Goal: Task Accomplishment & Management: Manage account settings

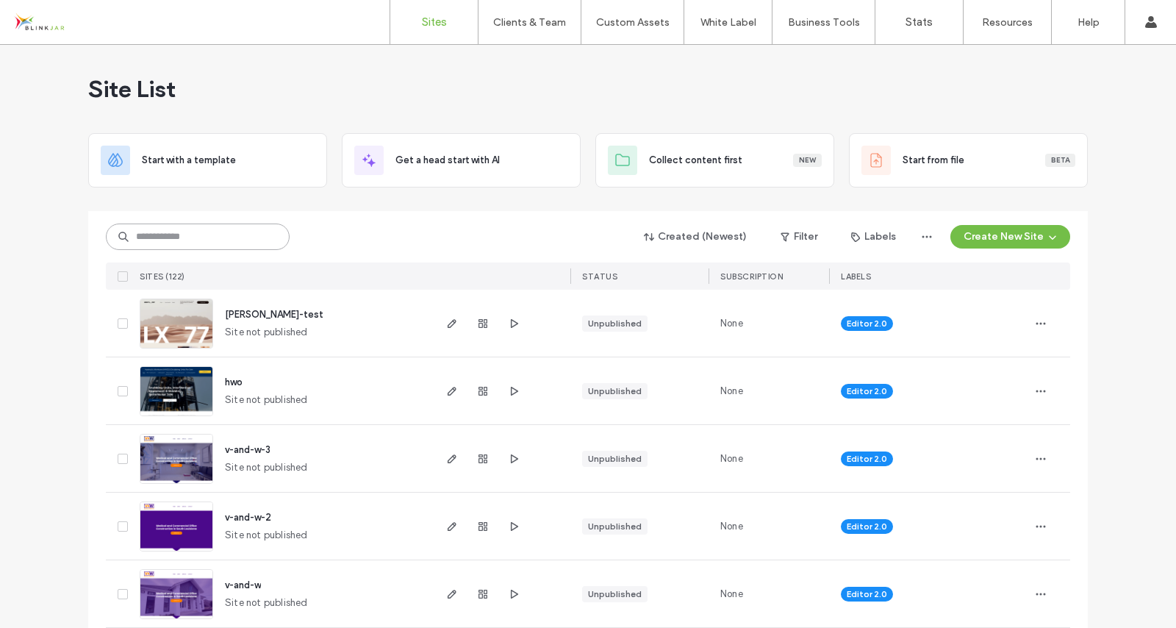
click at [207, 243] on input at bounding box center [198, 237] width 184 height 26
type input "********"
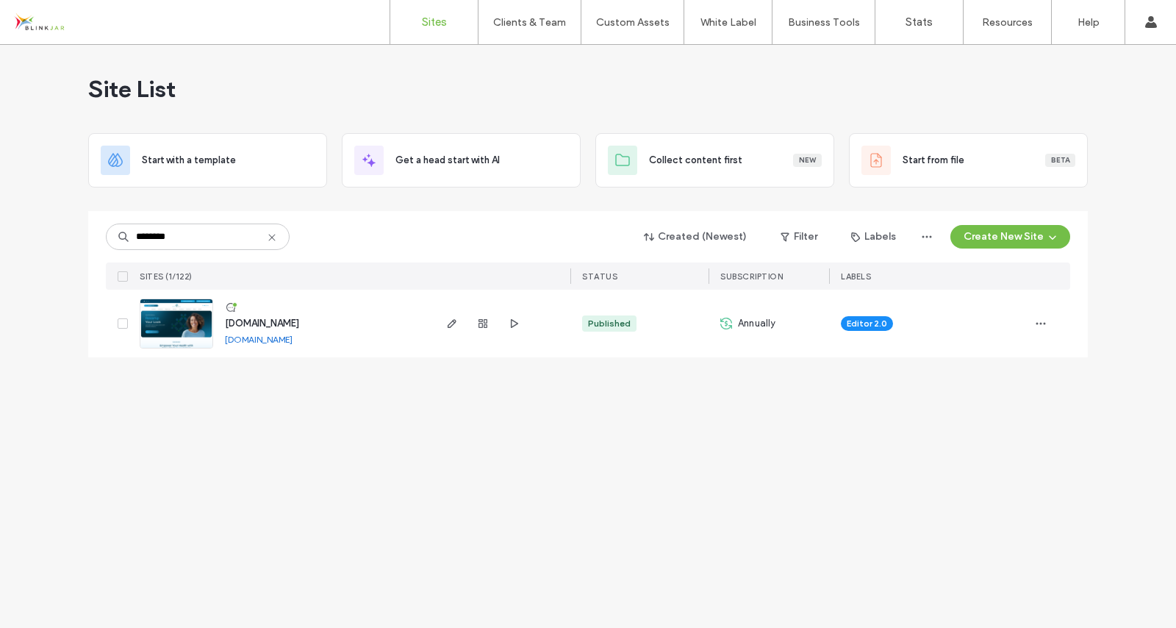
click at [299, 318] on span "[DOMAIN_NAME]" at bounding box center [262, 323] width 74 height 11
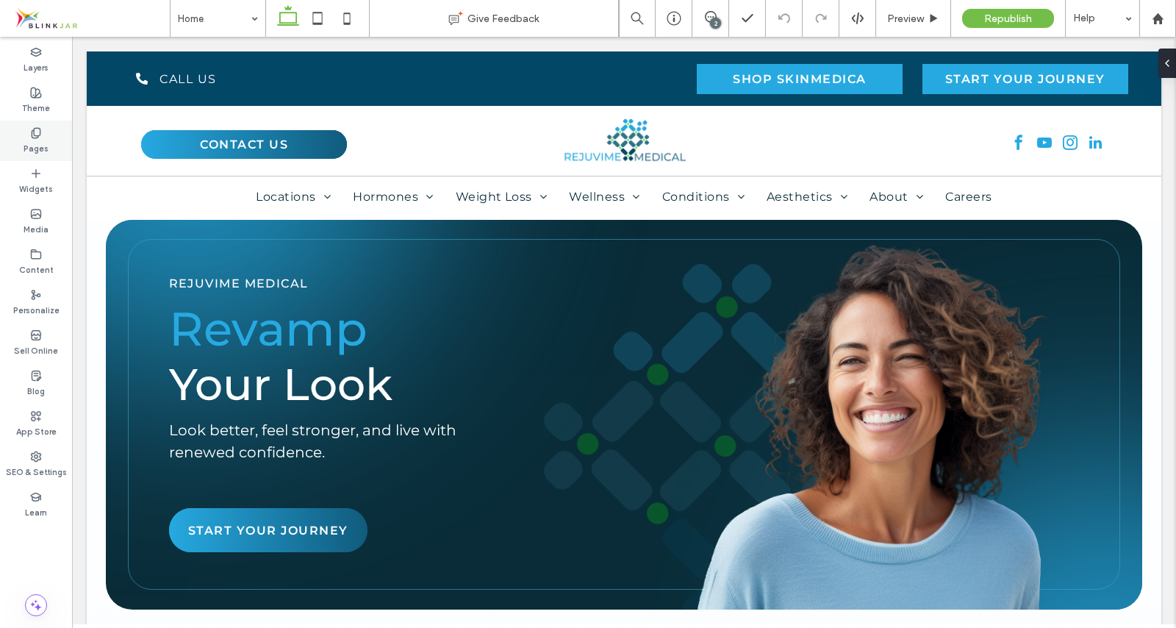
click at [44, 139] on label "Pages" at bounding box center [36, 147] width 25 height 16
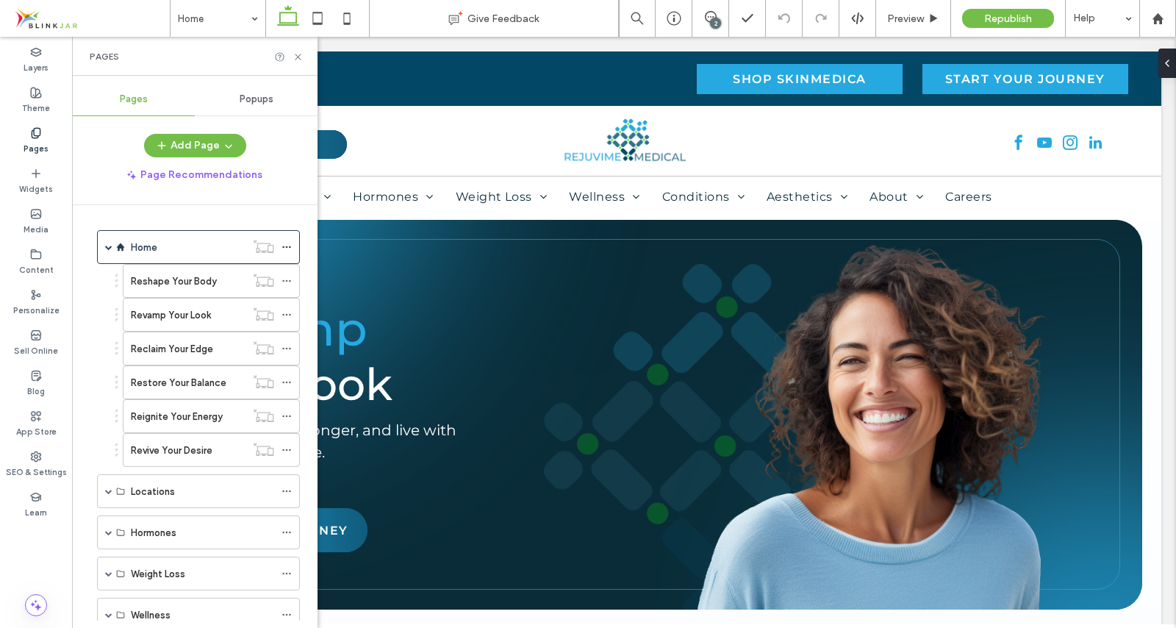
click at [44, 139] on label "Pages" at bounding box center [36, 147] width 25 height 16
click at [106, 529] on span at bounding box center [108, 532] width 7 height 7
click at [154, 557] on div "Hormone Replacement Therapy (BHRT)" at bounding box center [202, 566] width 143 height 32
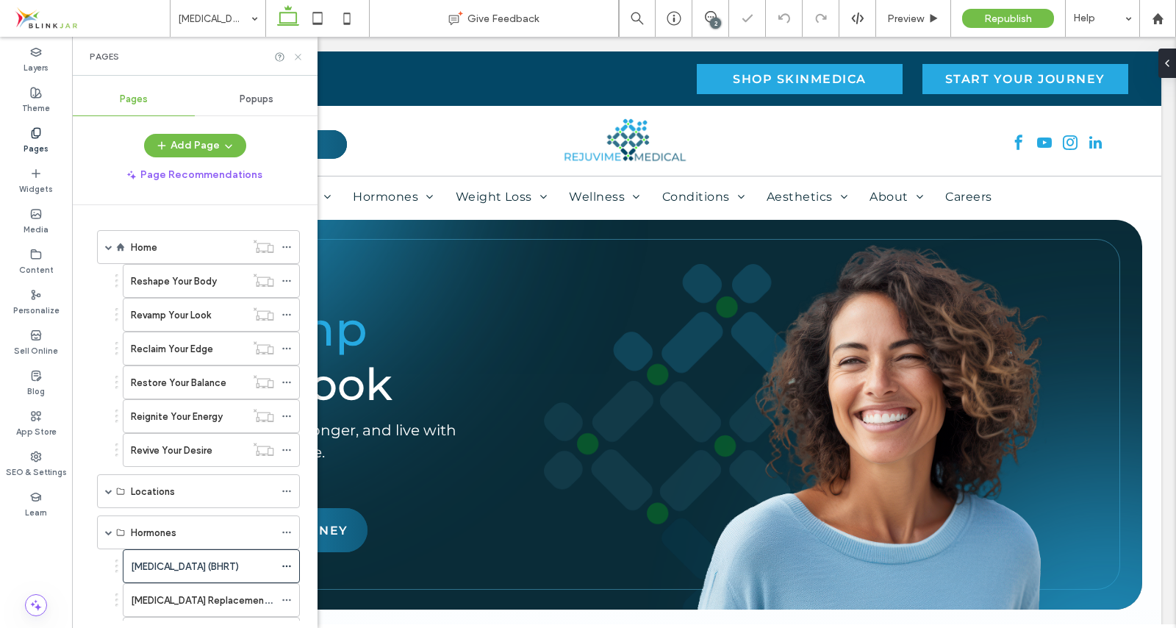
click at [295, 54] on icon at bounding box center [298, 56] width 11 height 11
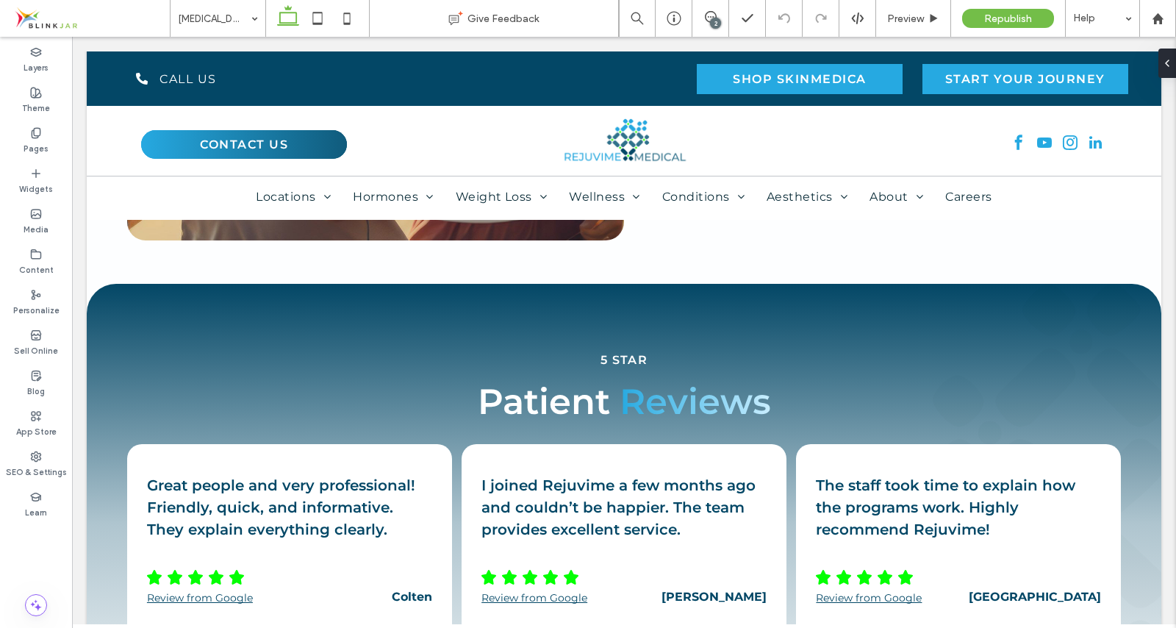
scroll to position [4046, 0]
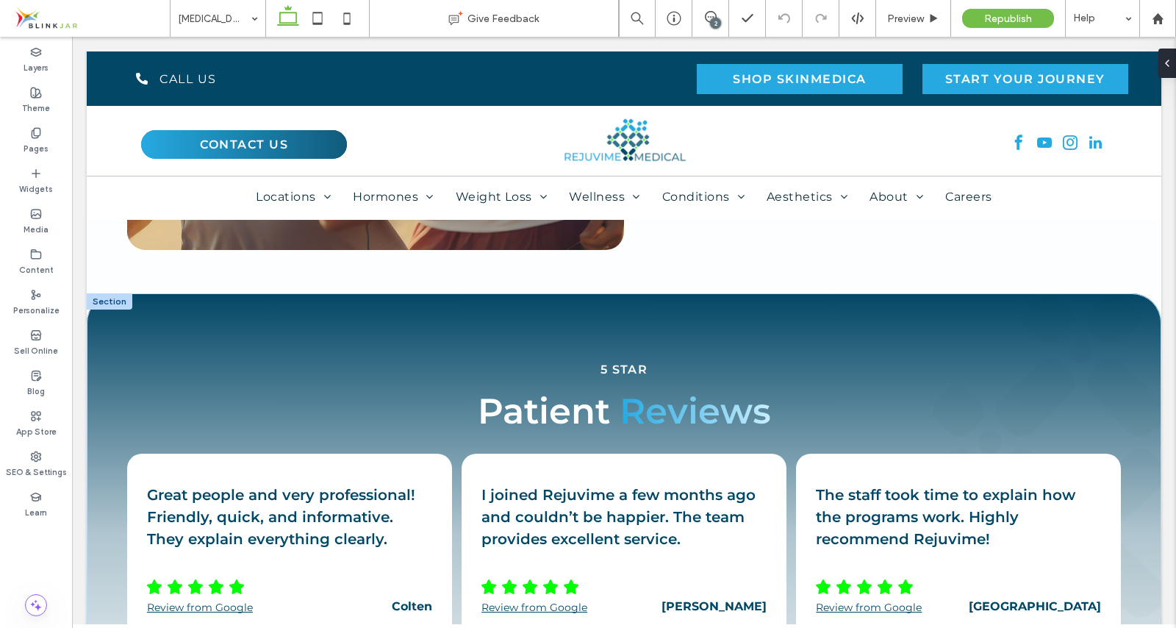
click at [110, 310] on div at bounding box center [110, 301] width 46 height 16
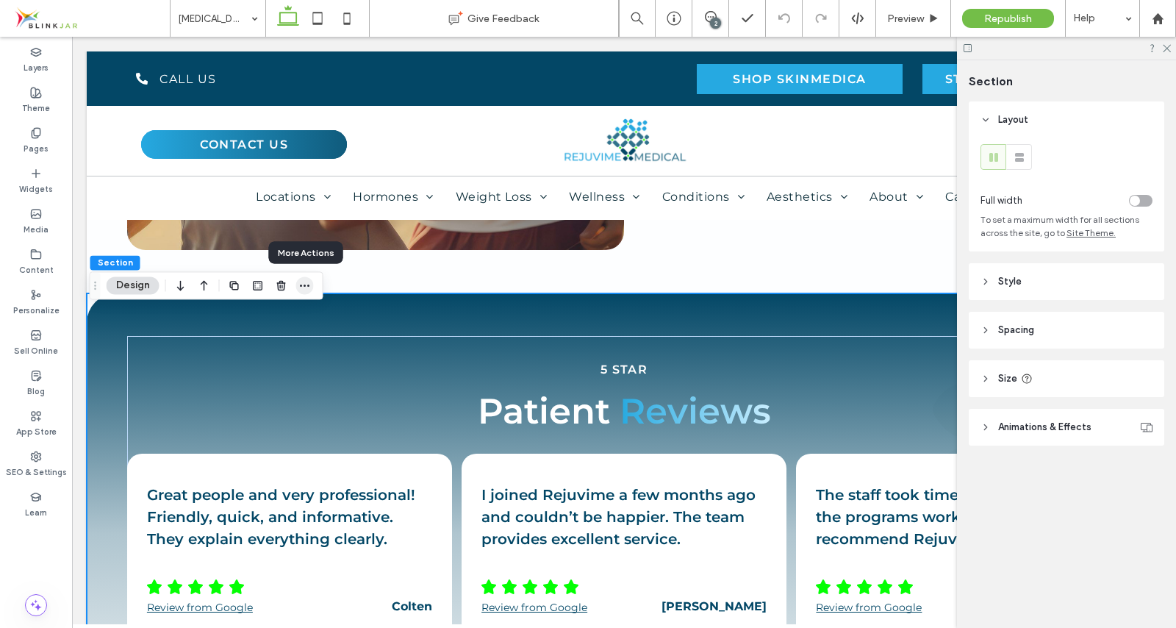
click at [303, 281] on icon "button" at bounding box center [305, 285] width 12 height 12
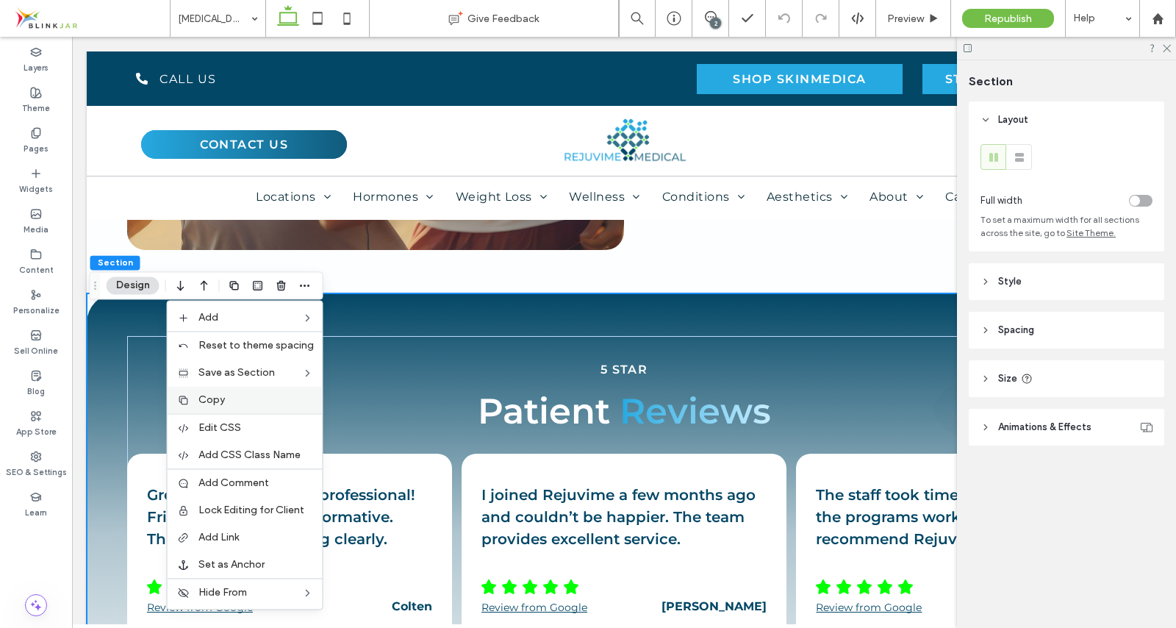
click at [232, 396] on label "Copy" at bounding box center [256, 399] width 115 height 12
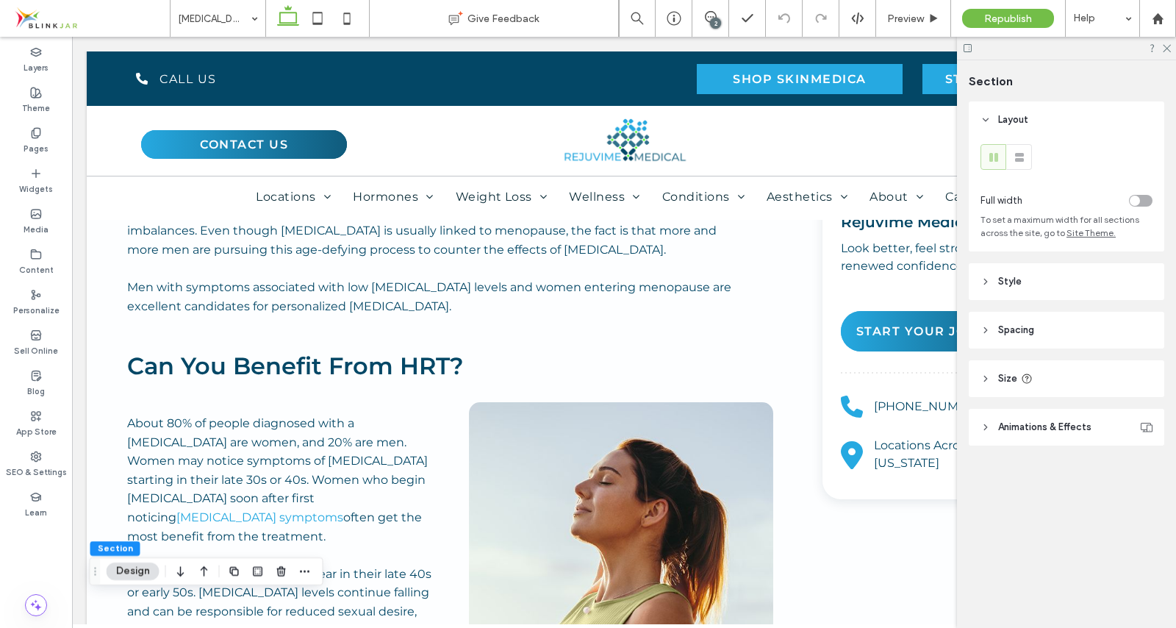
scroll to position [0, 0]
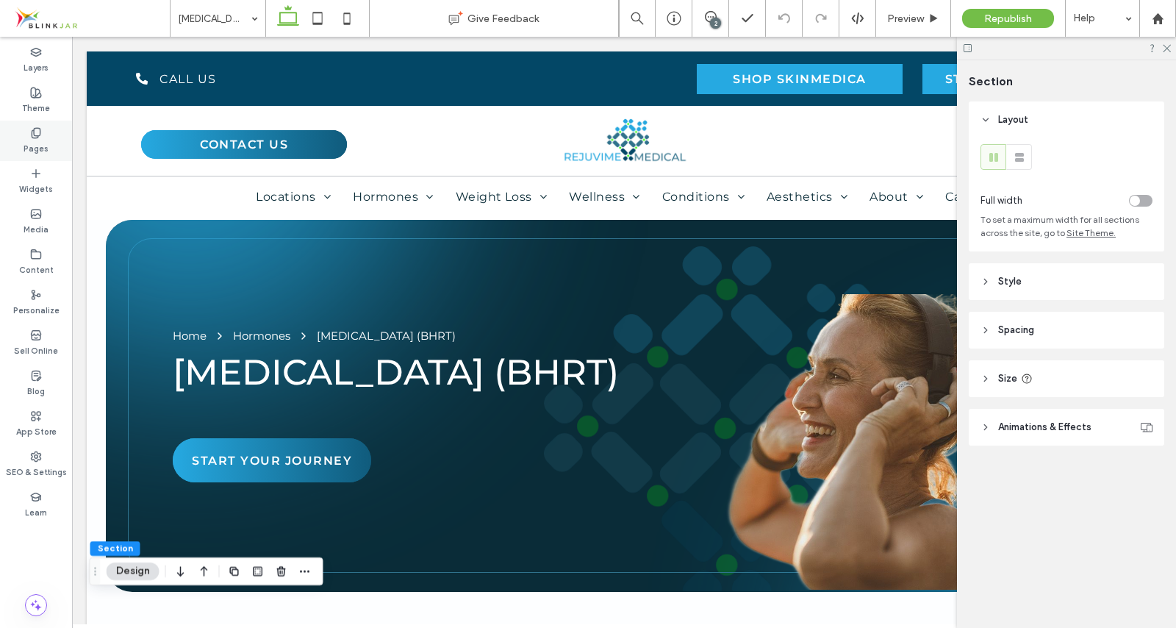
click at [35, 132] on icon at bounding box center [36, 133] width 12 height 12
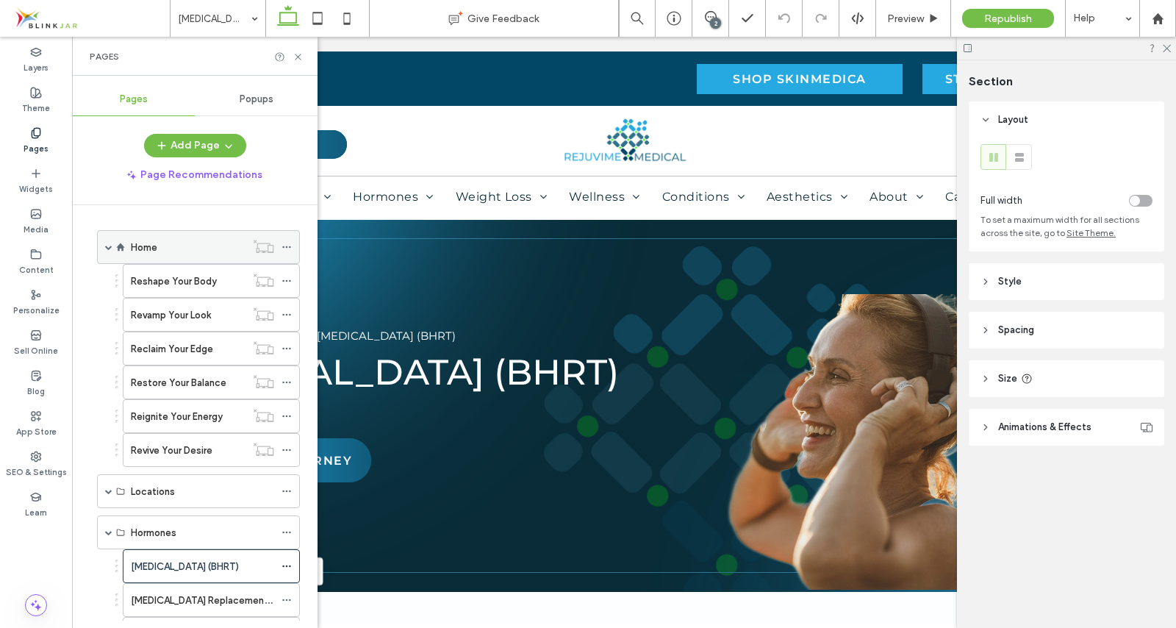
click at [106, 246] on span at bounding box center [108, 246] width 7 height 7
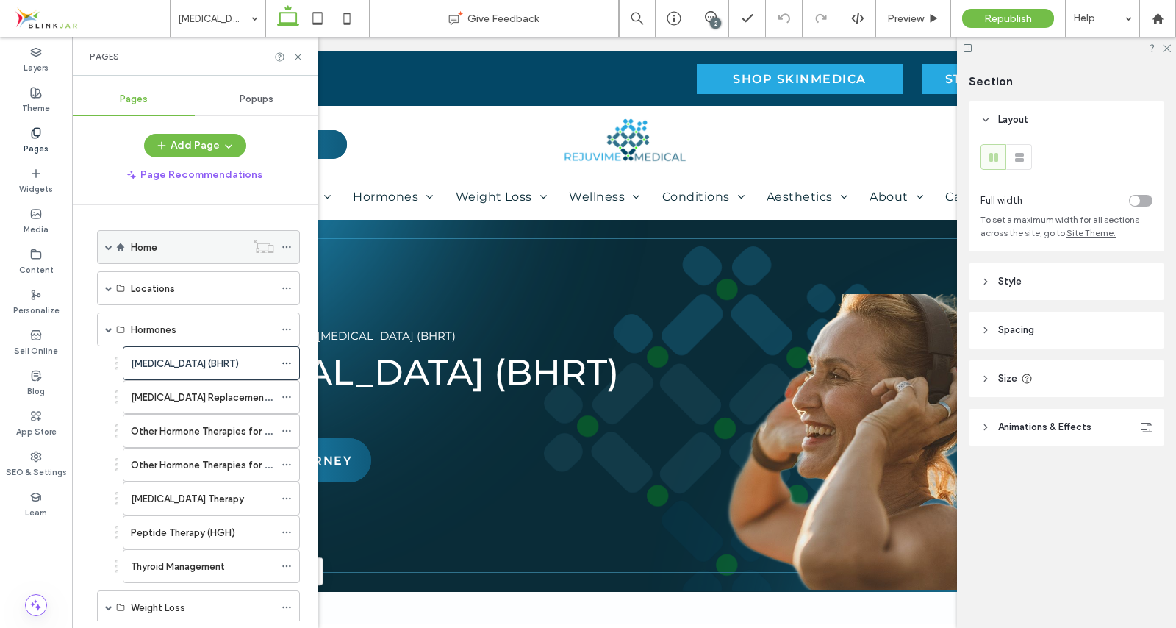
click at [135, 244] on label "Home" at bounding box center [144, 248] width 26 height 26
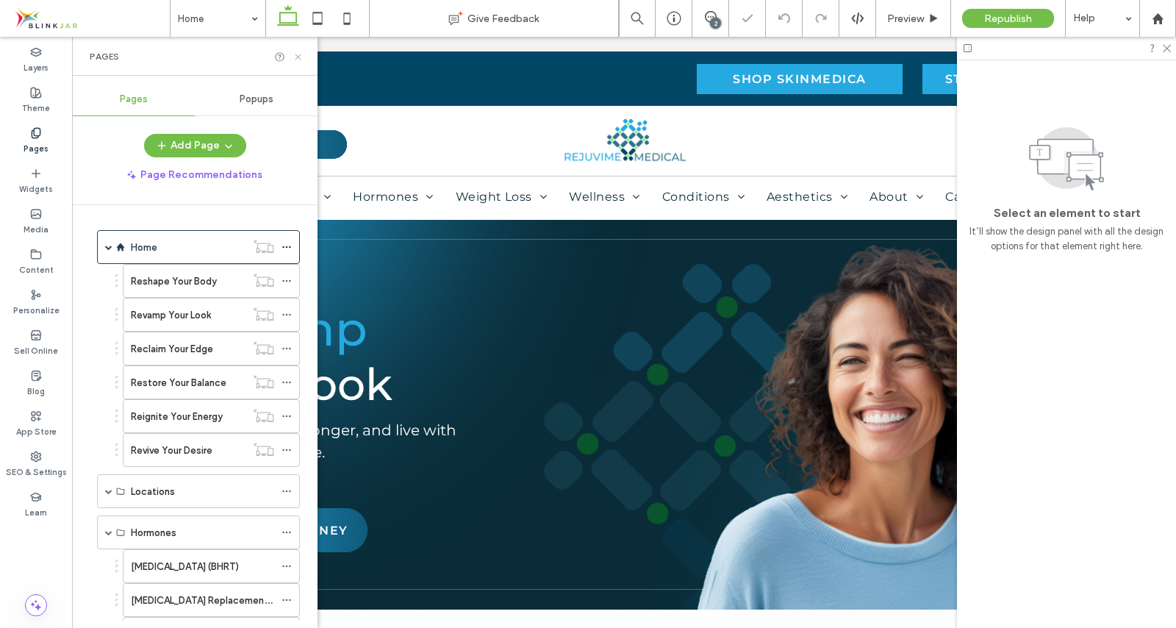
click at [296, 52] on icon at bounding box center [298, 56] width 11 height 11
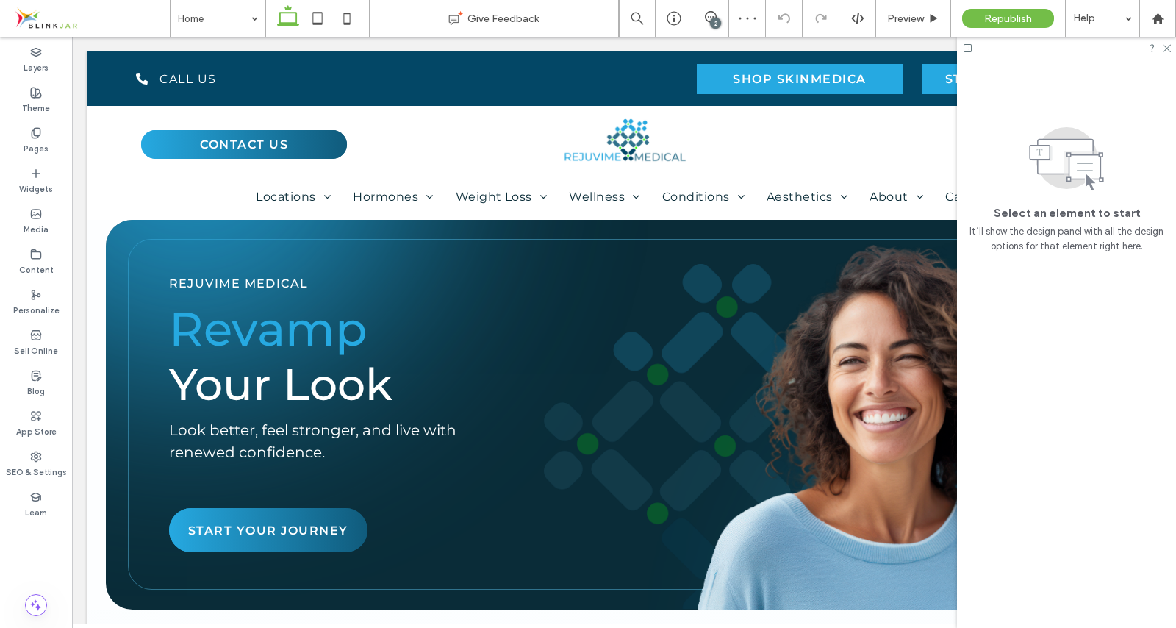
click at [1172, 51] on div at bounding box center [1066, 48] width 219 height 23
click at [1168, 47] on use at bounding box center [1167, 49] width 8 height 8
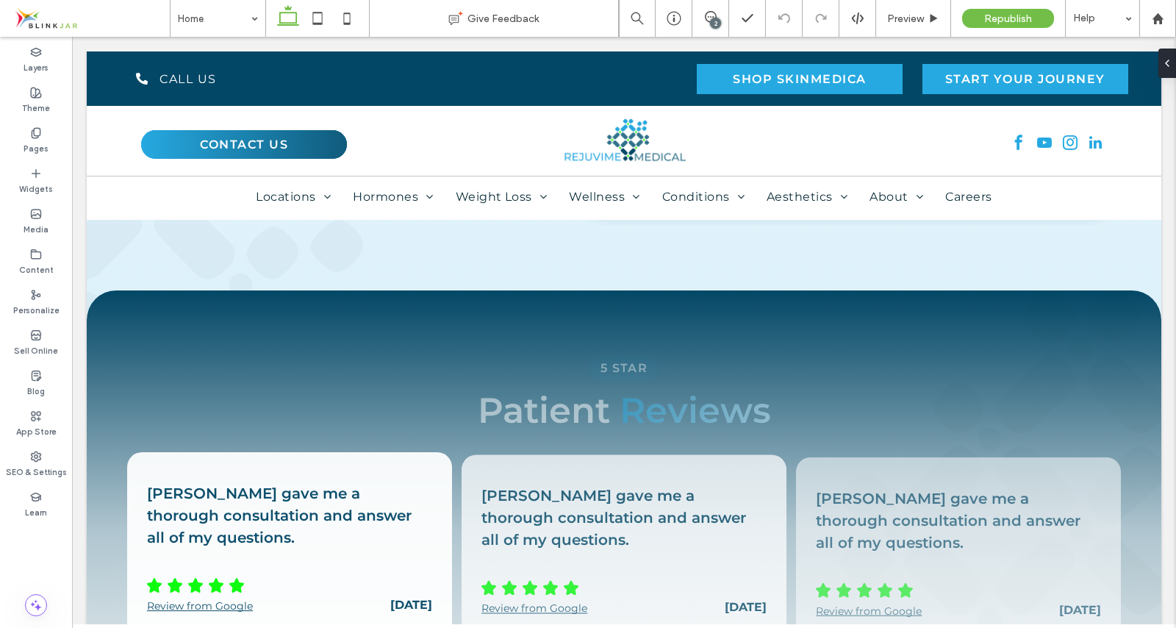
scroll to position [5582, 0]
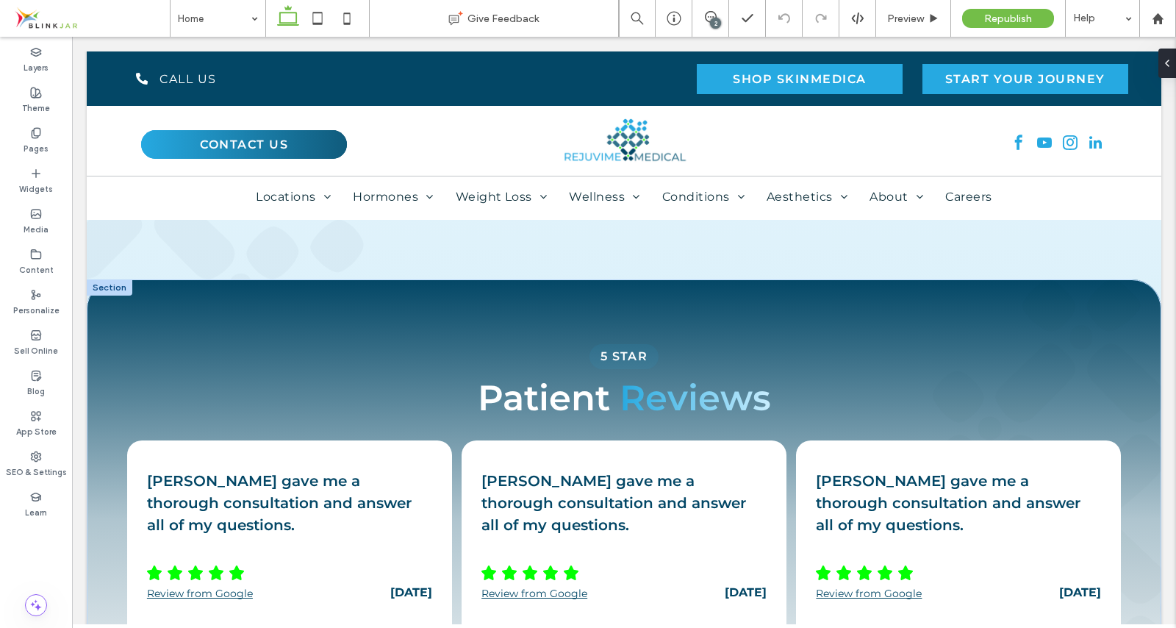
click at [116, 285] on div at bounding box center [110, 287] width 46 height 16
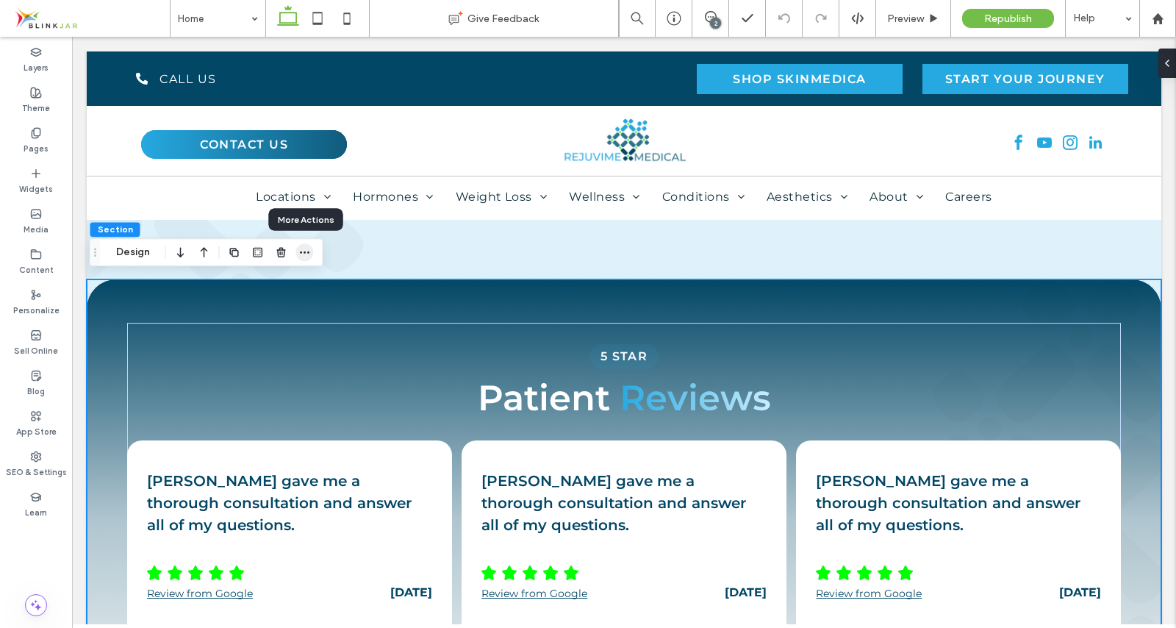
click at [311, 254] on span "button" at bounding box center [305, 252] width 18 height 18
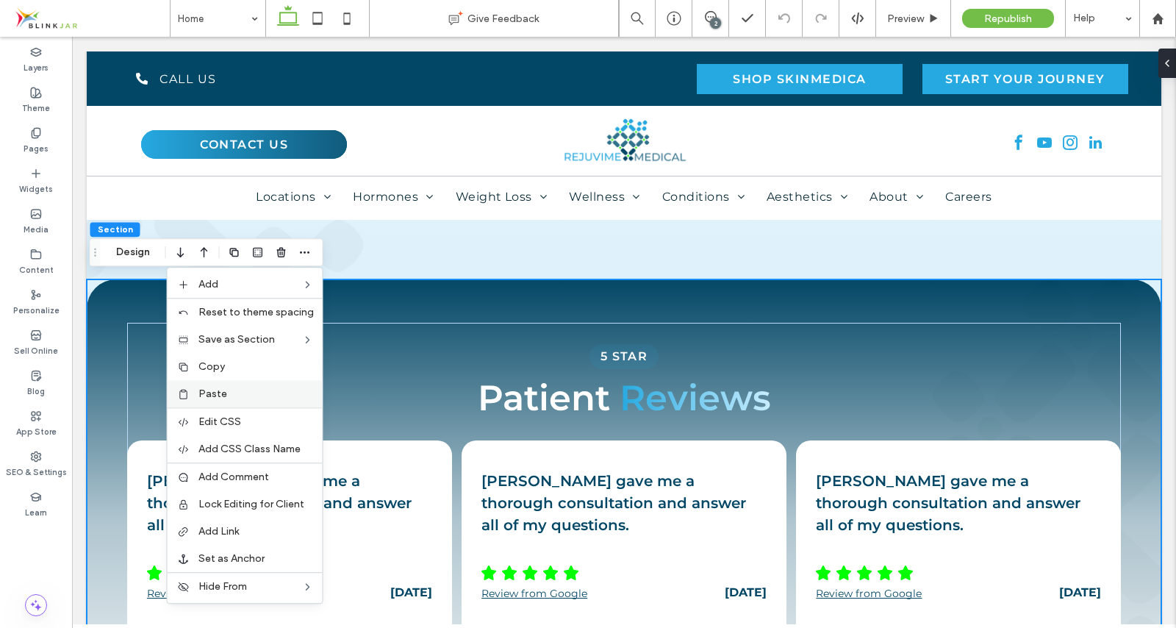
click at [240, 393] on label "Paste" at bounding box center [256, 393] width 115 height 12
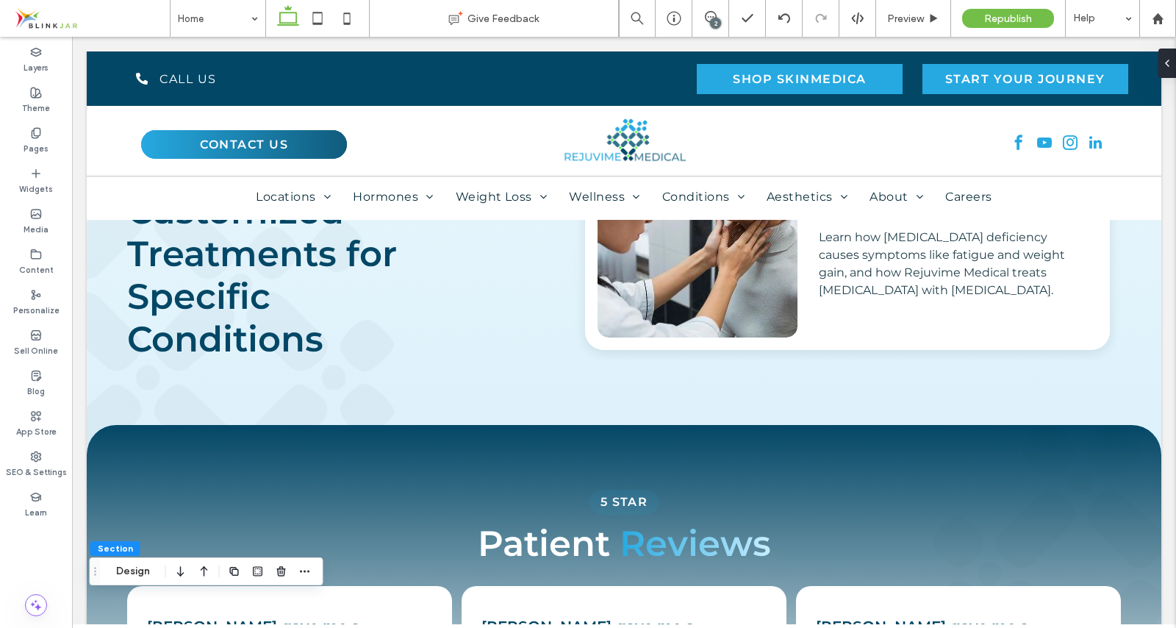
scroll to position [5415, 0]
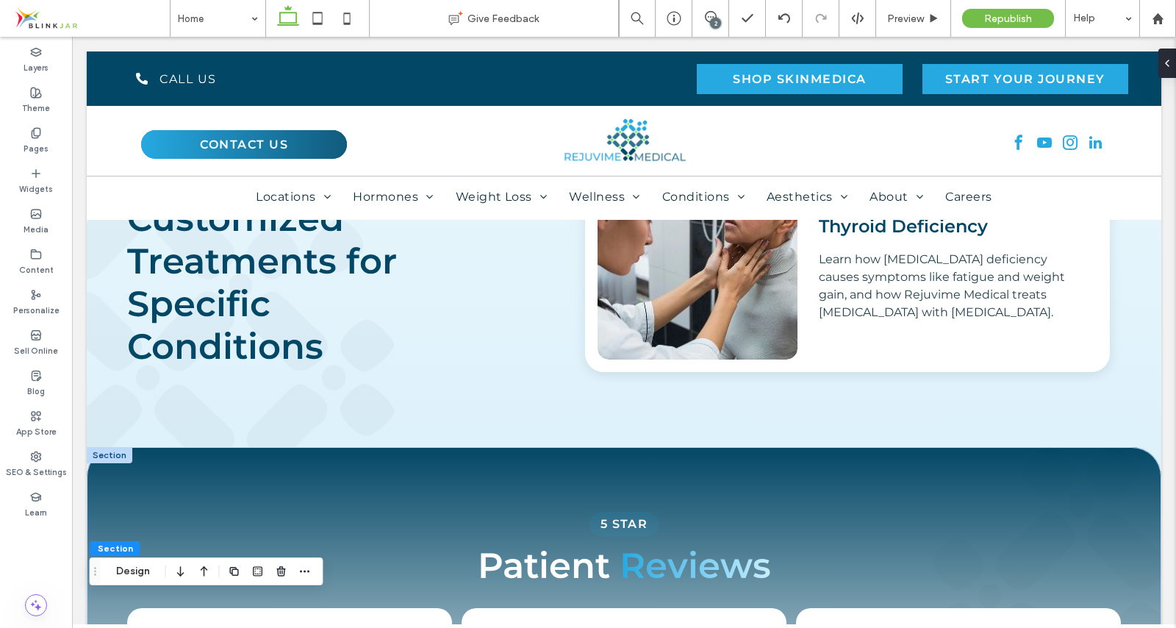
click at [112, 451] on div at bounding box center [110, 455] width 46 height 16
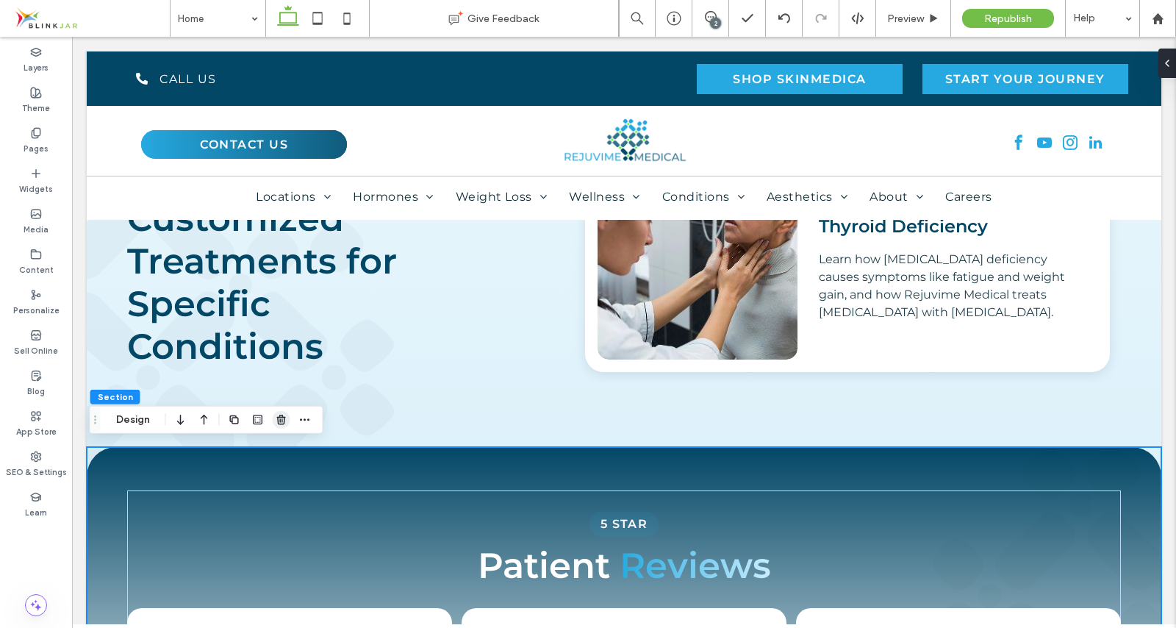
click at [278, 419] on use "button" at bounding box center [280, 420] width 9 height 10
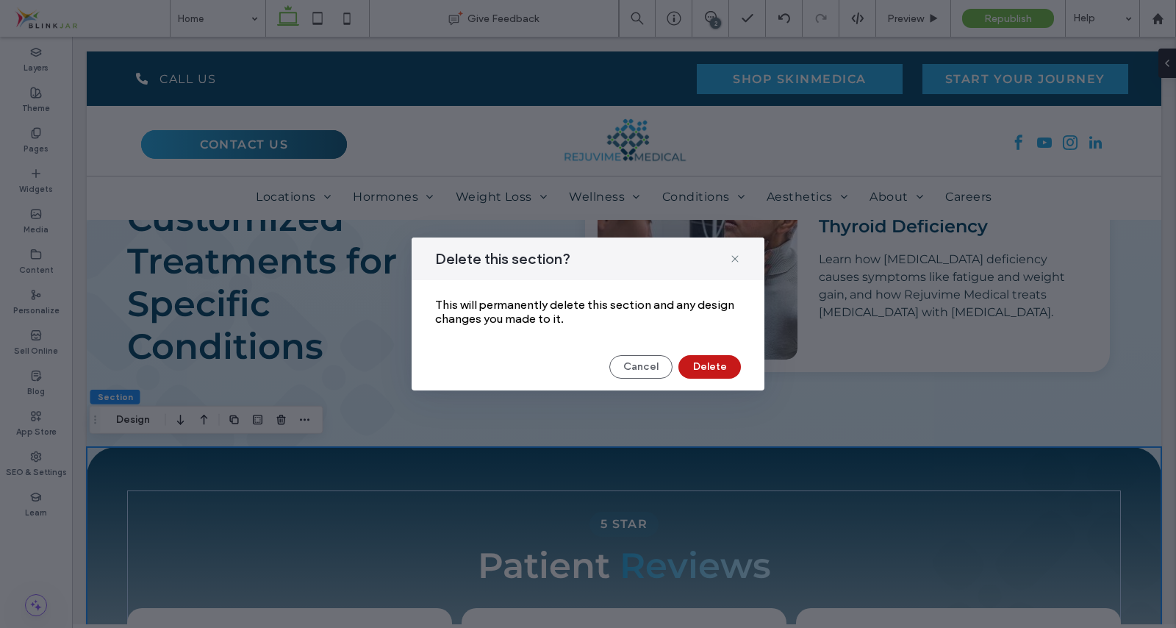
click at [708, 376] on button "Delete" at bounding box center [710, 367] width 62 height 24
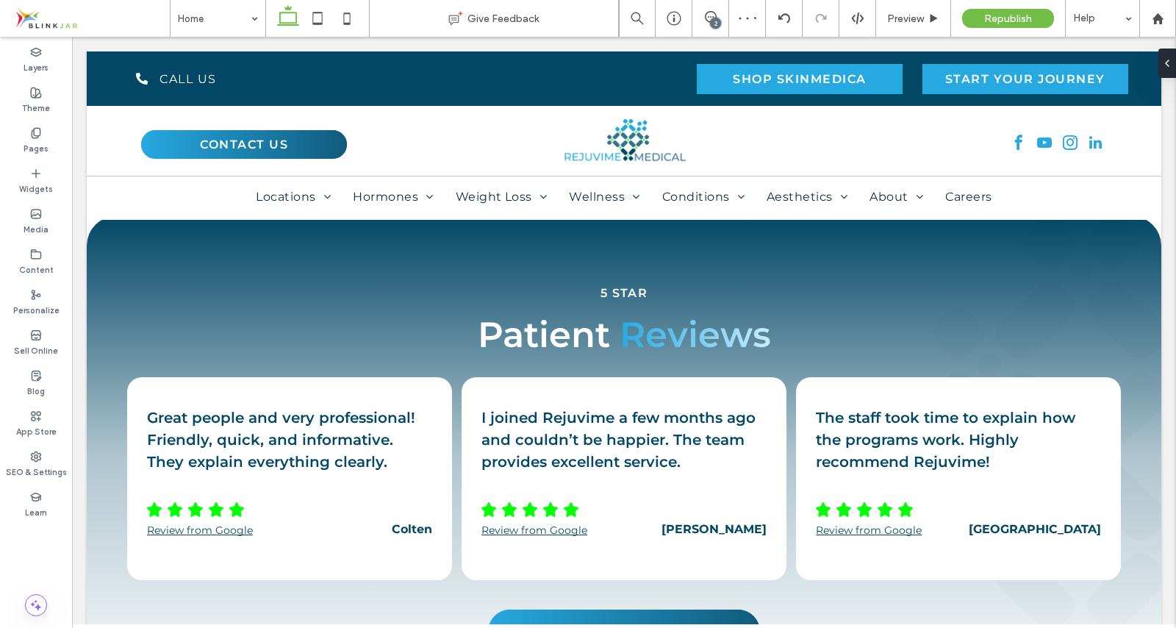
scroll to position [5789, 0]
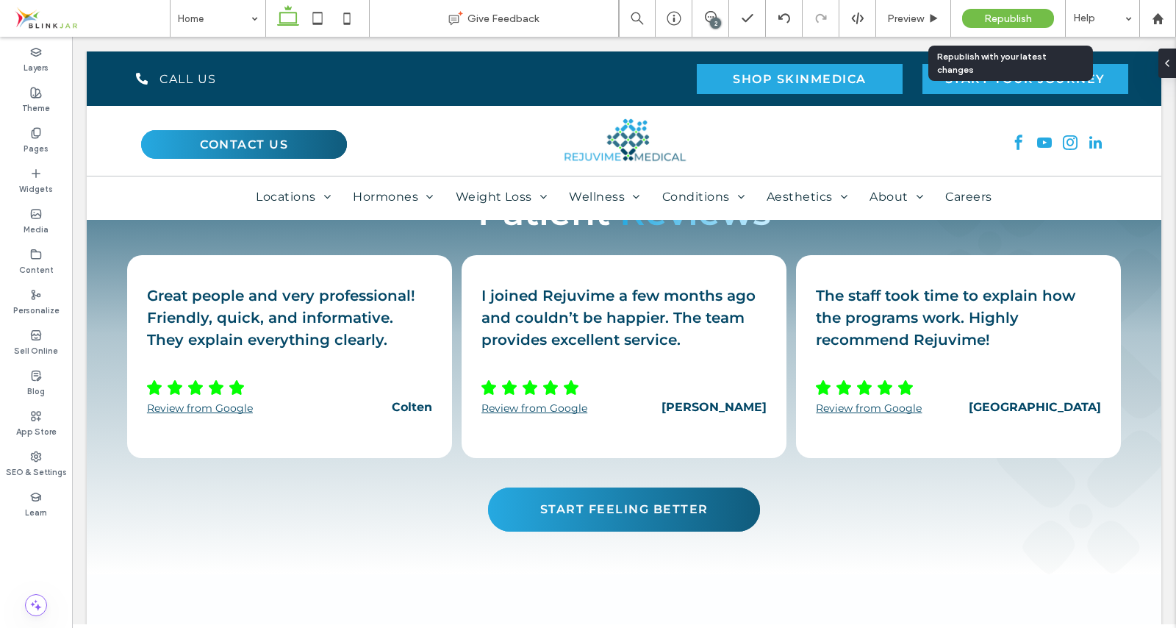
click at [1008, 15] on span "Republish" at bounding box center [1008, 18] width 48 height 12
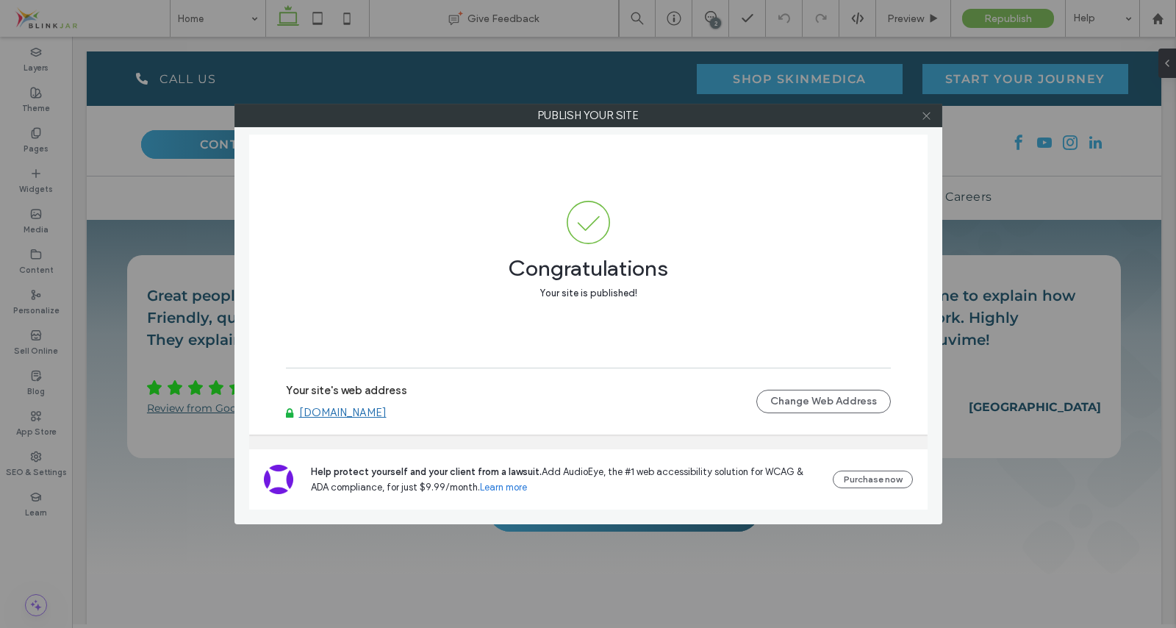
click at [927, 118] on icon at bounding box center [926, 115] width 11 height 11
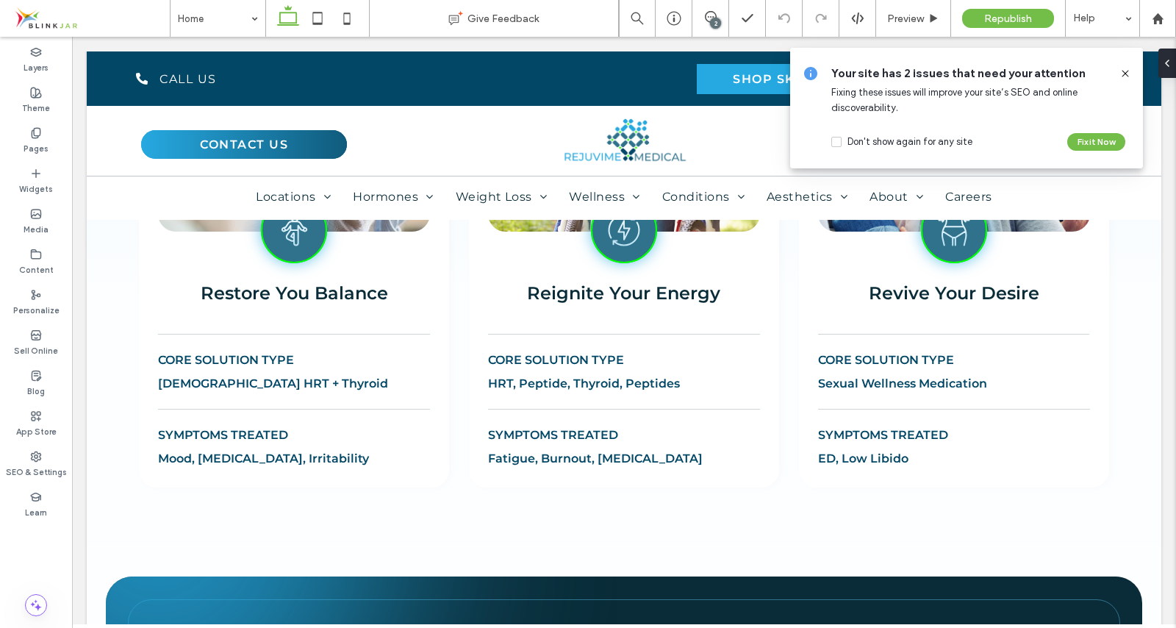
scroll to position [0, 0]
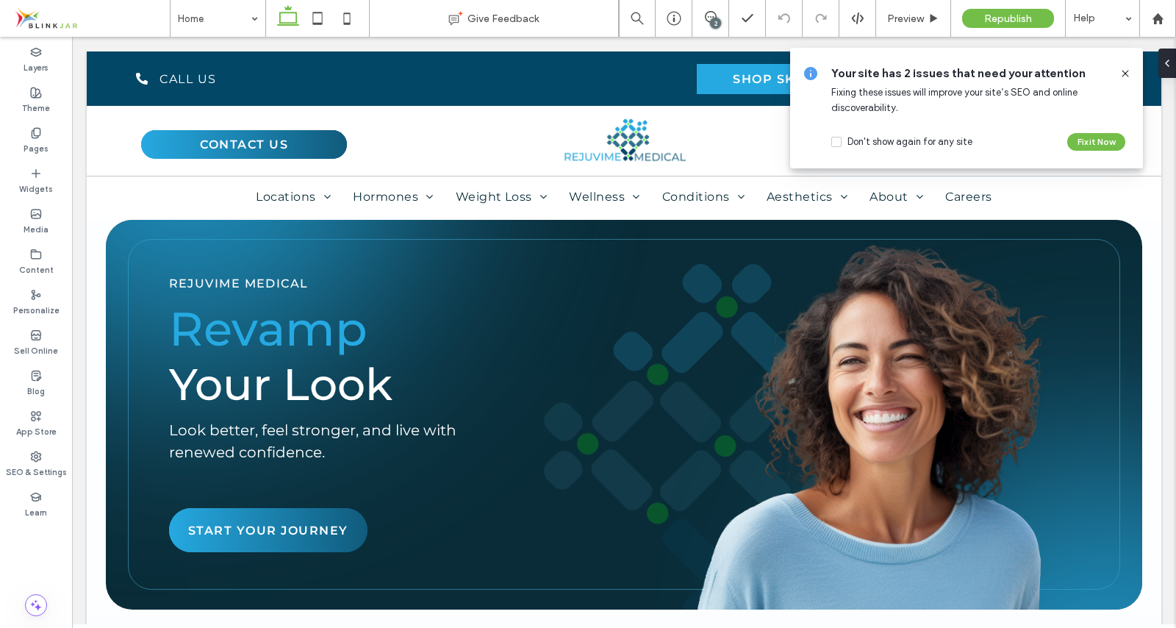
click at [1125, 72] on icon at bounding box center [1126, 74] width 12 height 12
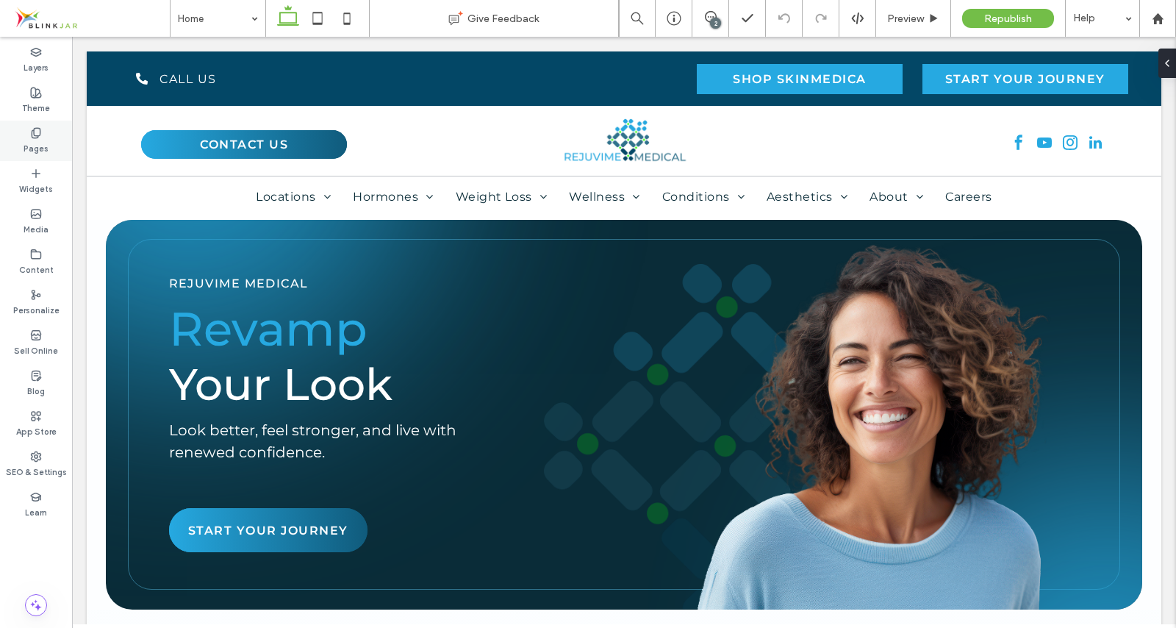
click at [37, 134] on icon at bounding box center [36, 133] width 12 height 12
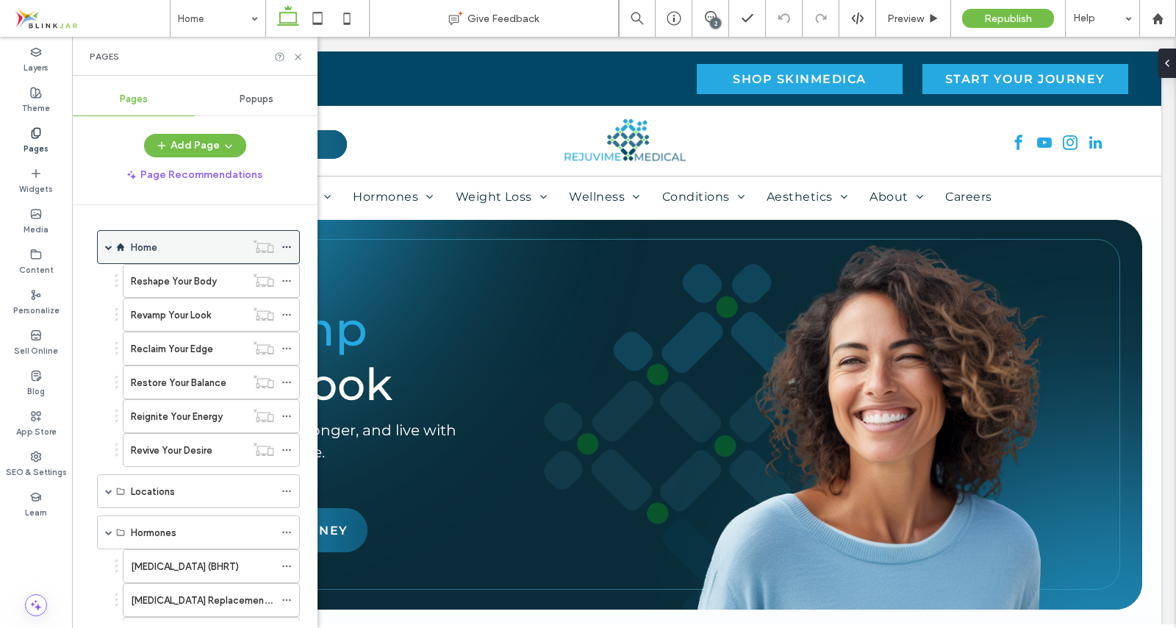
click at [107, 249] on span at bounding box center [108, 246] width 7 height 7
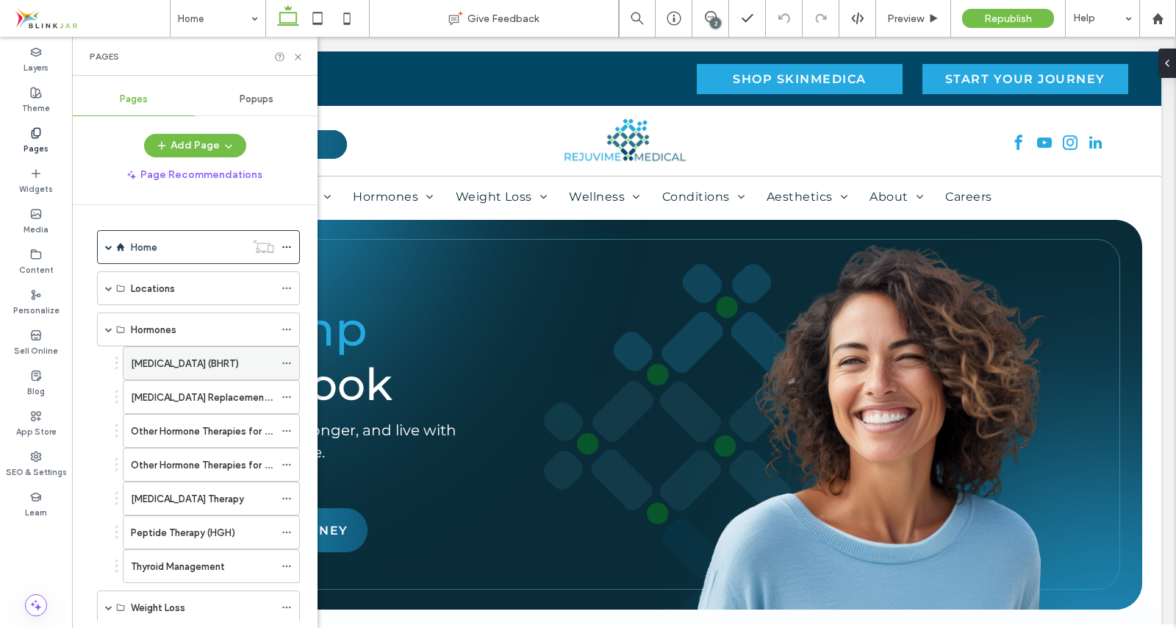
click at [155, 357] on label "Hormone Replacement Therapy (BHRT)" at bounding box center [185, 364] width 108 height 26
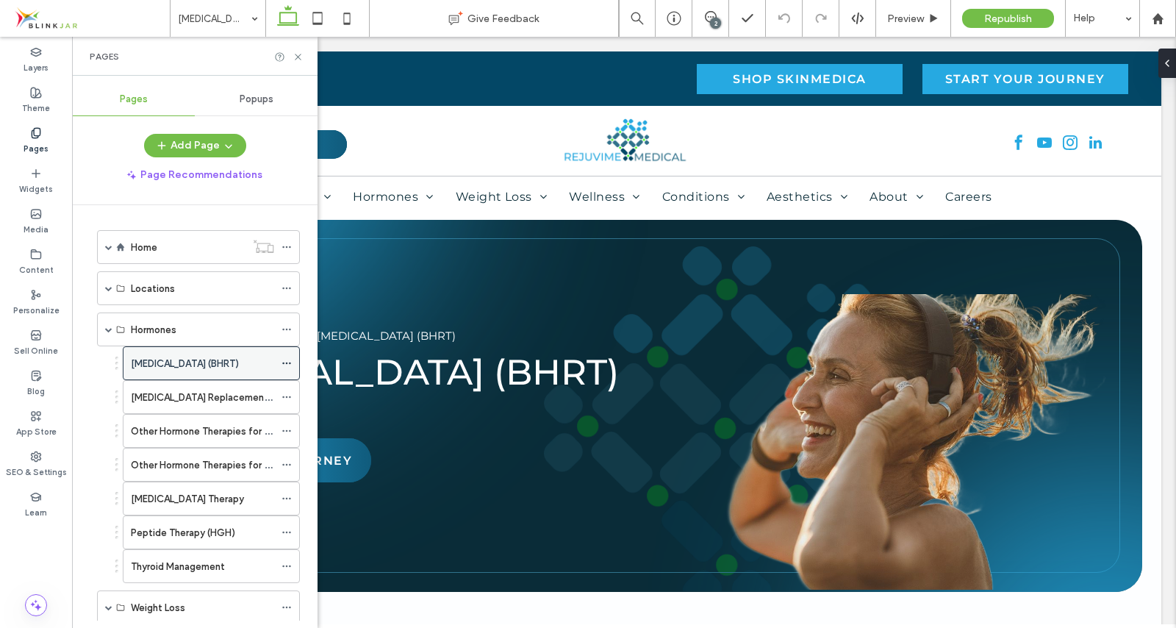
click at [285, 359] on icon at bounding box center [287, 363] width 10 height 10
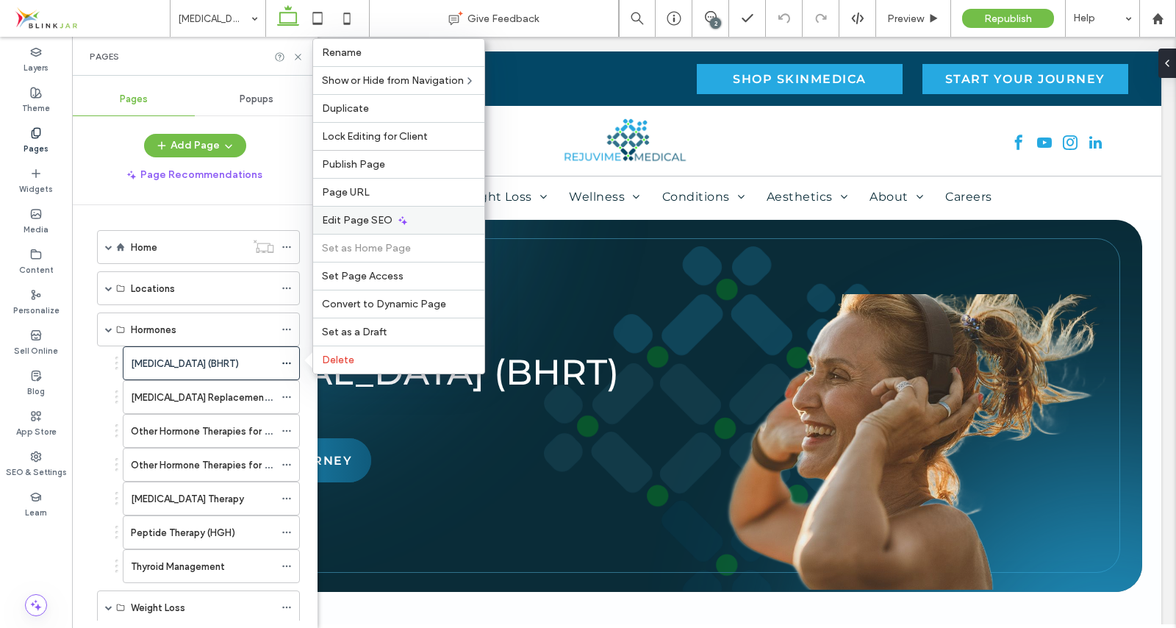
click at [344, 215] on span "Edit Page SEO" at bounding box center [357, 220] width 71 height 12
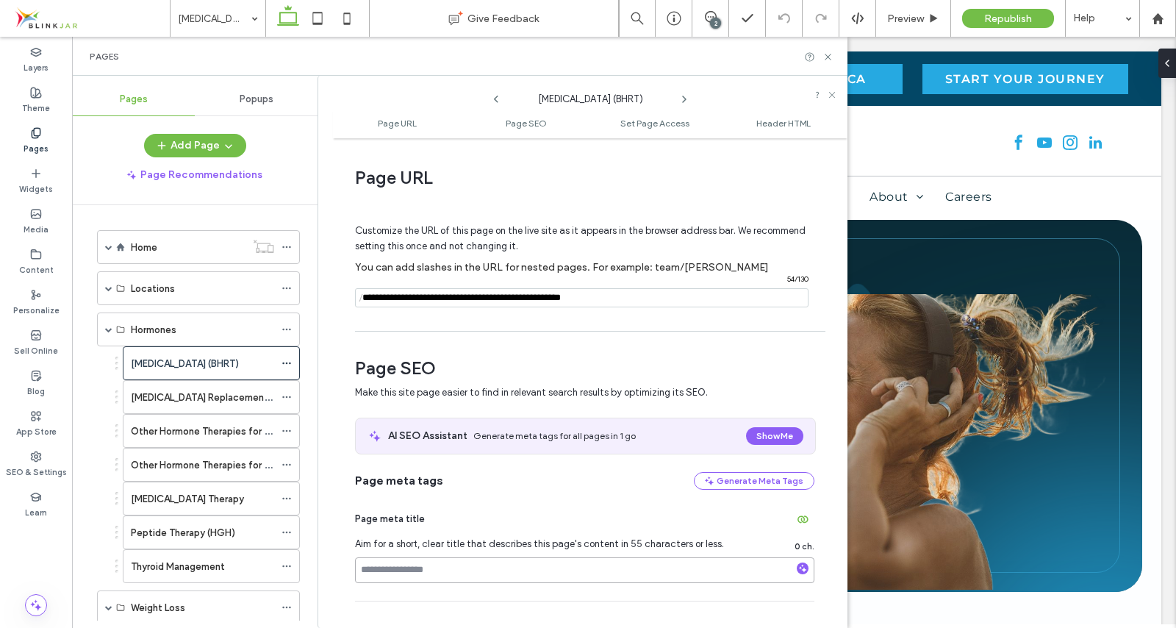
click at [407, 565] on input at bounding box center [585, 570] width 460 height 26
paste input "**********"
type input "**********"
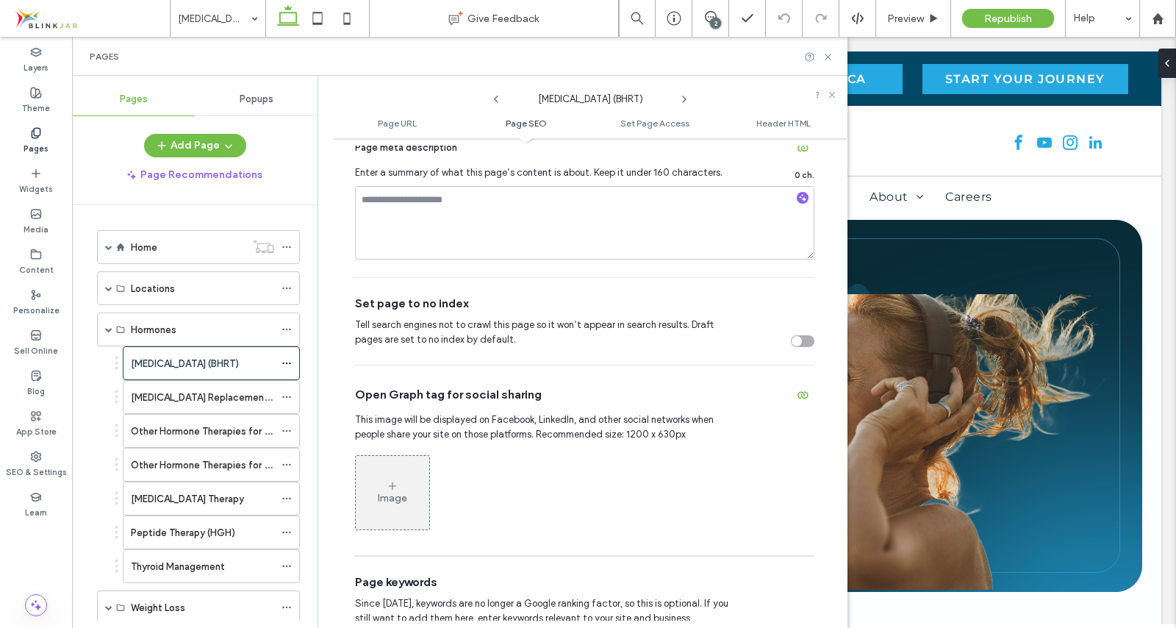
scroll to position [476, 0]
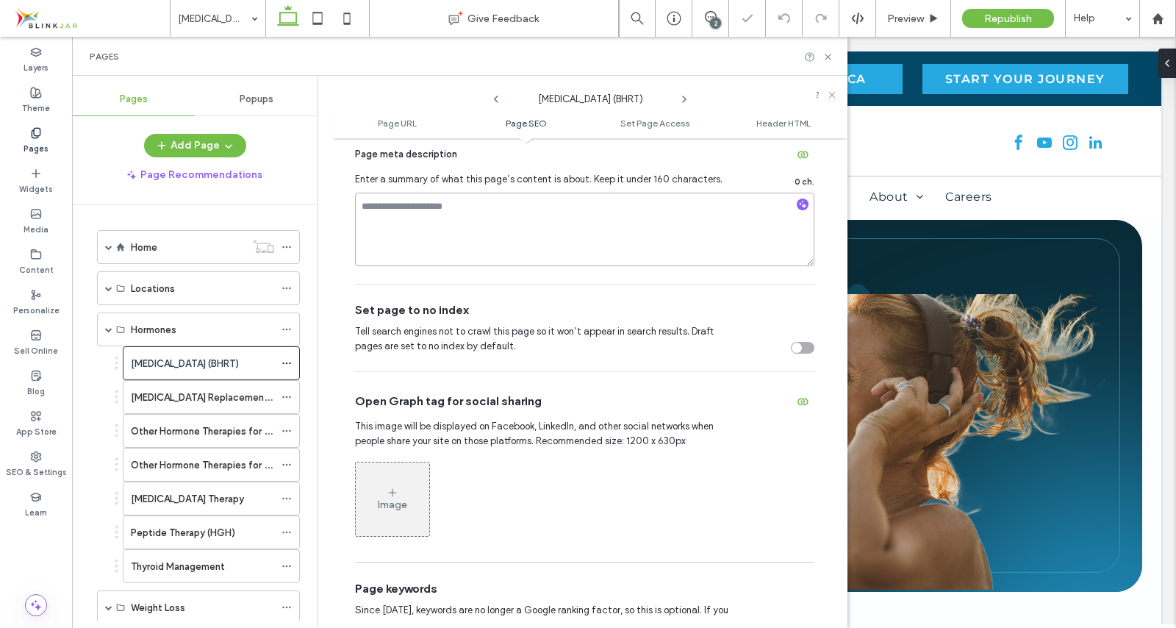
click at [391, 226] on textarea at bounding box center [585, 230] width 460 height 74
paste textarea "**********"
type textarea "**********"
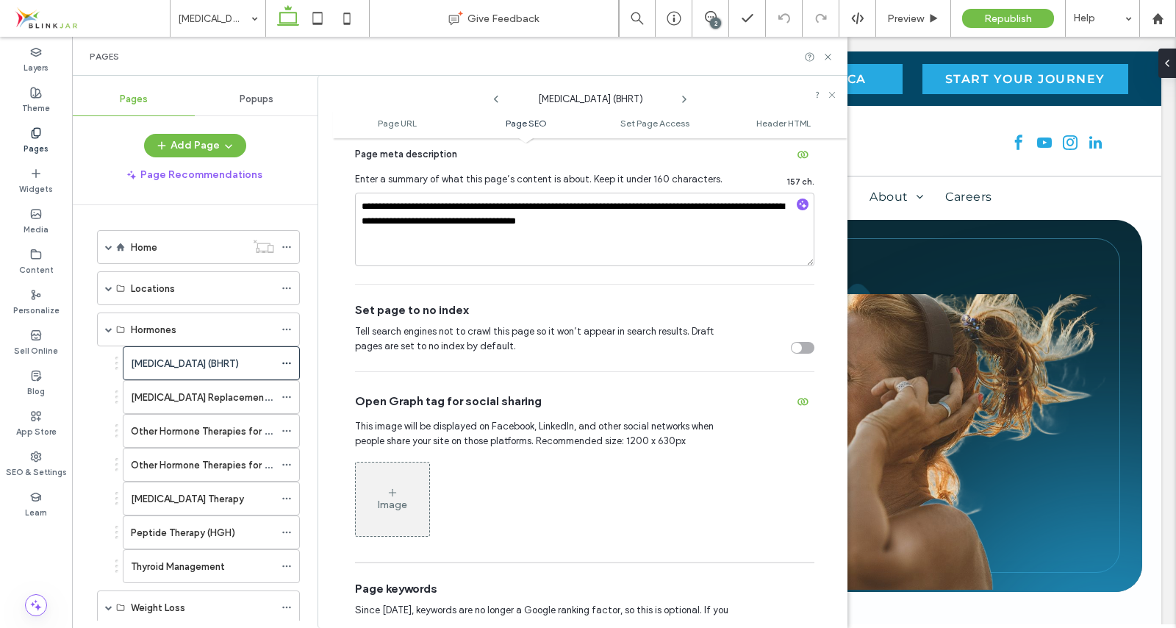
click at [404, 495] on div "Image" at bounding box center [393, 499] width 74 height 71
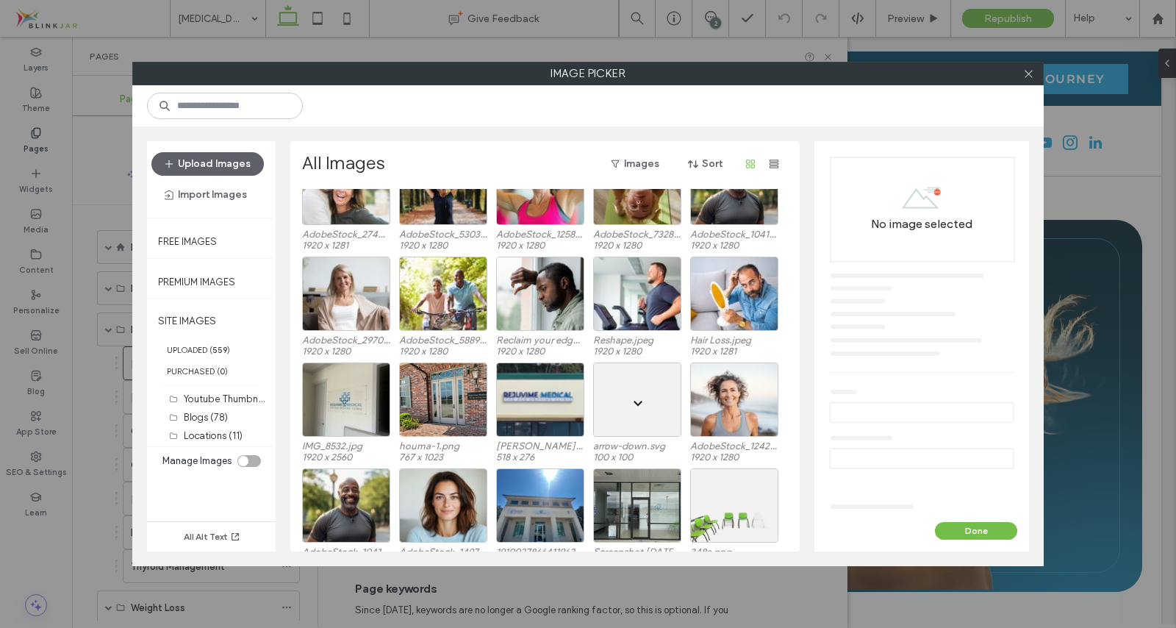
scroll to position [531, 0]
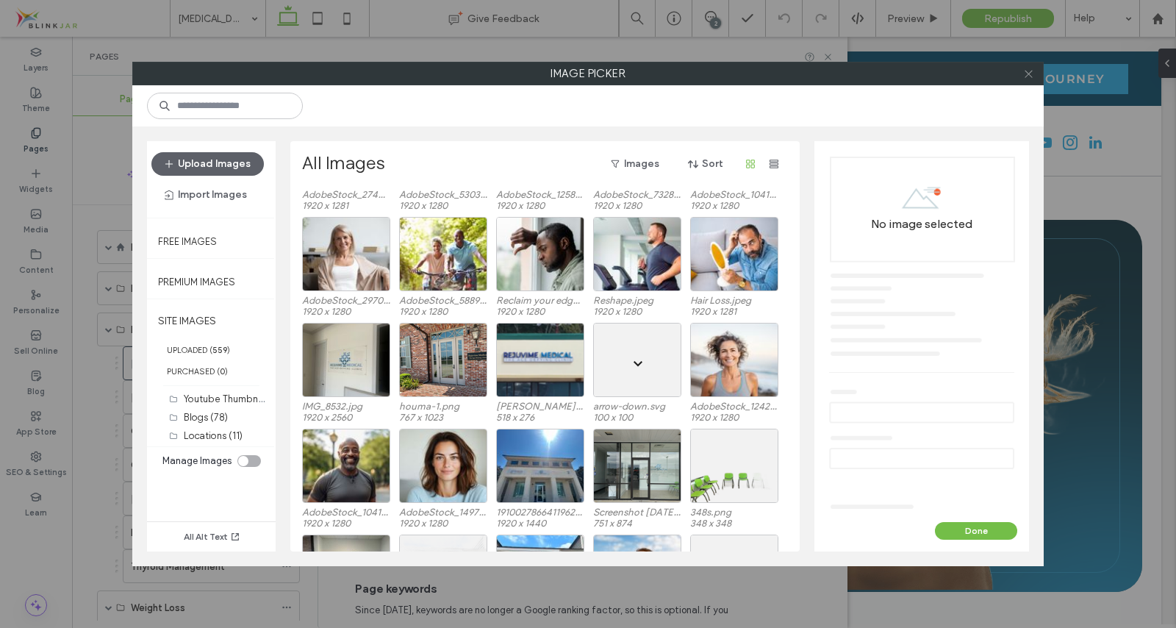
click at [1024, 76] on icon at bounding box center [1028, 73] width 11 height 11
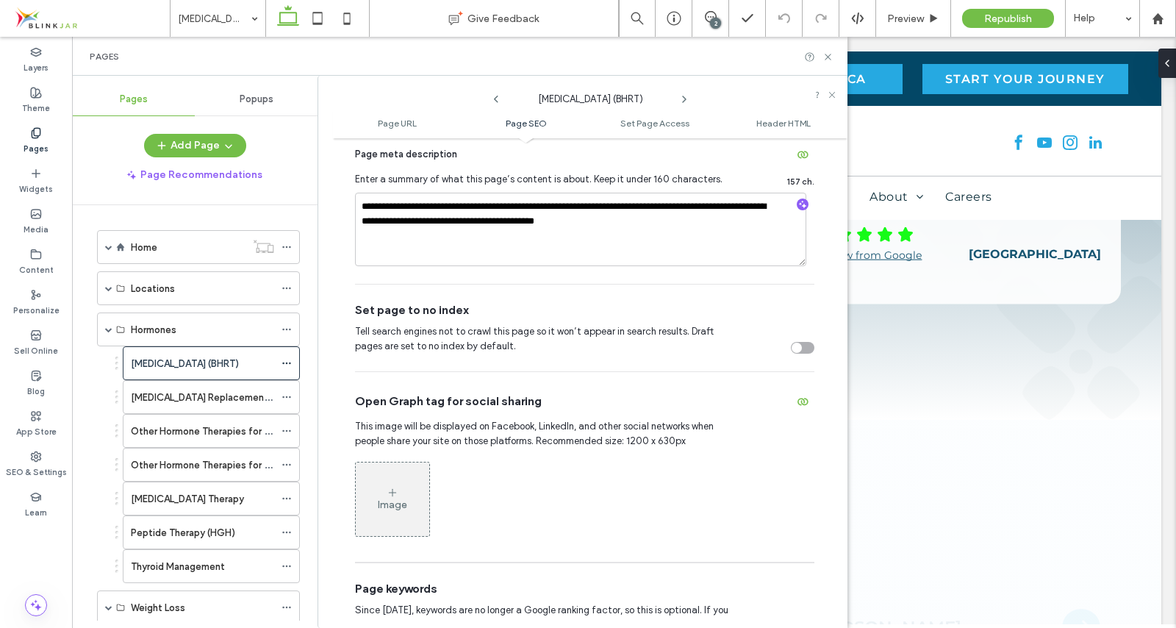
scroll to position [4413, 0]
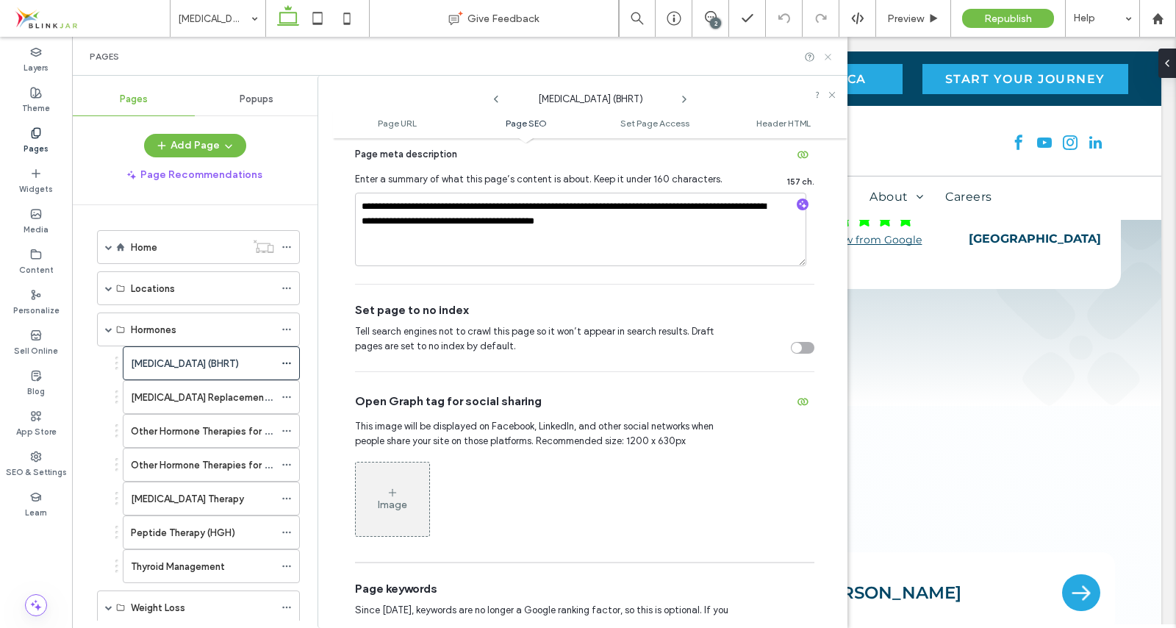
click at [829, 57] on use at bounding box center [828, 57] width 6 height 6
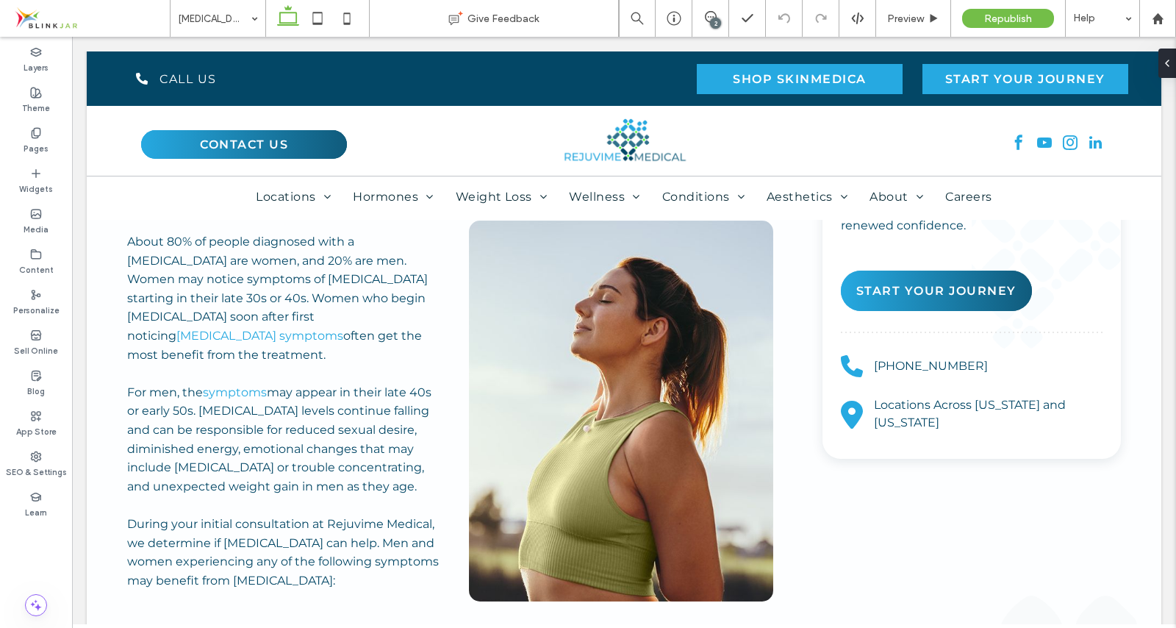
scroll to position [554, 0]
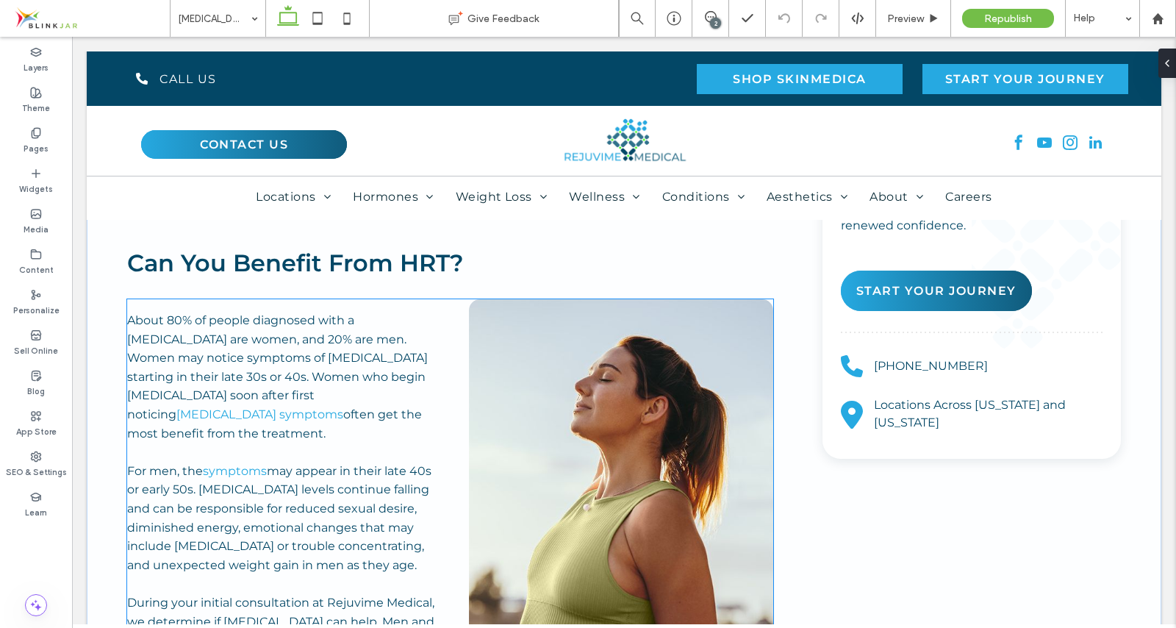
click at [683, 381] on img at bounding box center [621, 489] width 304 height 381
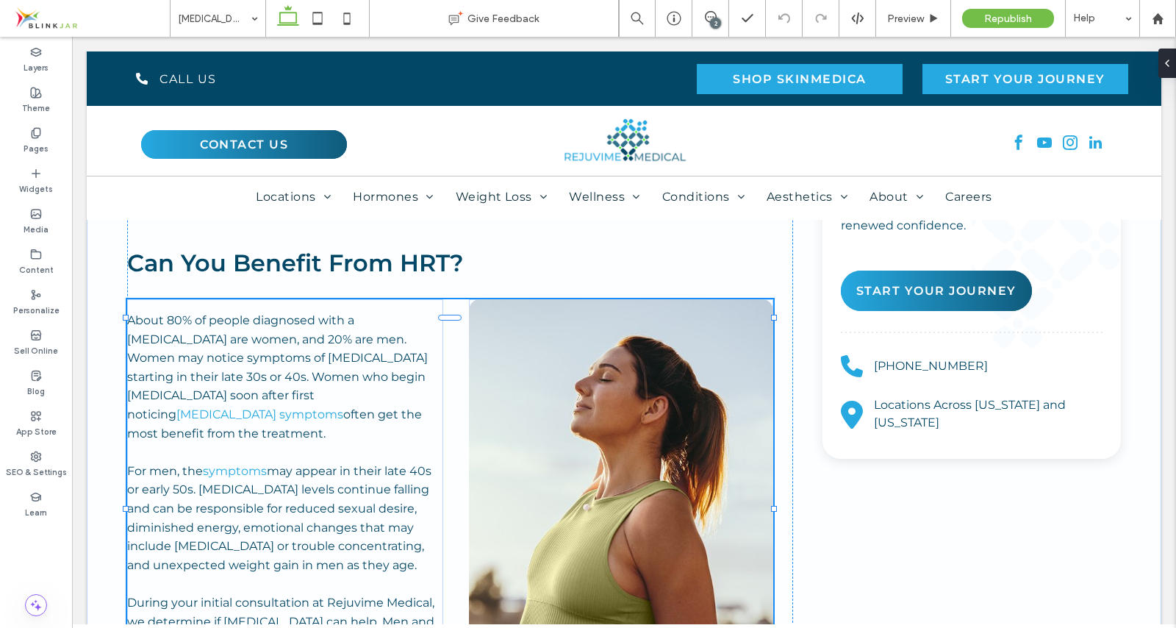
click at [683, 381] on img at bounding box center [621, 489] width 304 height 381
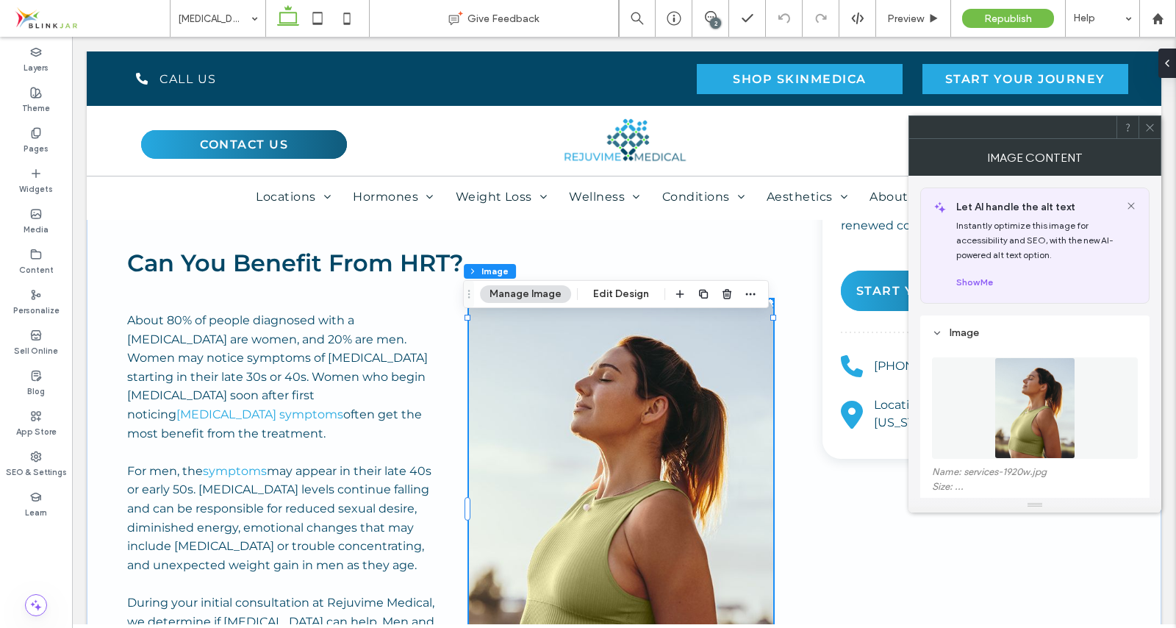
type input "**"
click at [543, 301] on button "Manage Image" at bounding box center [525, 294] width 91 height 18
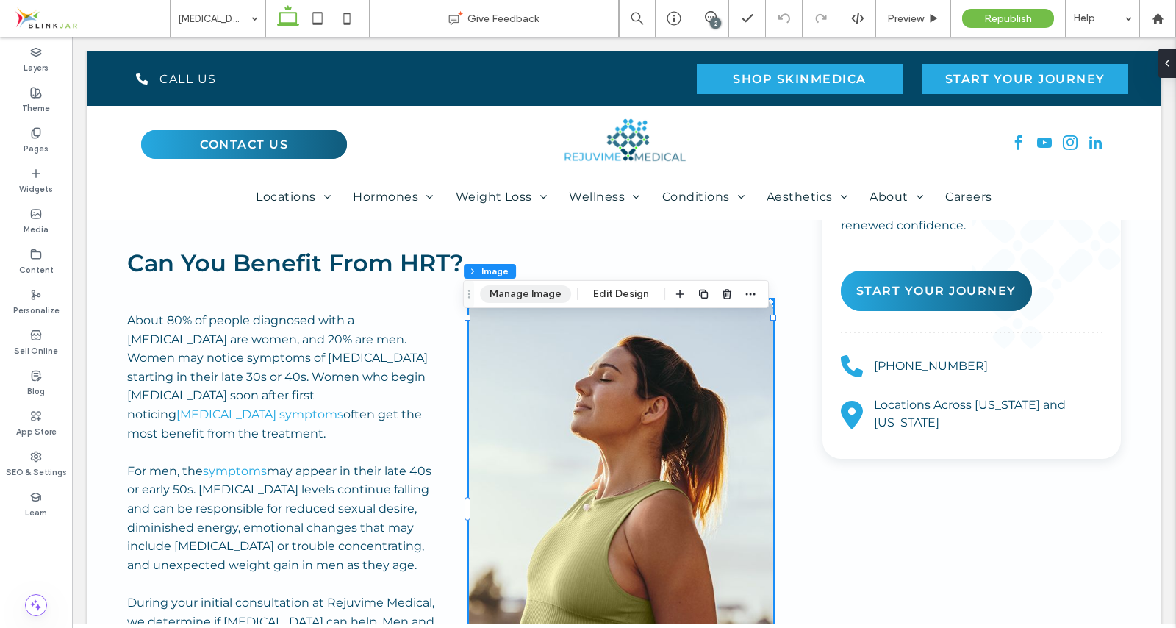
click at [543, 301] on button "Manage Image" at bounding box center [525, 294] width 91 height 18
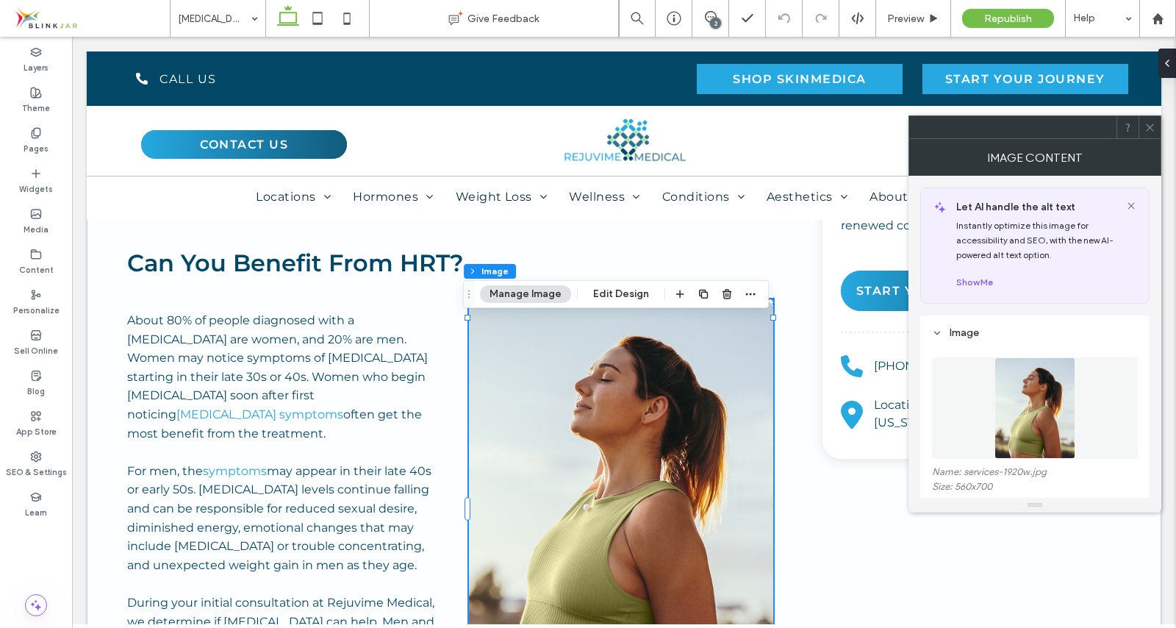
click at [1021, 382] on img at bounding box center [1036, 407] width 82 height 101
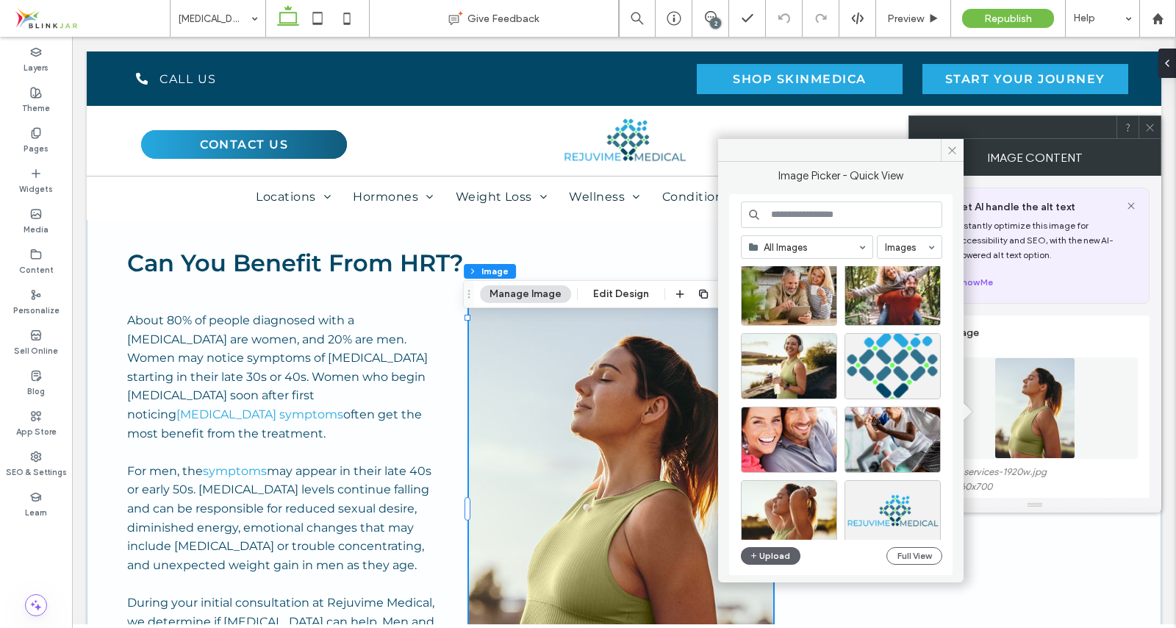
scroll to position [220, 0]
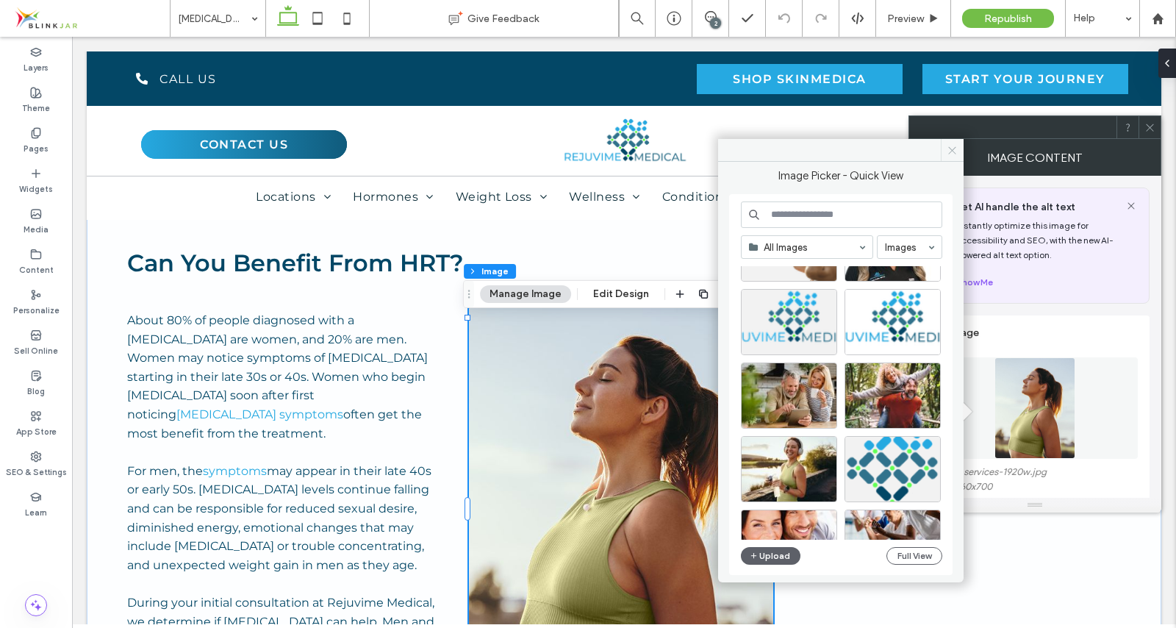
click at [952, 146] on icon at bounding box center [952, 150] width 11 height 11
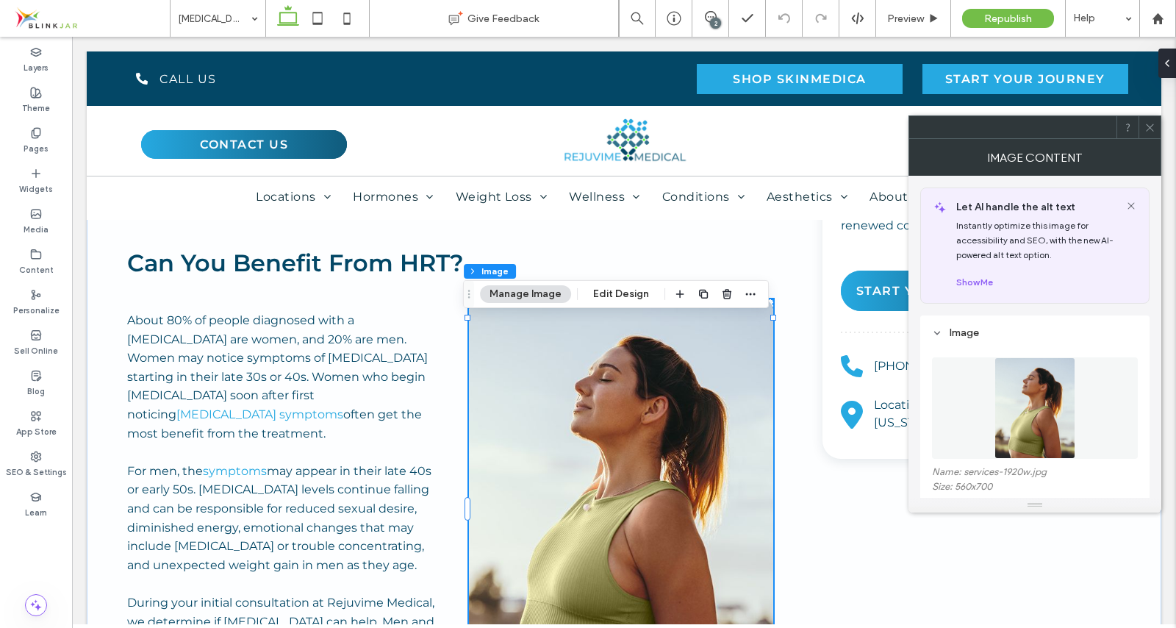
click at [1155, 127] on icon at bounding box center [1150, 127] width 11 height 11
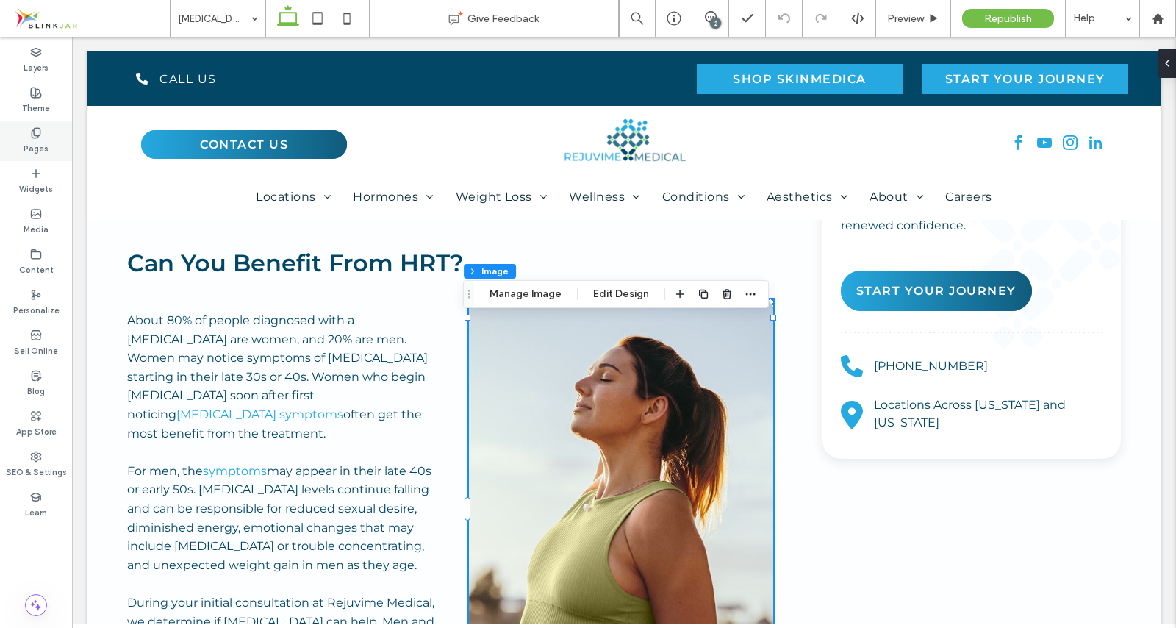
click at [32, 134] on use at bounding box center [36, 133] width 8 height 10
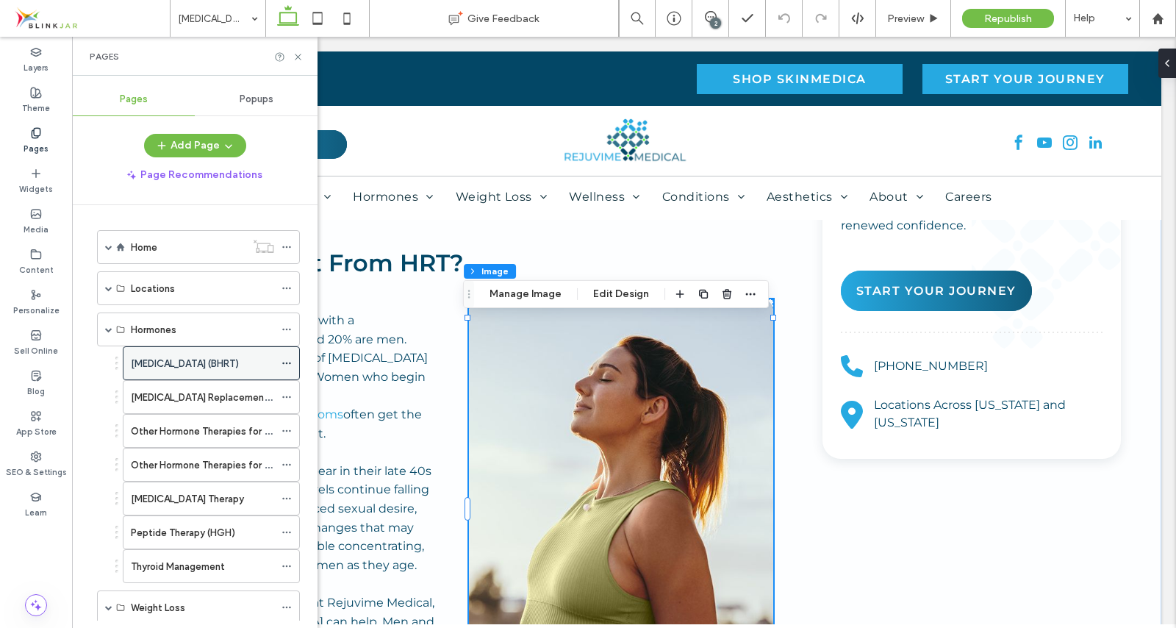
click at [280, 360] on div "Hormone Replacement Therapy (BHRT)" at bounding box center [211, 363] width 177 height 34
click at [285, 362] on icon at bounding box center [287, 363] width 10 height 10
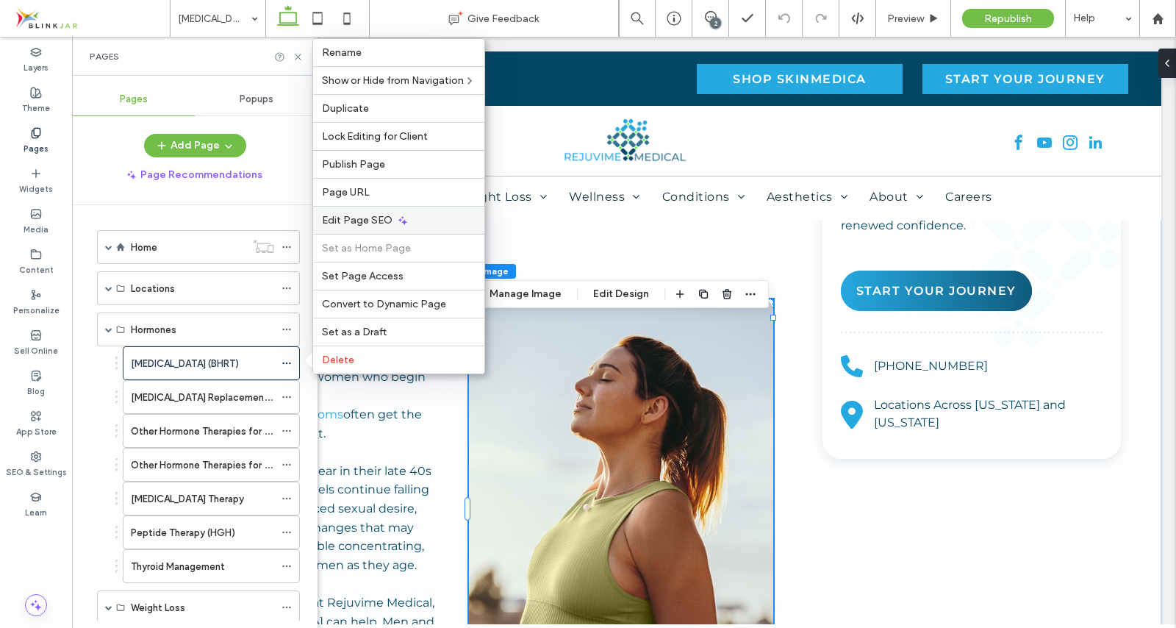
click at [354, 222] on span "Edit Page SEO" at bounding box center [357, 220] width 71 height 12
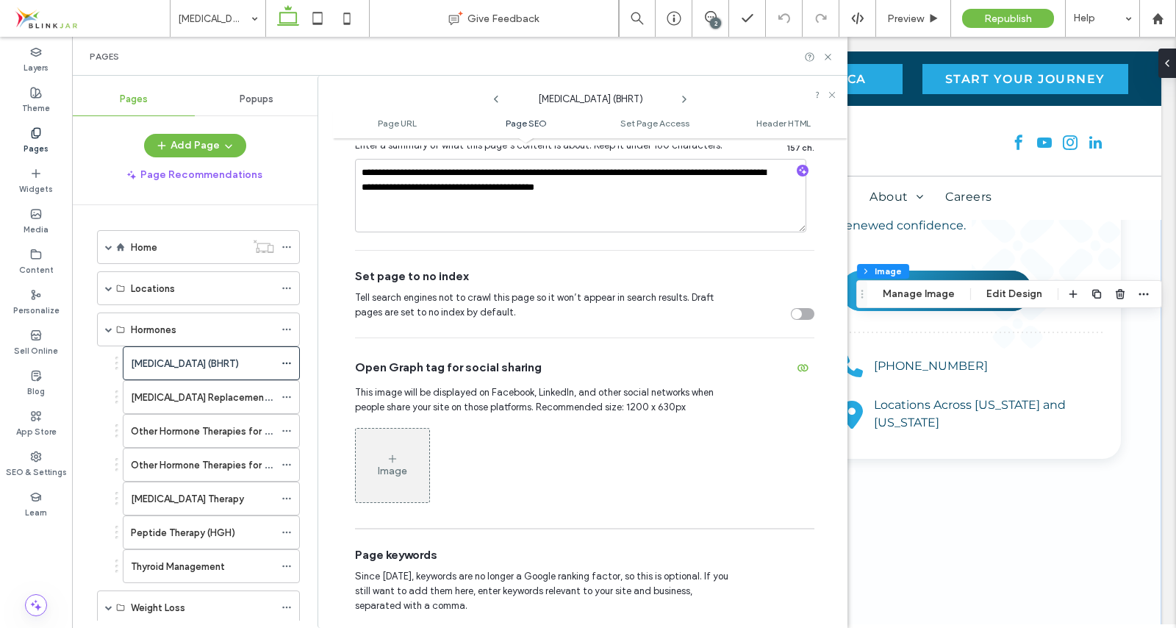
scroll to position [513, 0]
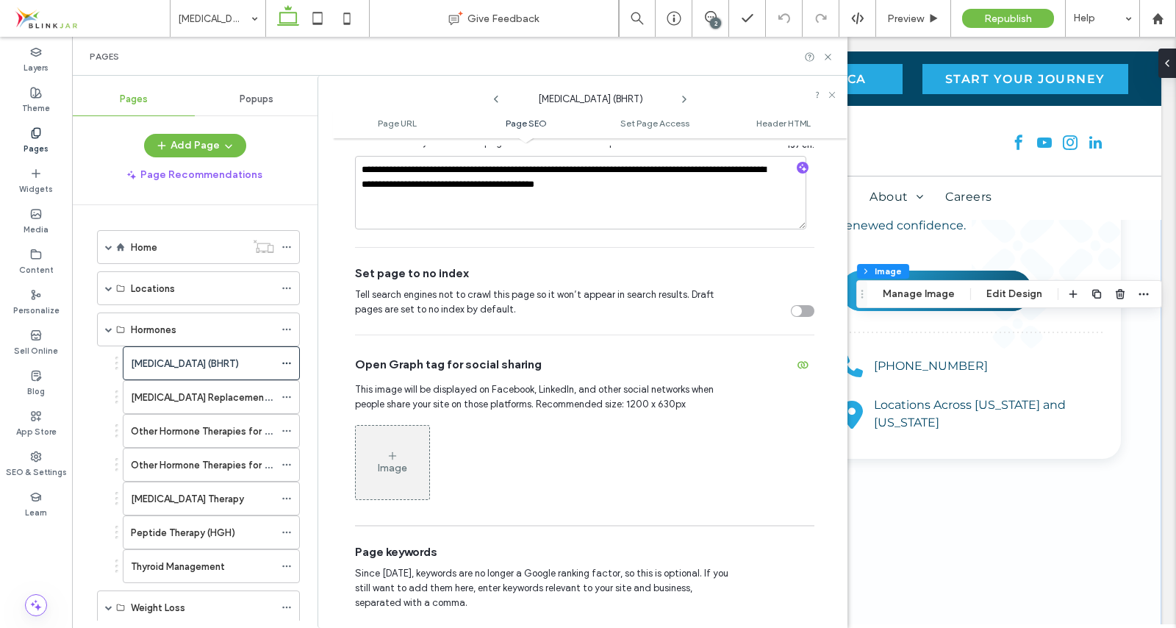
click at [398, 458] on icon at bounding box center [393, 456] width 12 height 12
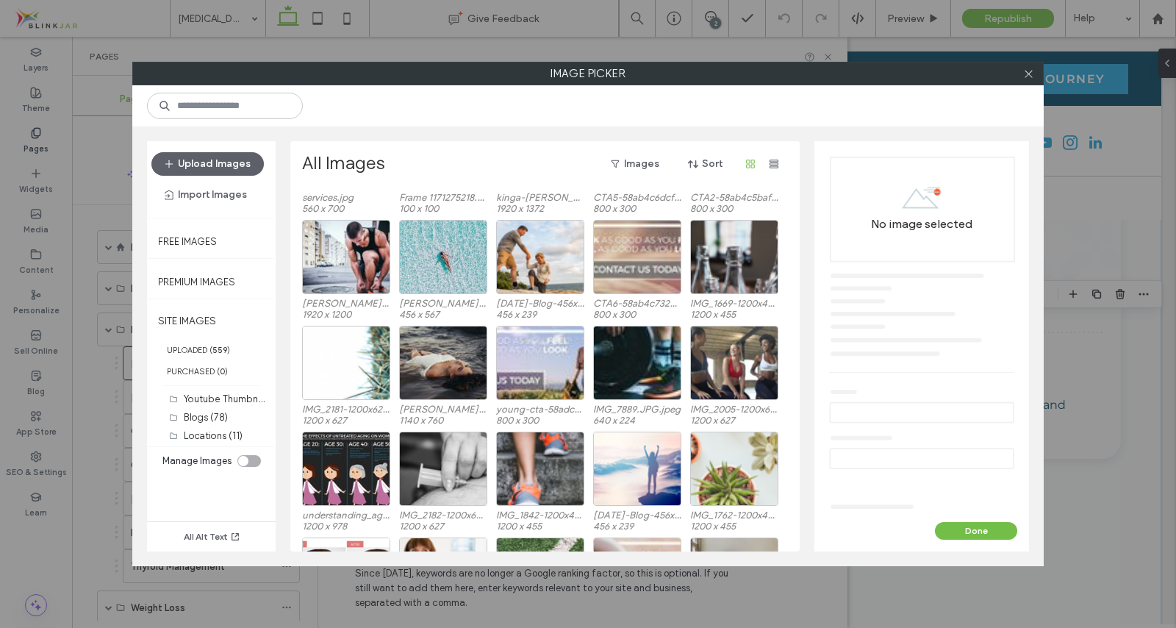
scroll to position [6784, 0]
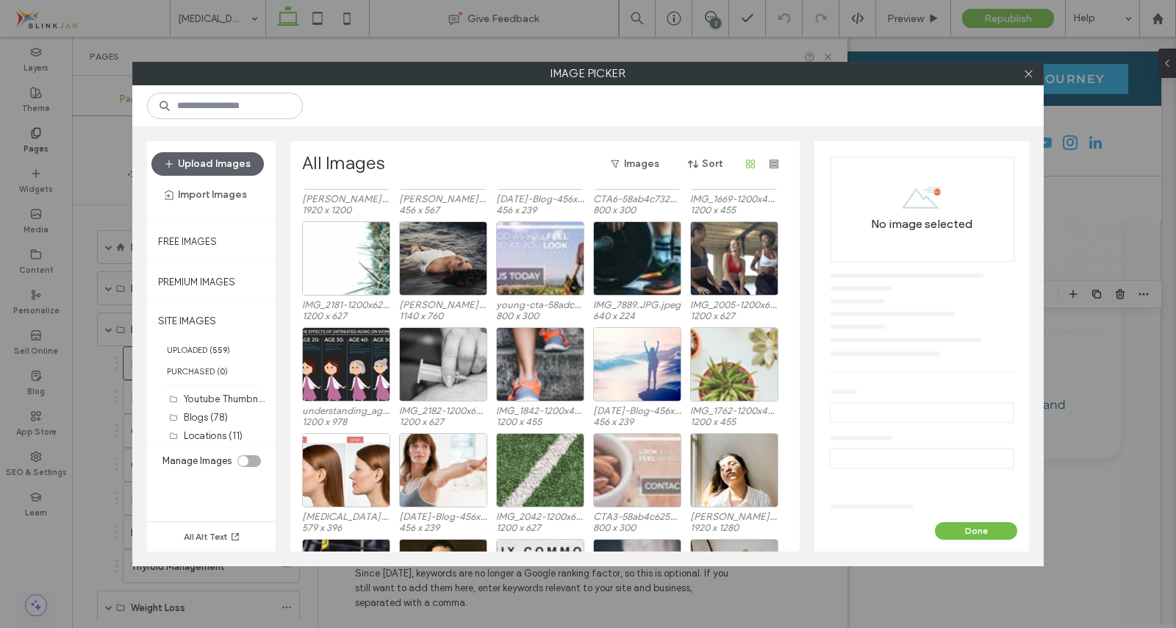
scroll to position [6526, 0]
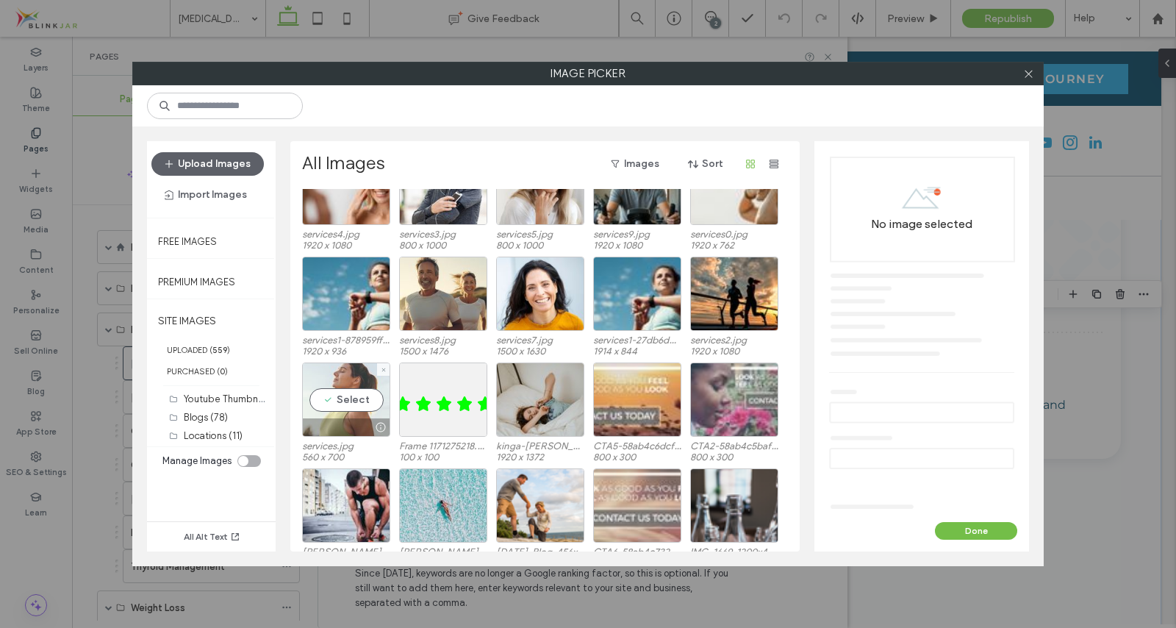
click at [341, 402] on div "Select" at bounding box center [346, 399] width 88 height 74
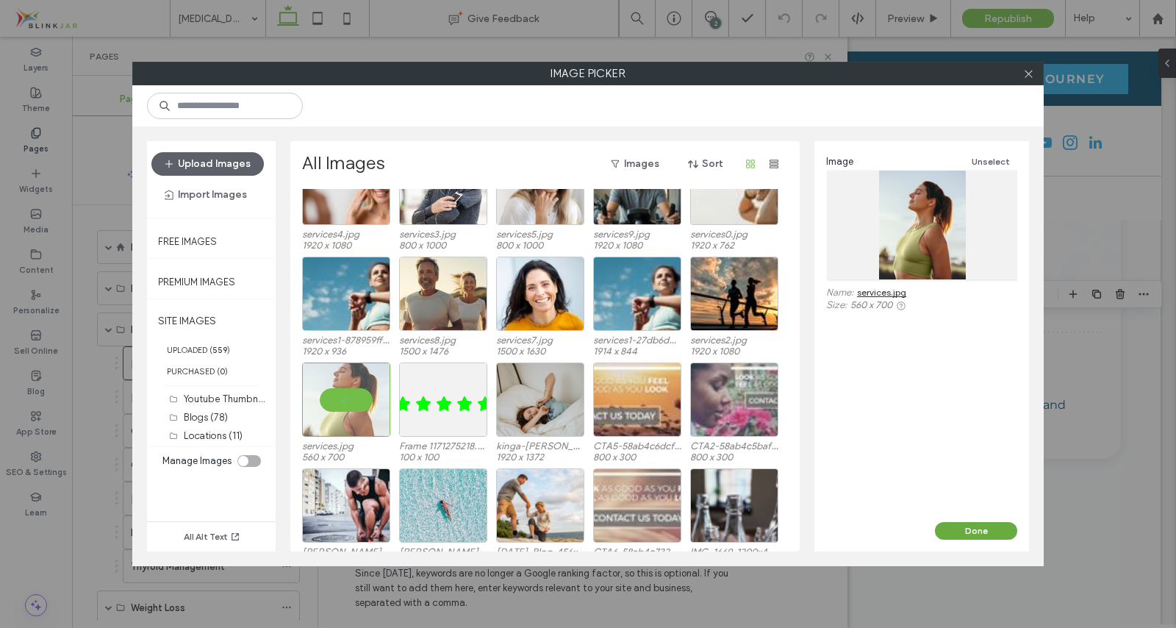
click at [989, 525] on button "Done" at bounding box center [976, 531] width 82 height 18
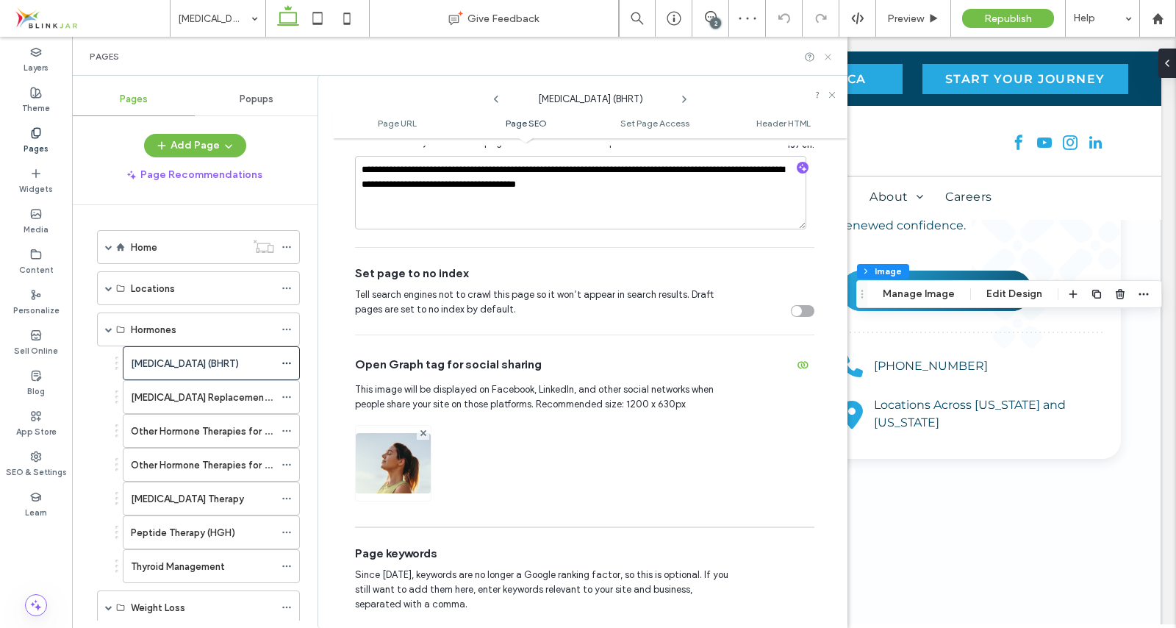
click at [829, 56] on use at bounding box center [828, 57] width 6 height 6
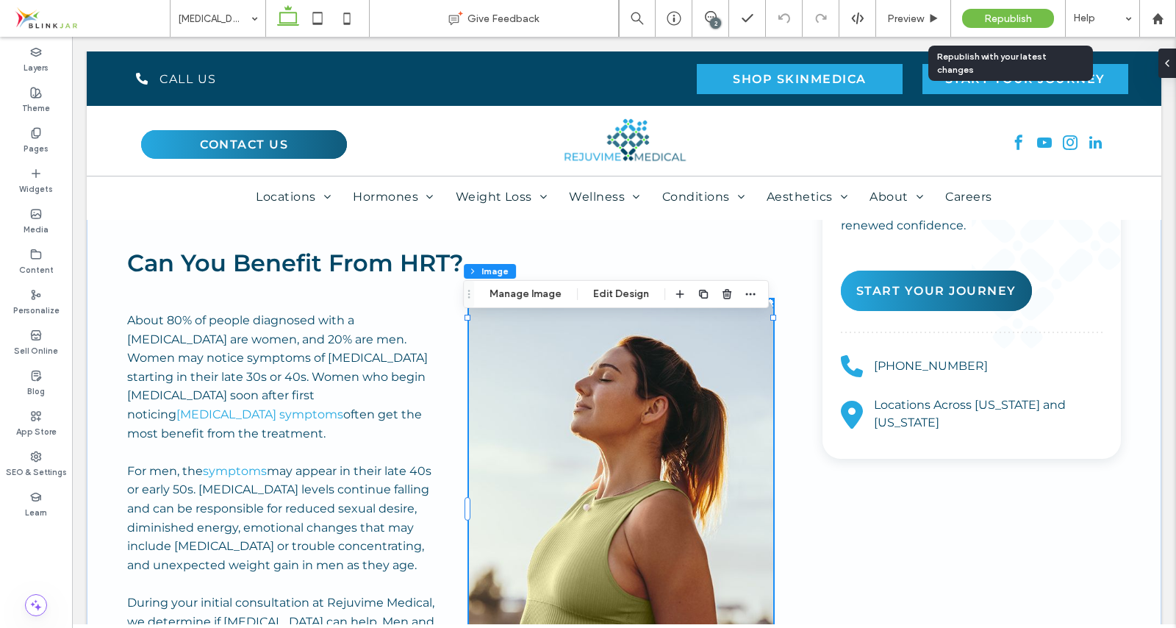
click at [995, 24] on div "Republish" at bounding box center [1008, 18] width 92 height 19
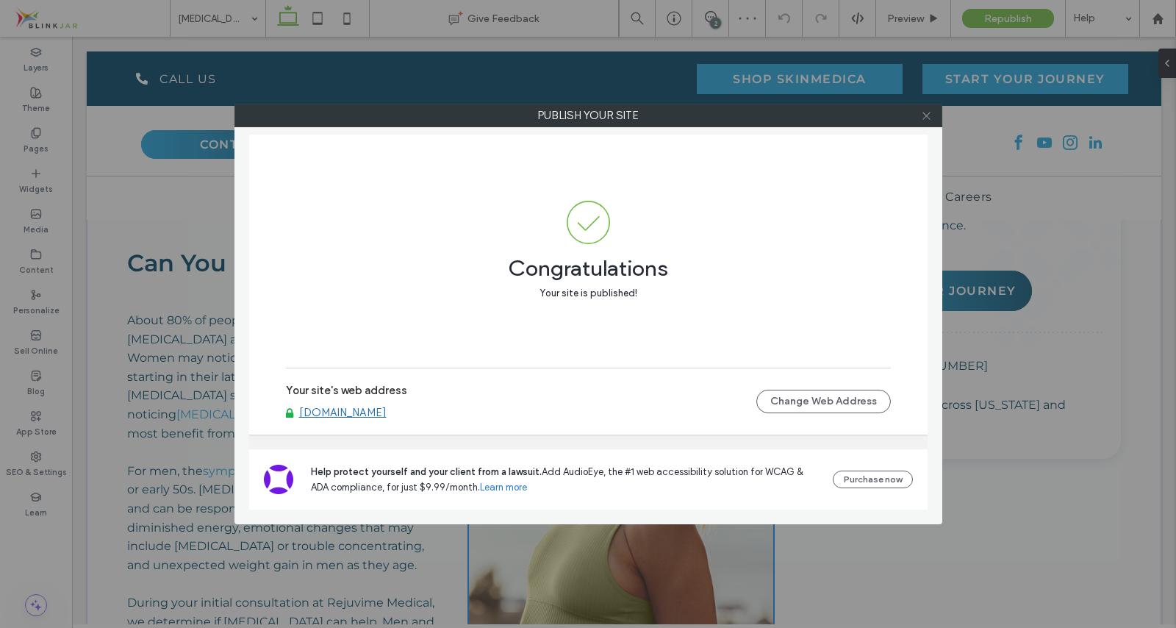
click at [926, 122] on span at bounding box center [926, 115] width 11 height 22
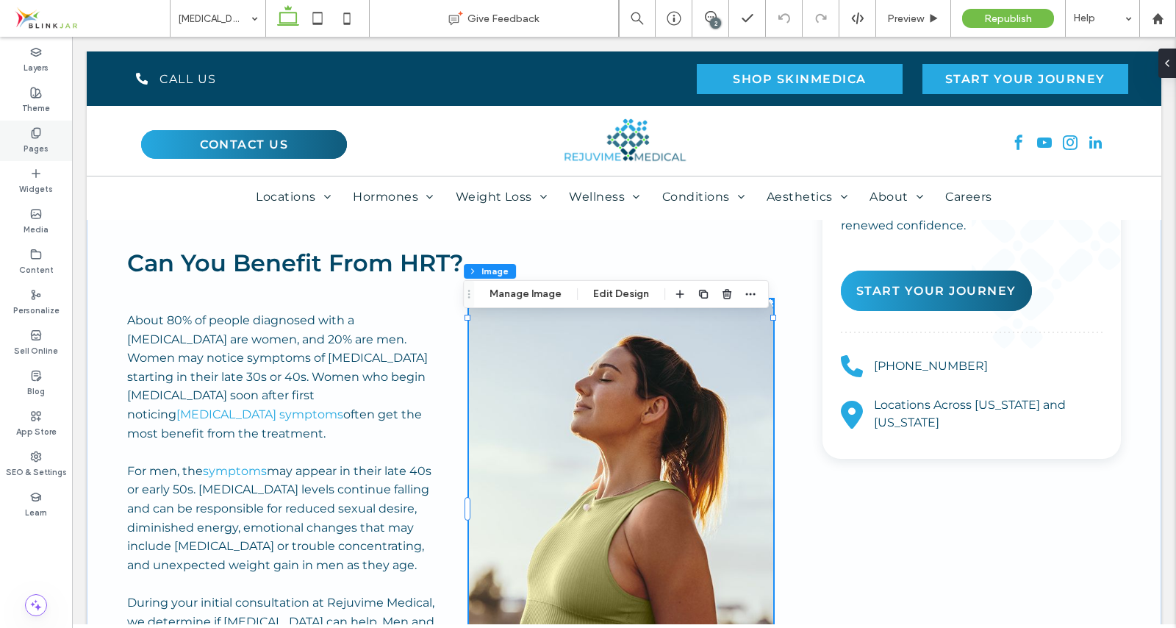
click at [40, 138] on span at bounding box center [36, 132] width 12 height 12
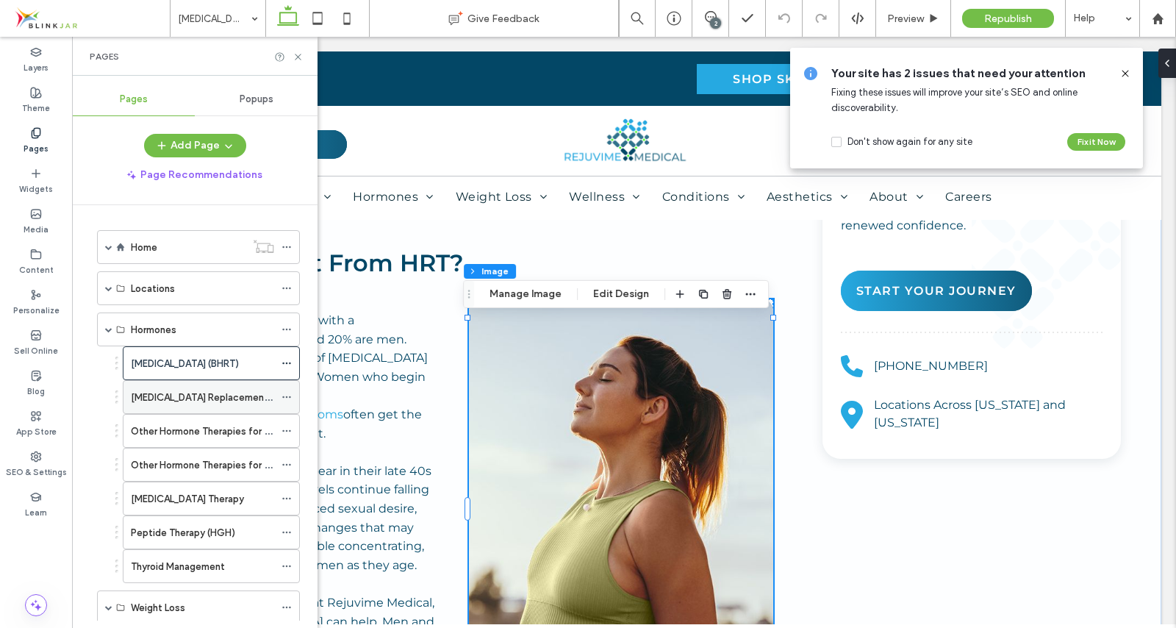
click at [168, 400] on label "Testosterone Replacement Therapy" at bounding box center [219, 398] width 176 height 26
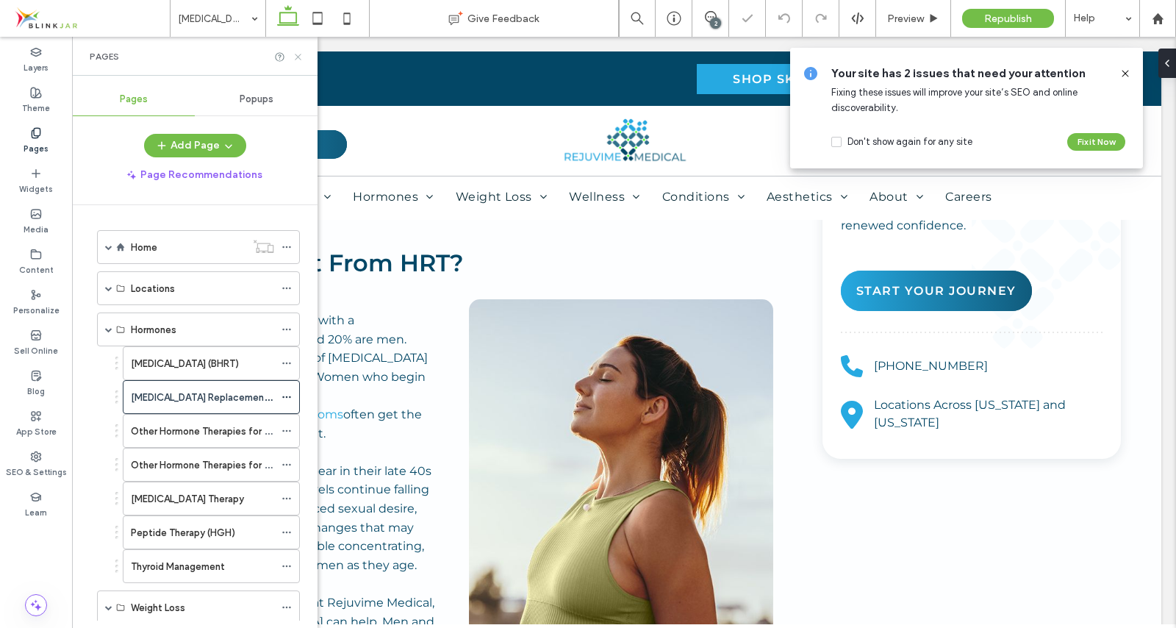
click at [297, 58] on icon at bounding box center [298, 56] width 11 height 11
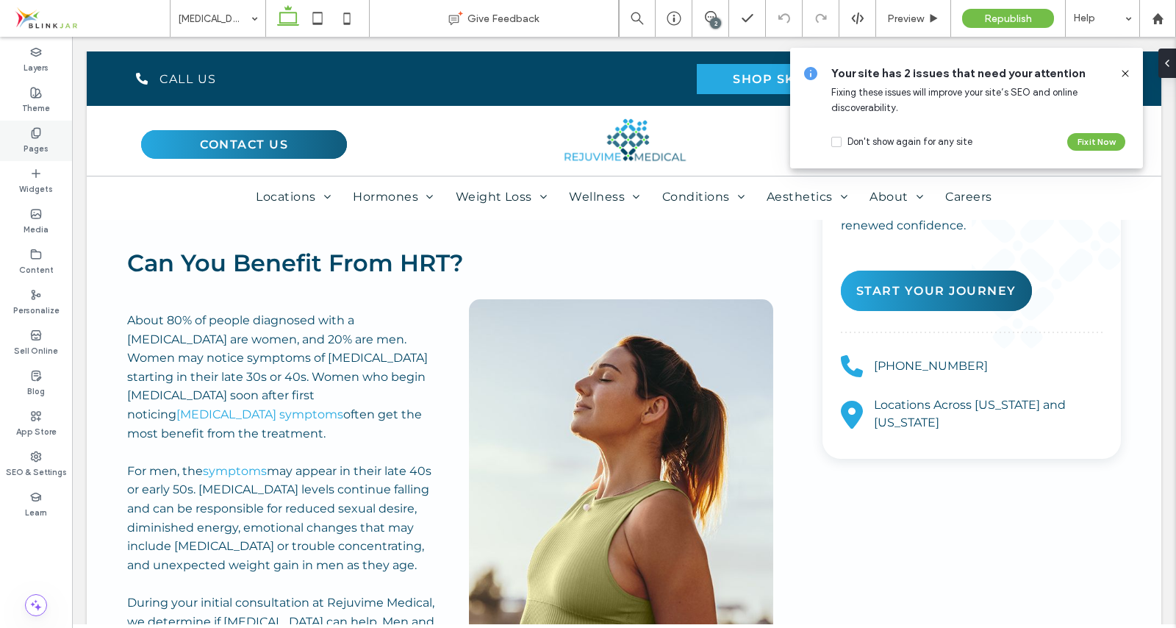
click at [35, 126] on span at bounding box center [36, 132] width 12 height 12
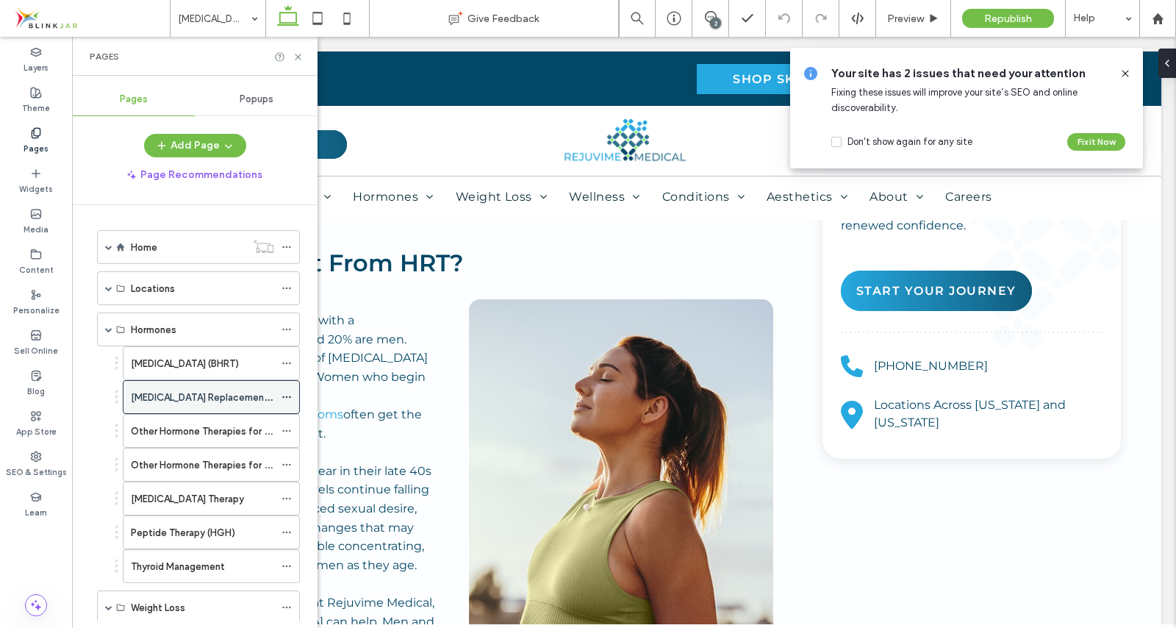
click at [285, 398] on icon at bounding box center [287, 397] width 10 height 10
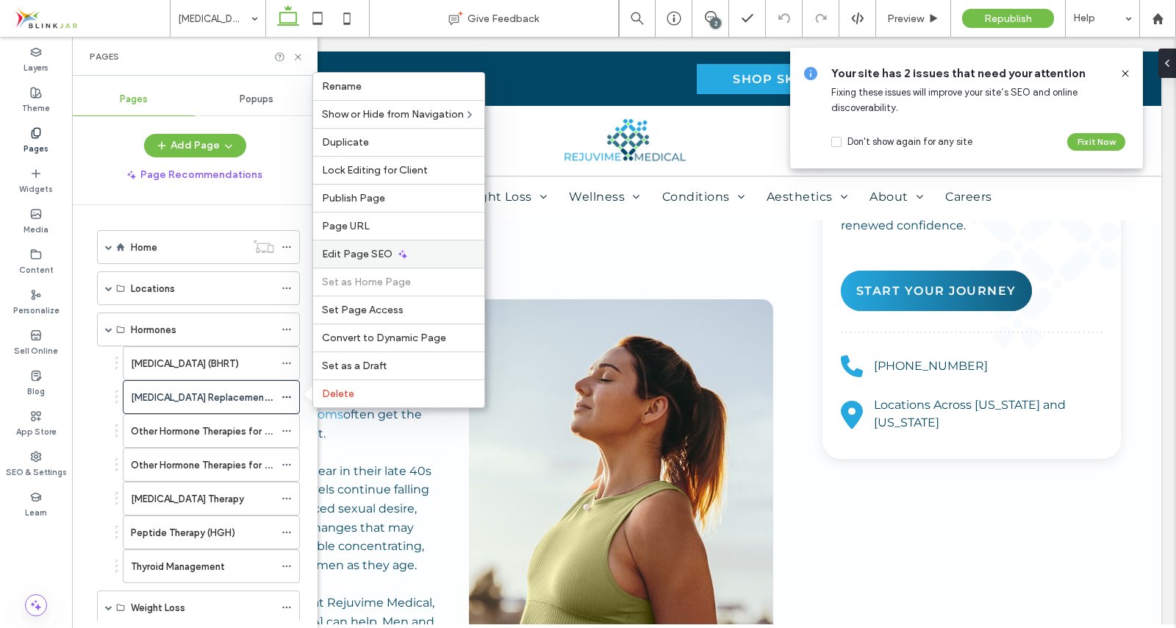
click at [366, 251] on span "Edit Page SEO" at bounding box center [357, 254] width 71 height 12
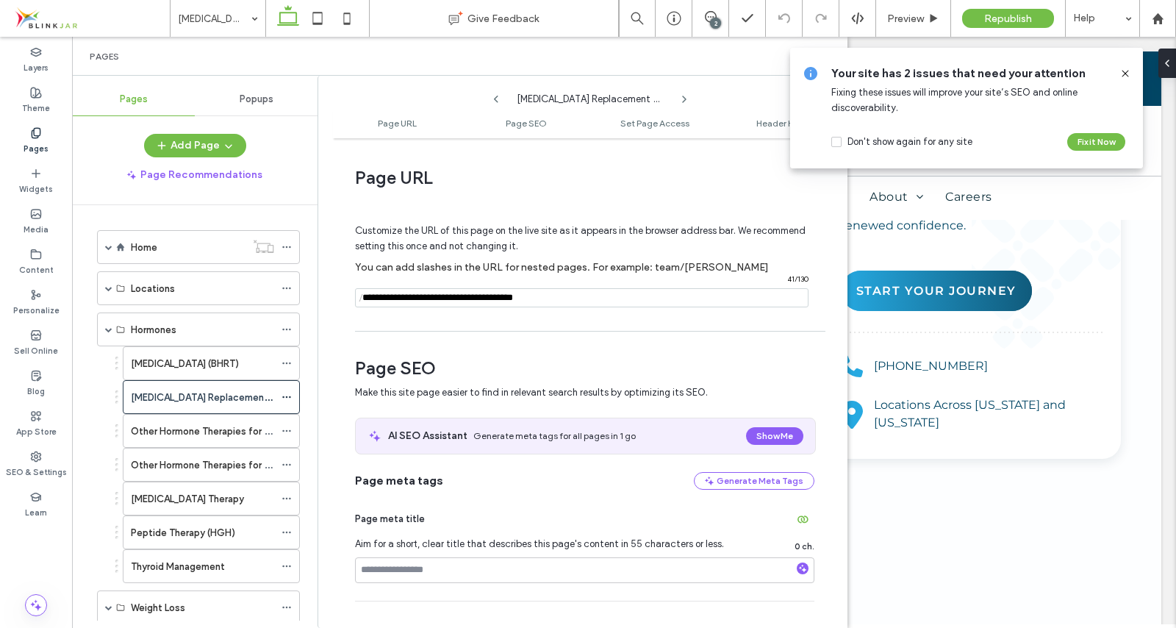
click at [1126, 74] on use at bounding box center [1125, 73] width 7 height 7
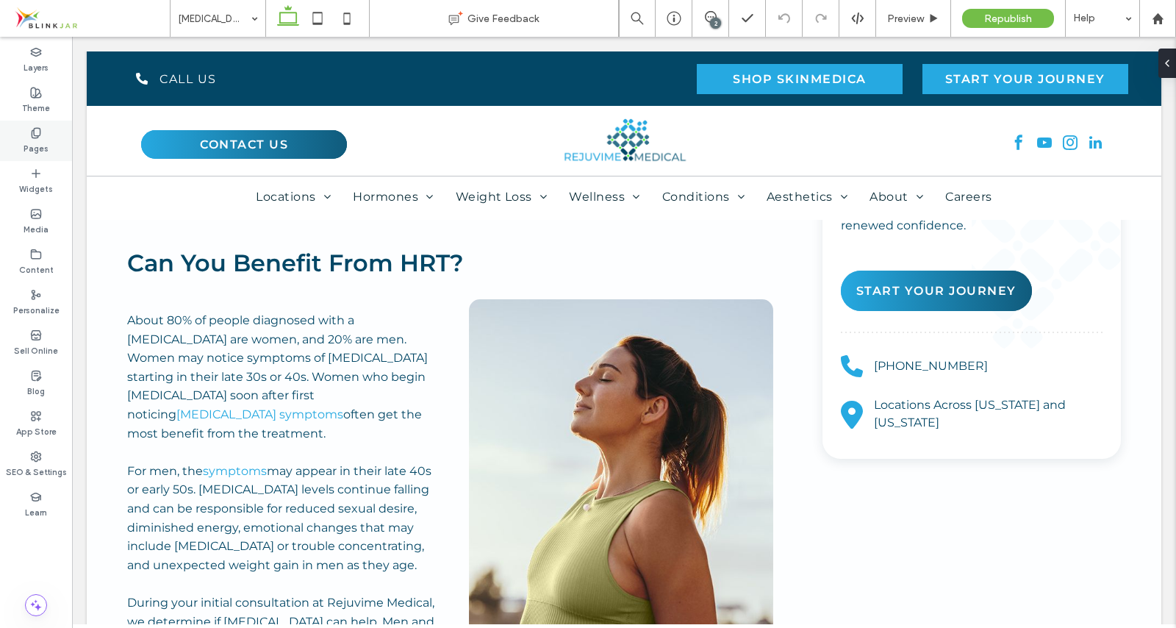
click at [36, 135] on use at bounding box center [36, 133] width 8 height 10
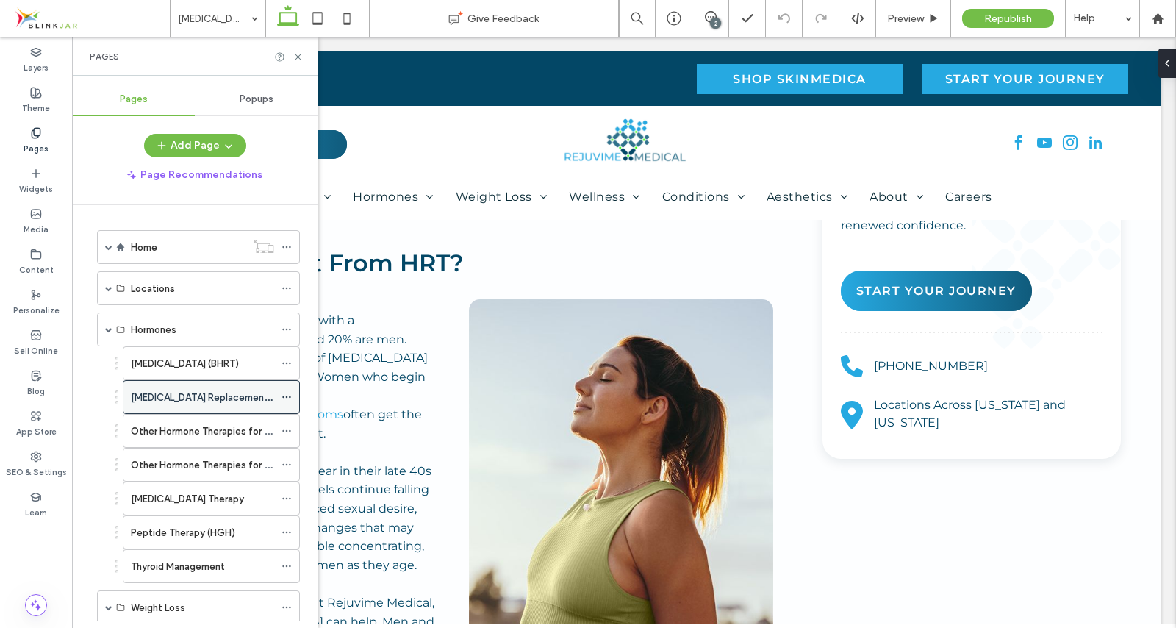
click at [288, 393] on icon at bounding box center [287, 397] width 10 height 10
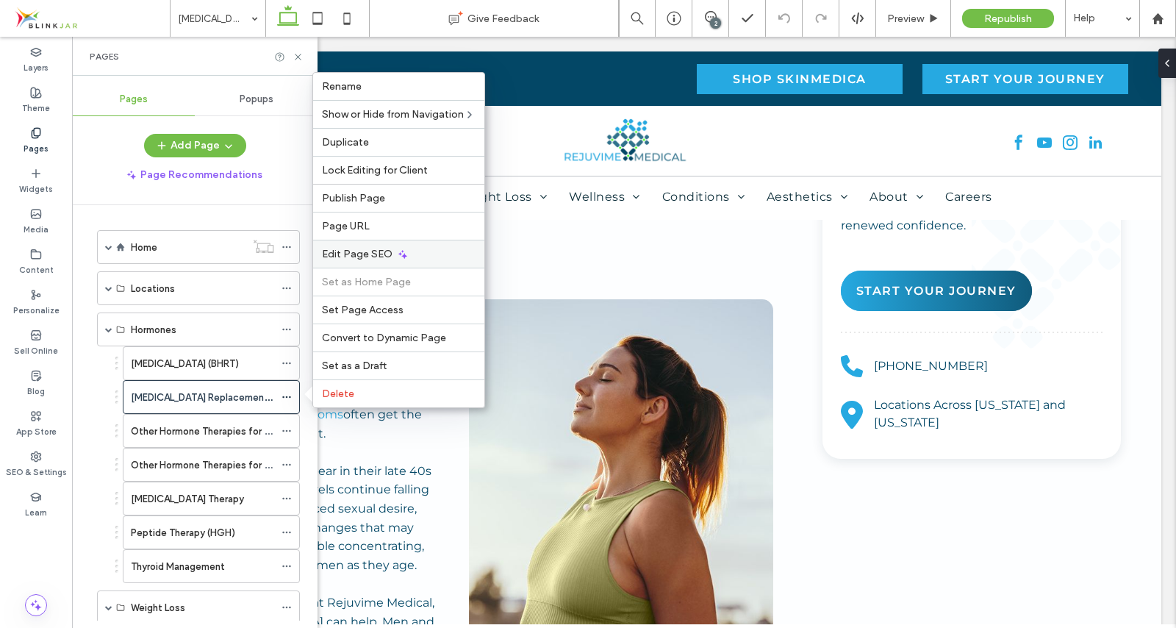
click at [357, 258] on span "Edit Page SEO" at bounding box center [357, 254] width 71 height 12
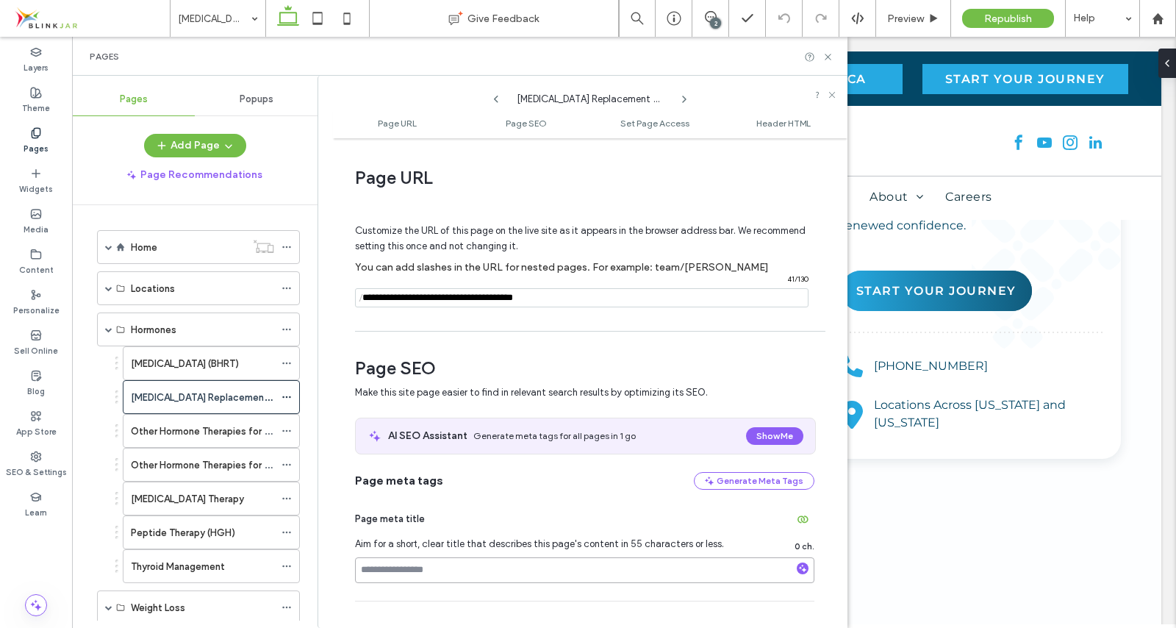
click at [390, 570] on input at bounding box center [585, 570] width 460 height 26
paste input "**********"
type input "**********"
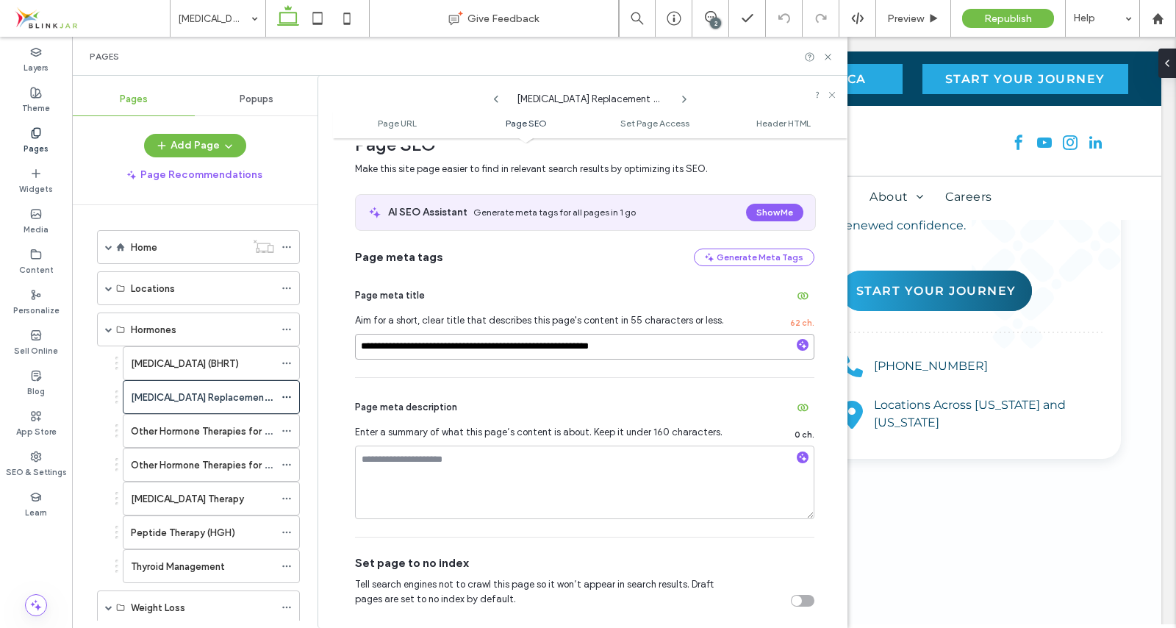
scroll to position [224, 0]
click at [544, 460] on textarea at bounding box center [585, 482] width 460 height 74
paste textarea "**********"
type textarea "**********"
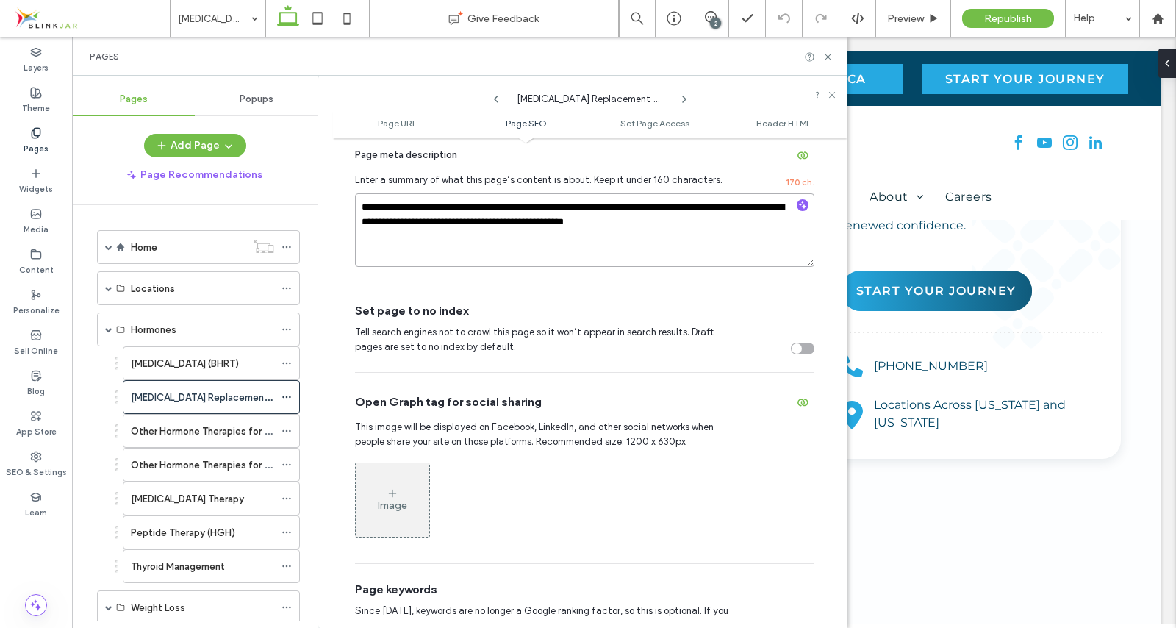
scroll to position [478, 0]
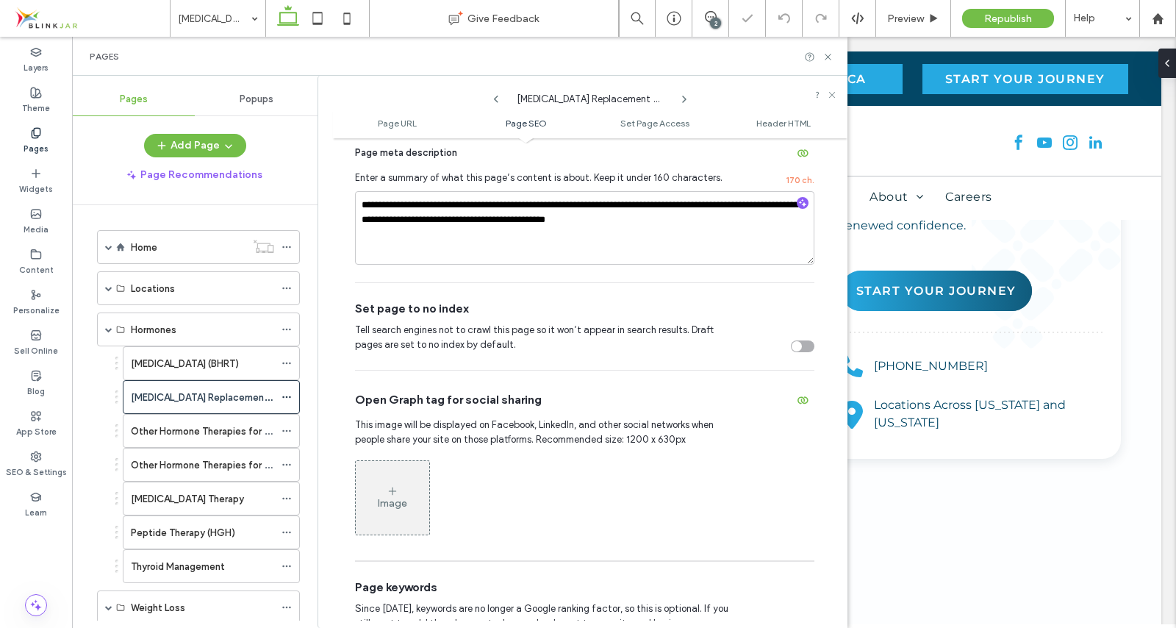
click at [404, 493] on div "Image" at bounding box center [393, 497] width 74 height 71
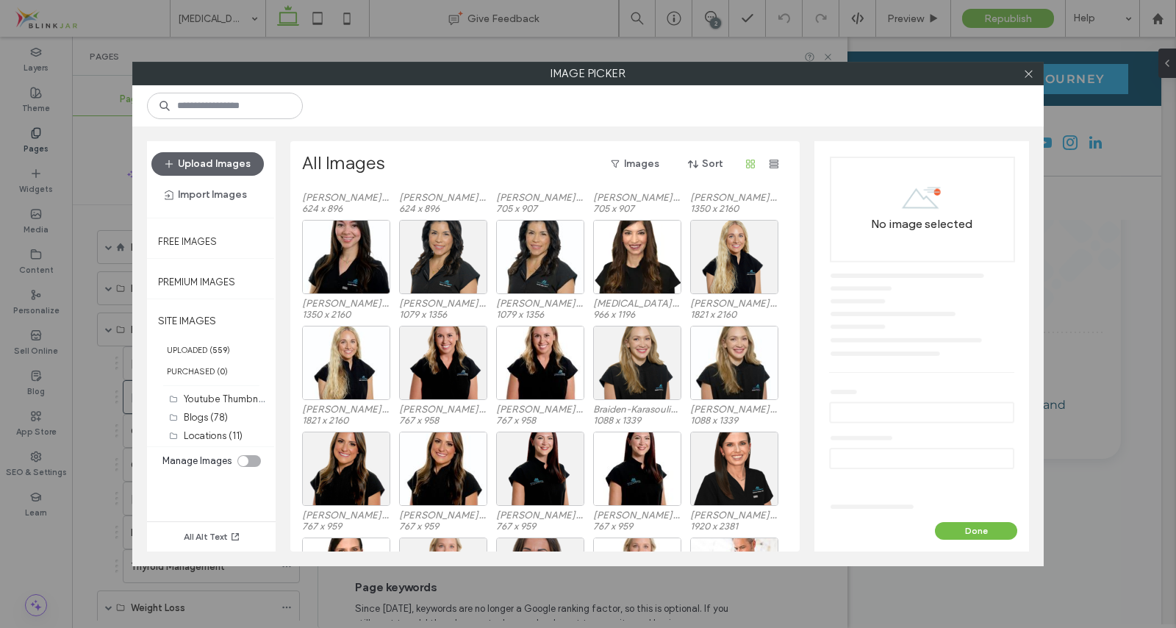
scroll to position [4624, 0]
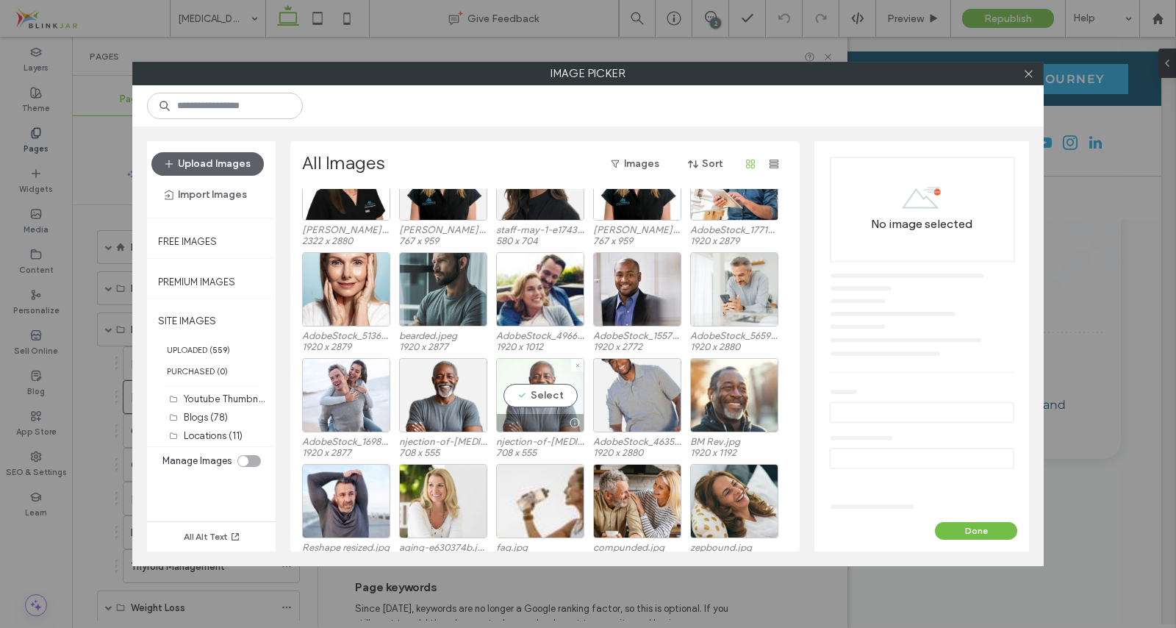
click at [541, 389] on div "Select" at bounding box center [540, 395] width 88 height 74
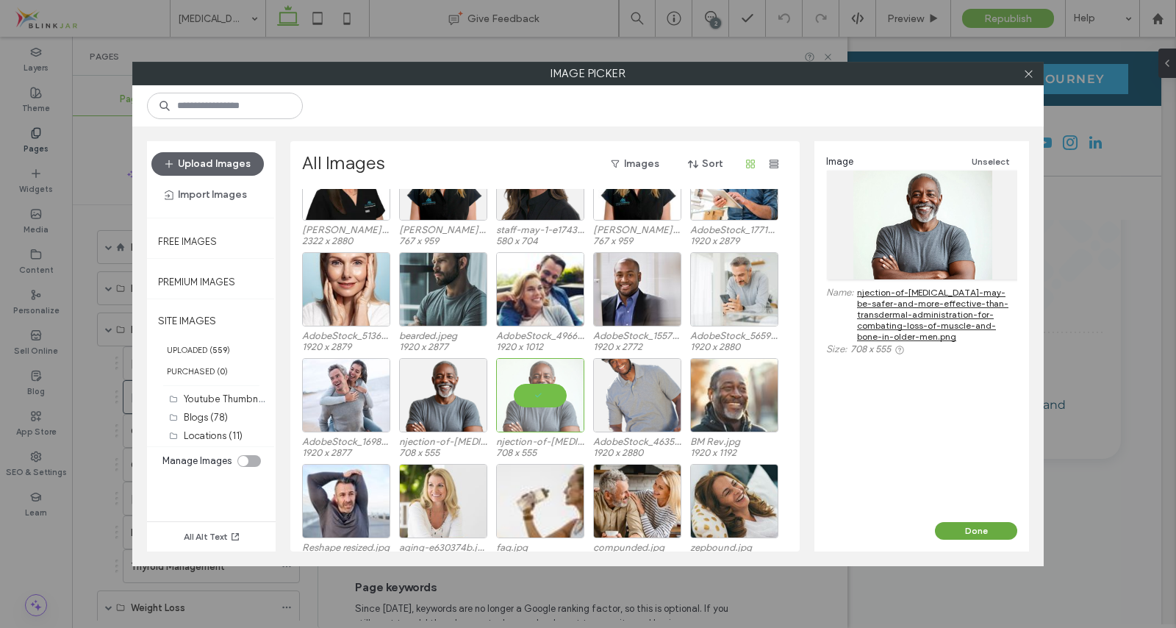
click at [979, 531] on button "Done" at bounding box center [976, 531] width 82 height 18
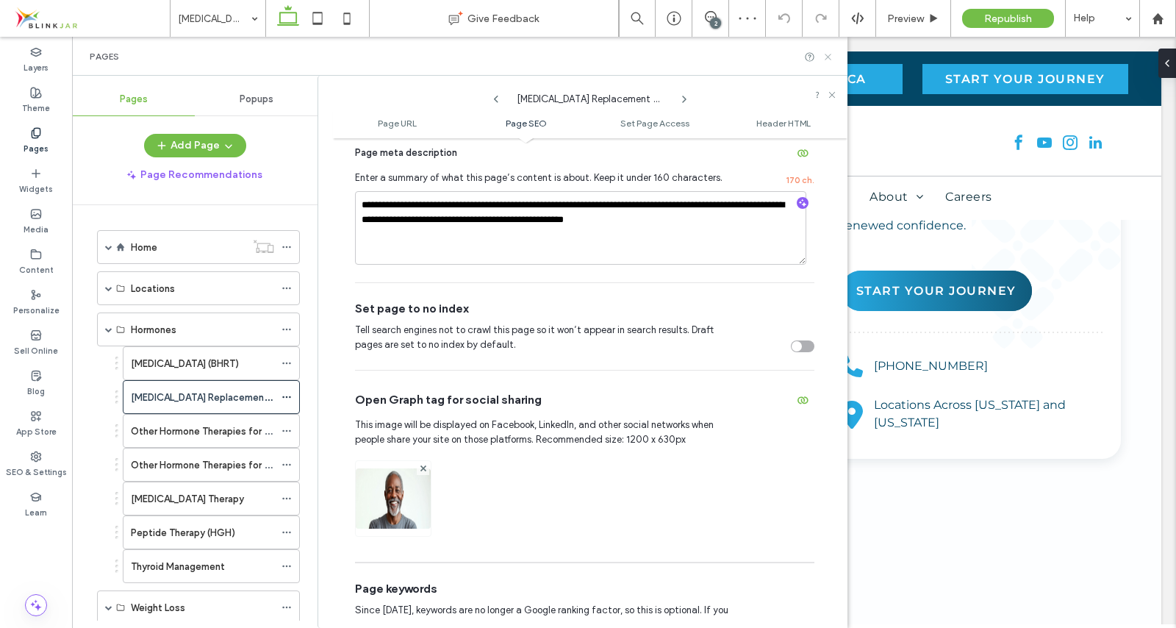
click at [829, 59] on icon at bounding box center [828, 56] width 11 height 11
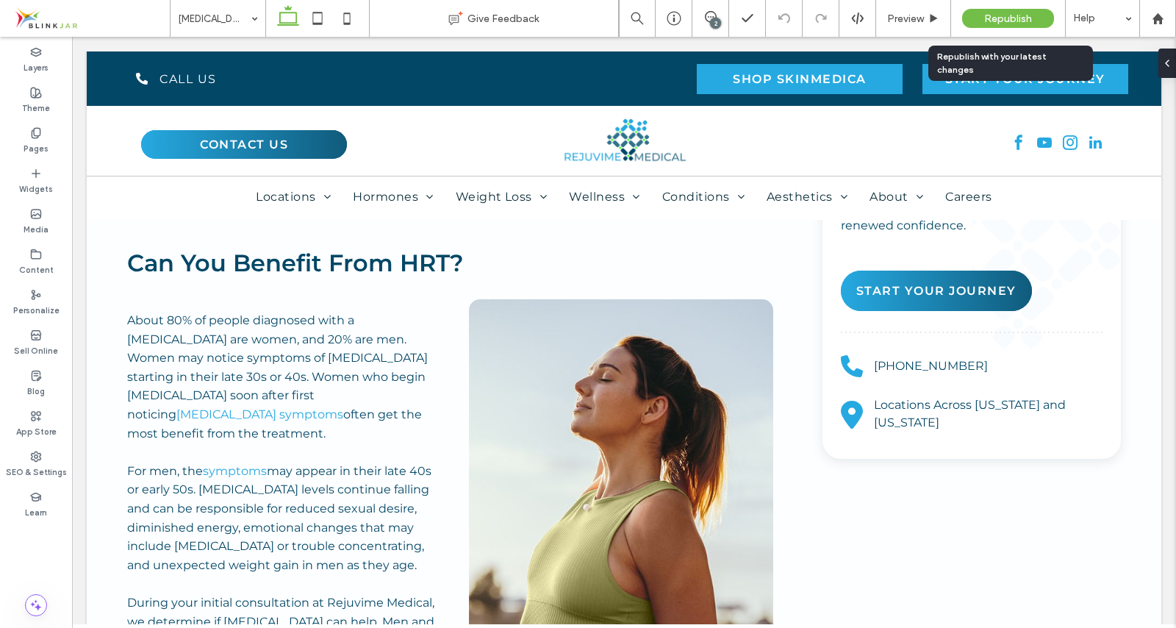
click at [1015, 20] on span "Republish" at bounding box center [1008, 18] width 48 height 12
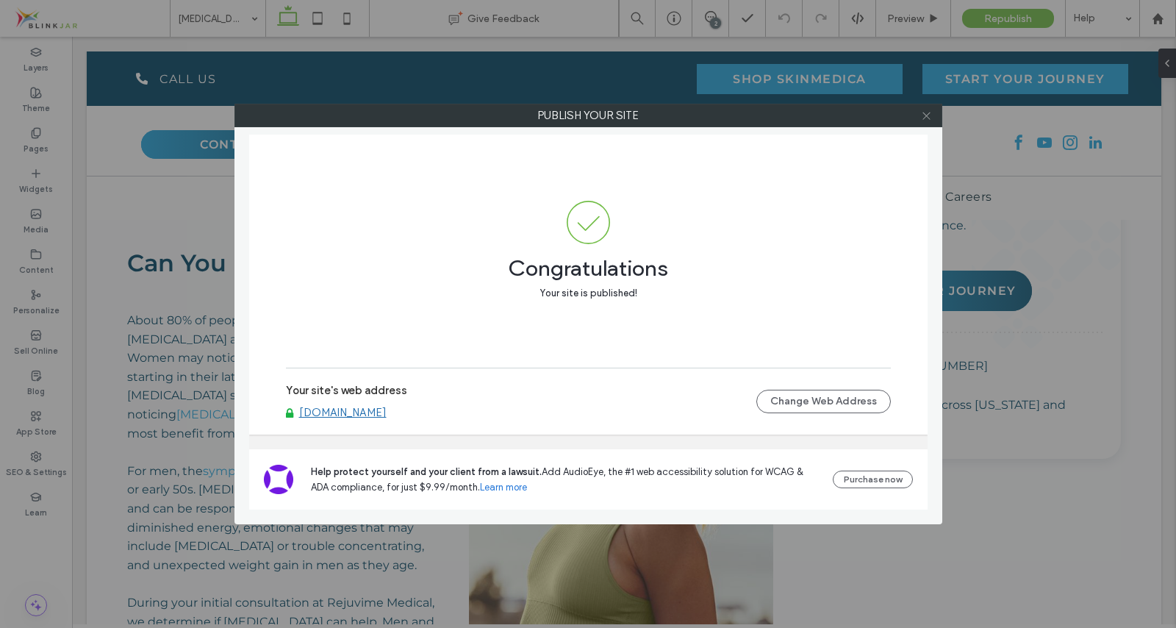
click at [928, 115] on use at bounding box center [926, 115] width 7 height 7
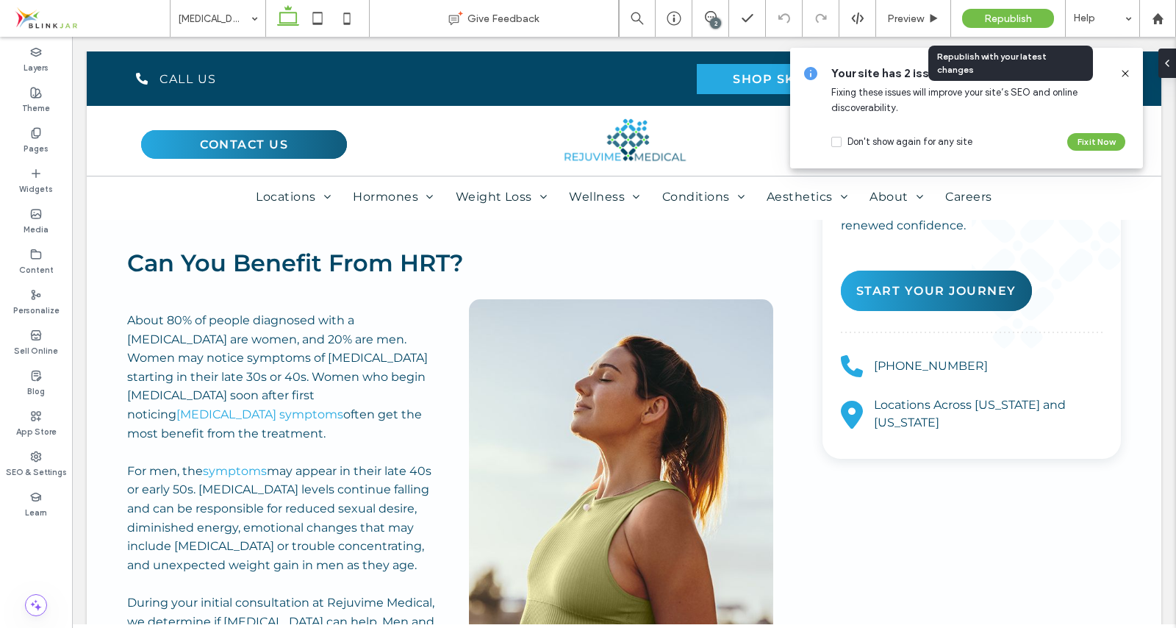
click at [993, 20] on span "Republish" at bounding box center [1008, 18] width 48 height 12
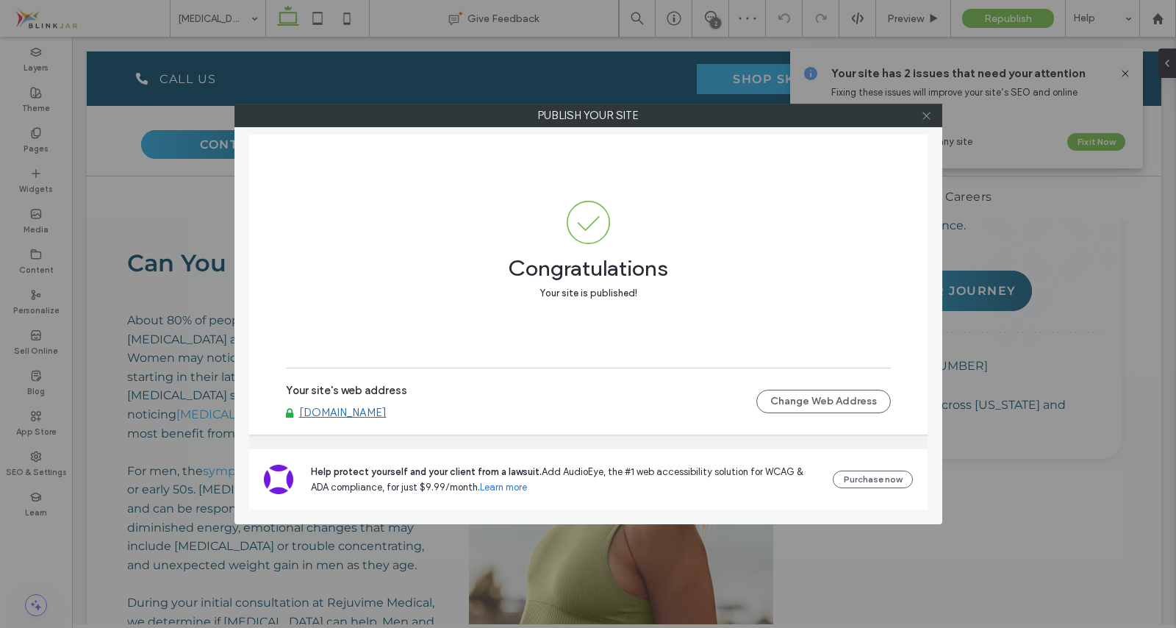
click at [923, 116] on icon at bounding box center [926, 115] width 11 height 11
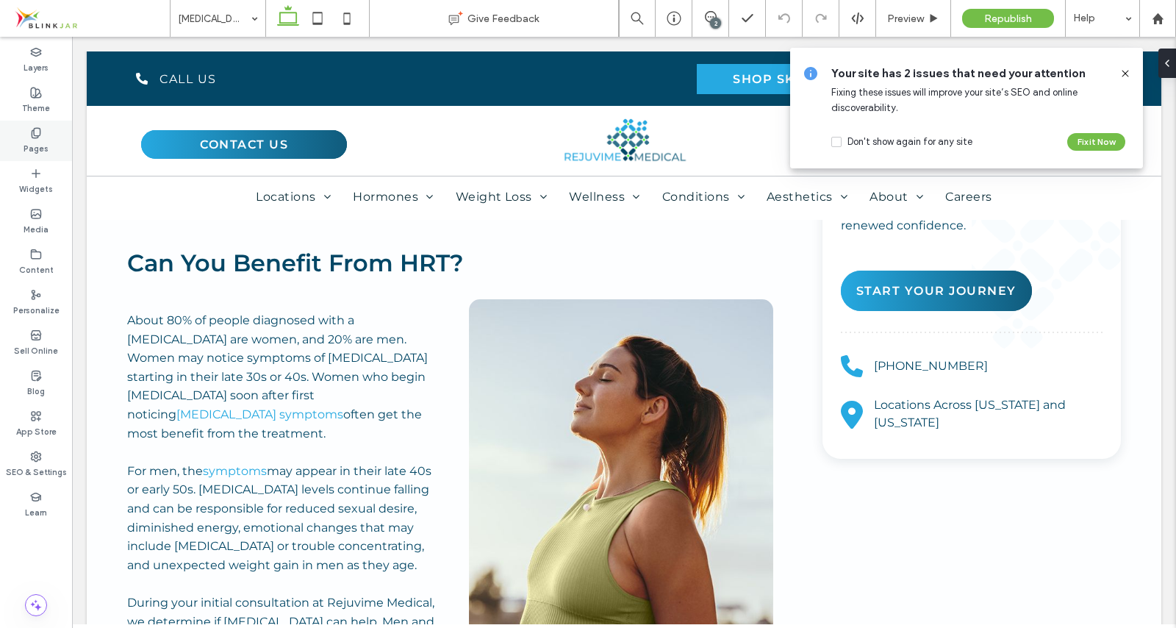
click at [42, 133] on div "Pages" at bounding box center [36, 141] width 72 height 40
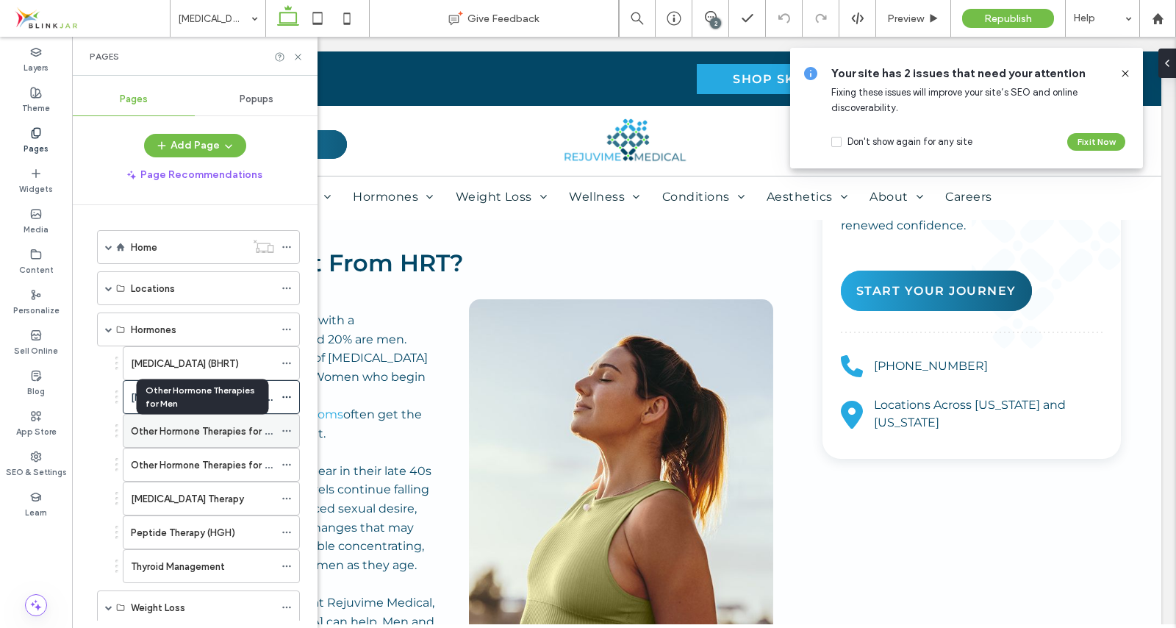
click at [192, 431] on label "Other Hormone Therapies for Men" at bounding box center [207, 431] width 152 height 26
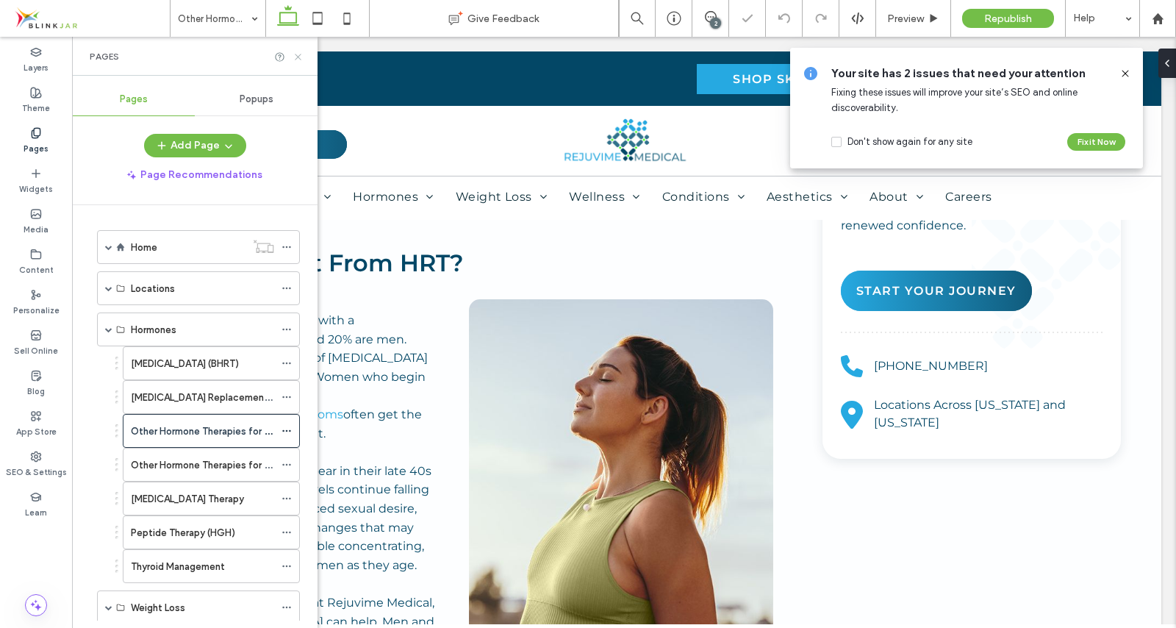
click at [301, 54] on icon at bounding box center [298, 56] width 11 height 11
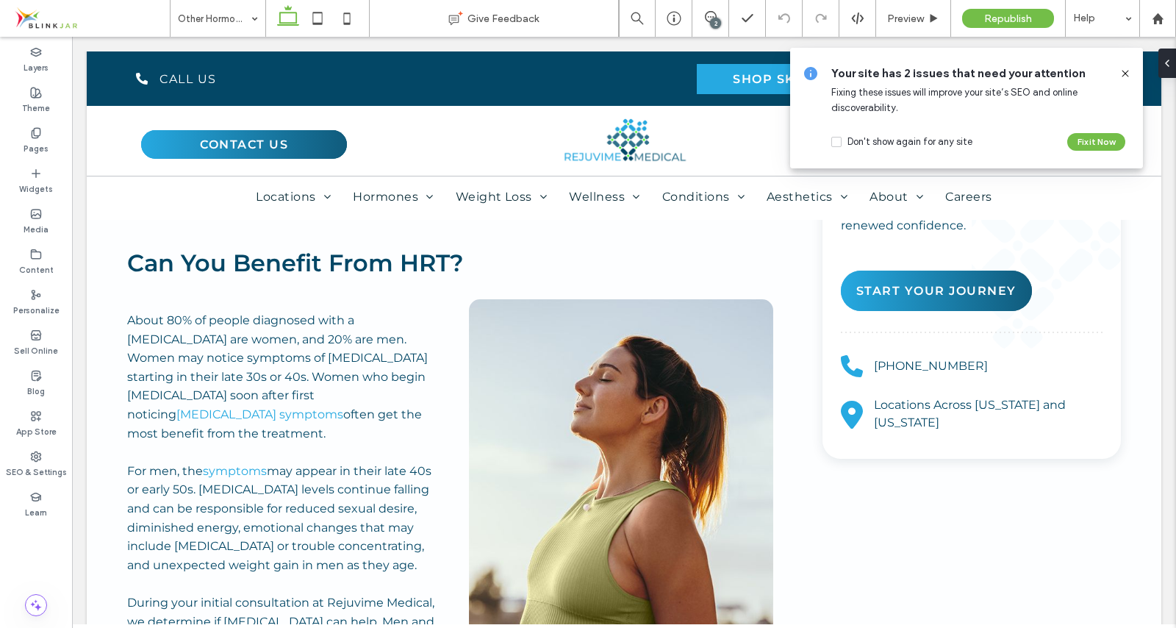
click at [1125, 71] on icon at bounding box center [1126, 74] width 12 height 12
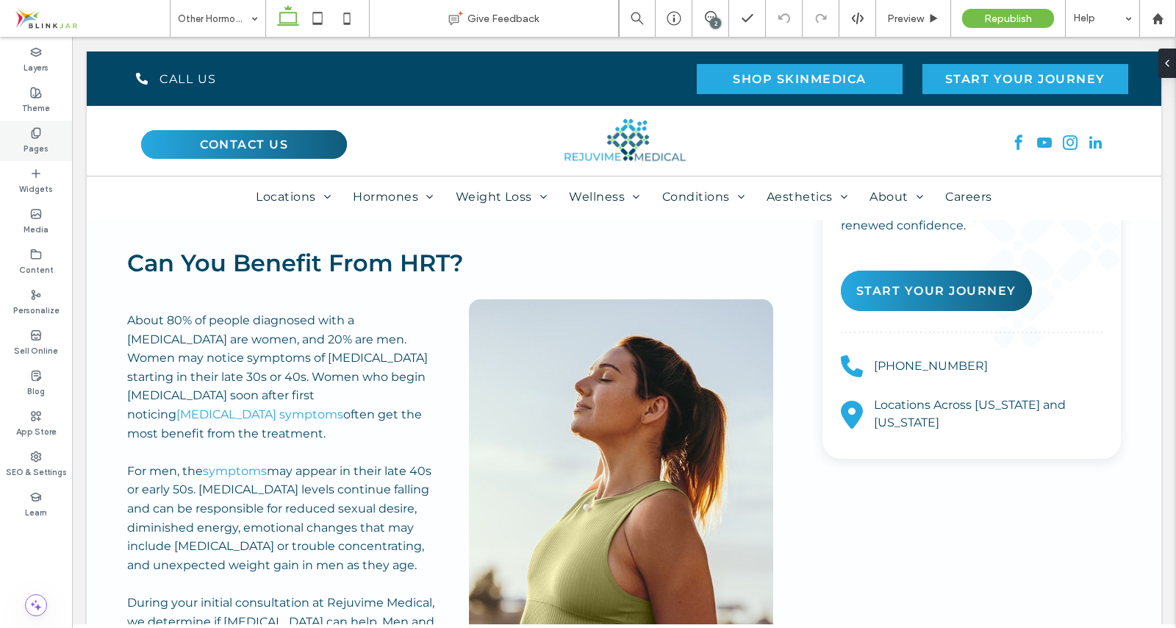
click at [31, 132] on icon at bounding box center [36, 133] width 12 height 12
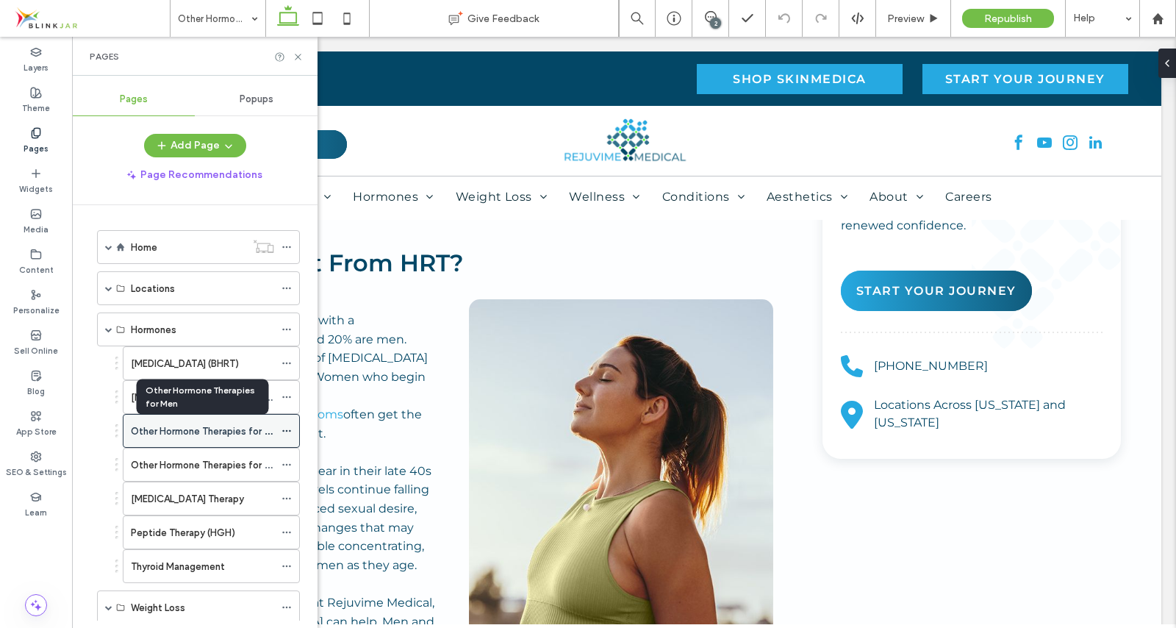
click at [247, 427] on label "Other Hormone Therapies for Men" at bounding box center [207, 431] width 152 height 26
click at [285, 434] on icon at bounding box center [287, 431] width 10 height 10
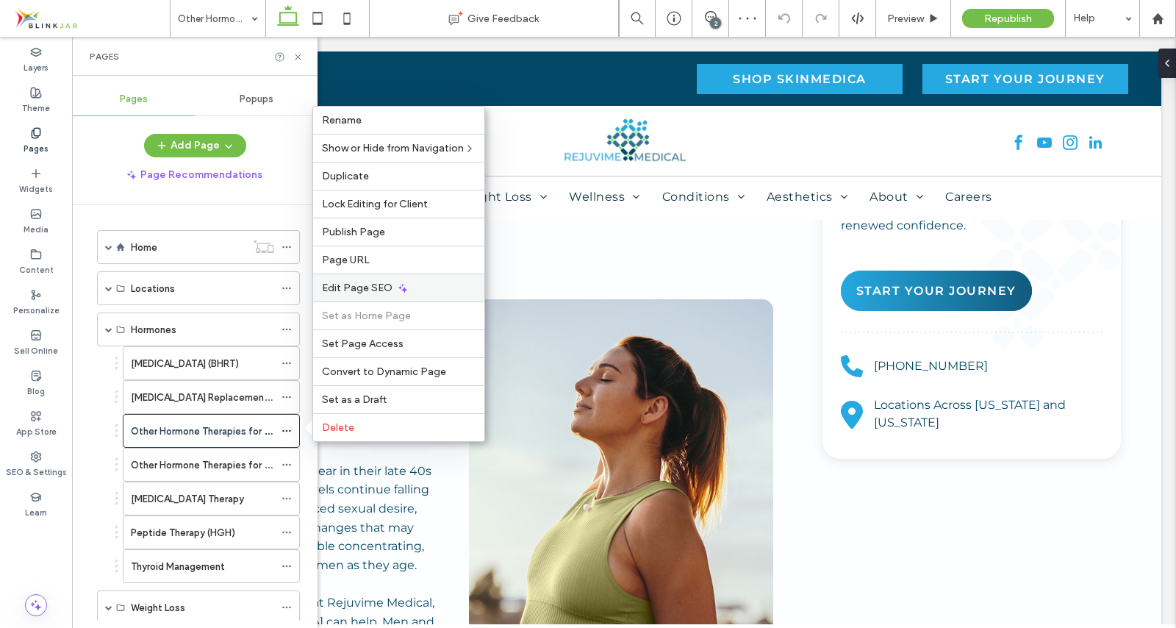
click at [339, 283] on span "Edit Page SEO" at bounding box center [357, 288] width 71 height 12
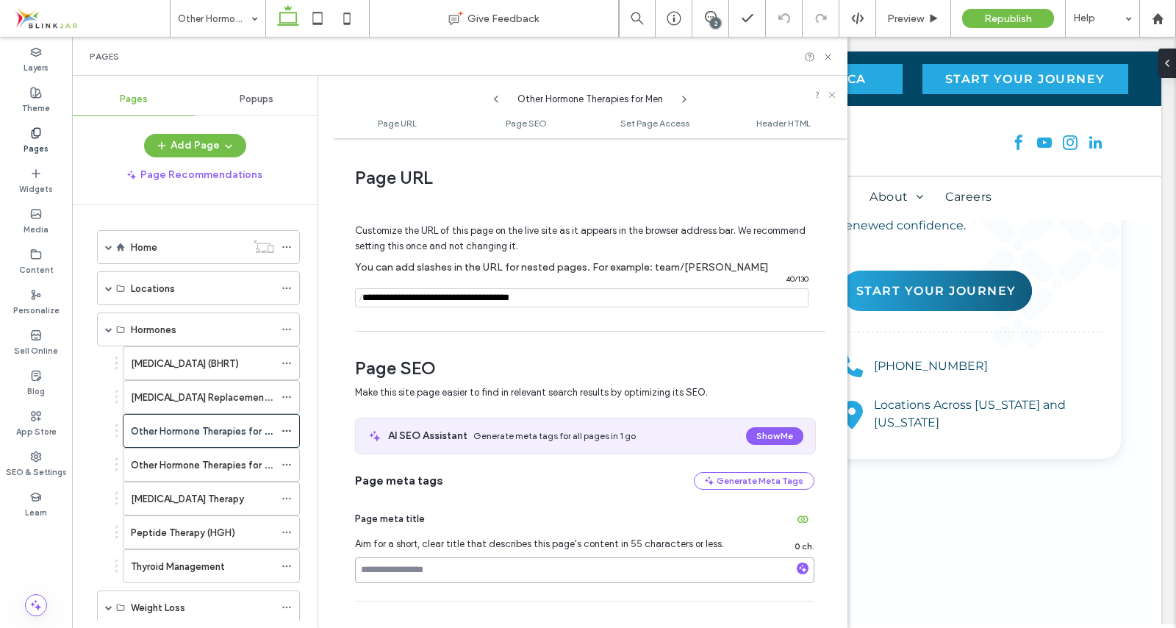
click at [404, 573] on input at bounding box center [585, 570] width 460 height 26
paste input "**********"
type input "**********"
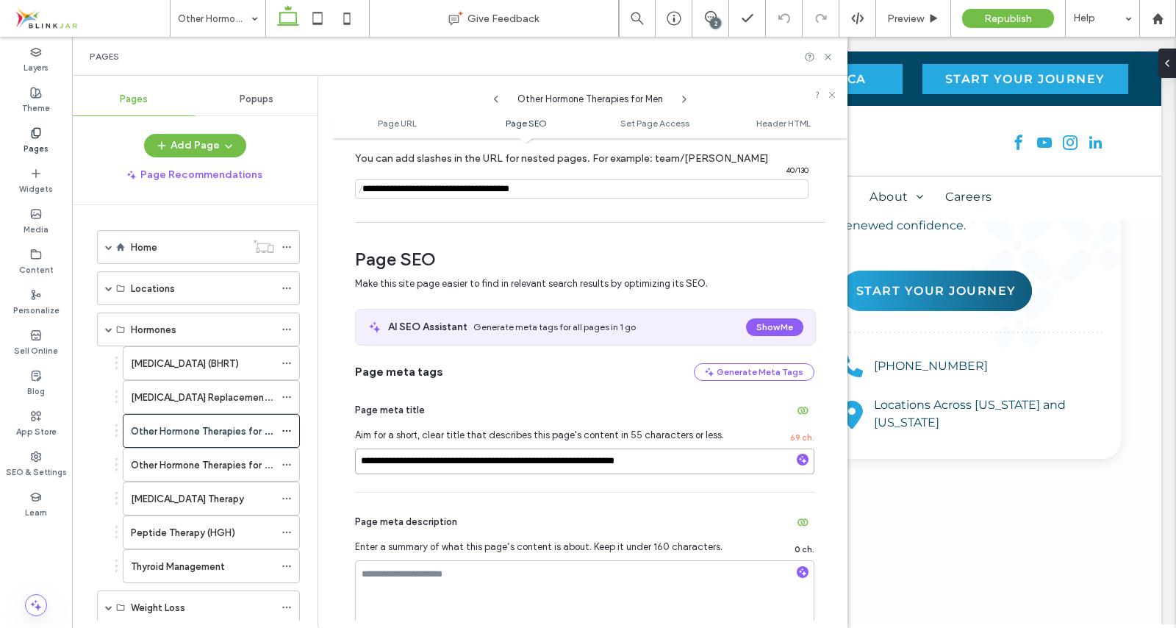
scroll to position [226, 0]
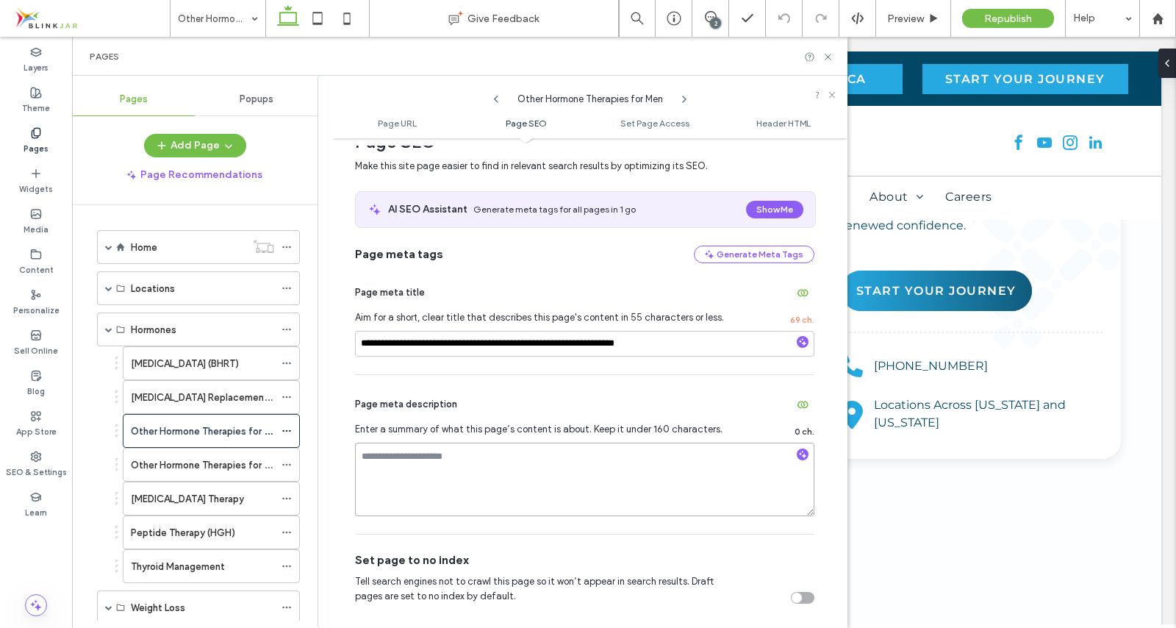
click at [558, 448] on textarea at bounding box center [585, 480] width 460 height 74
paste textarea "**********"
type textarea "**********"
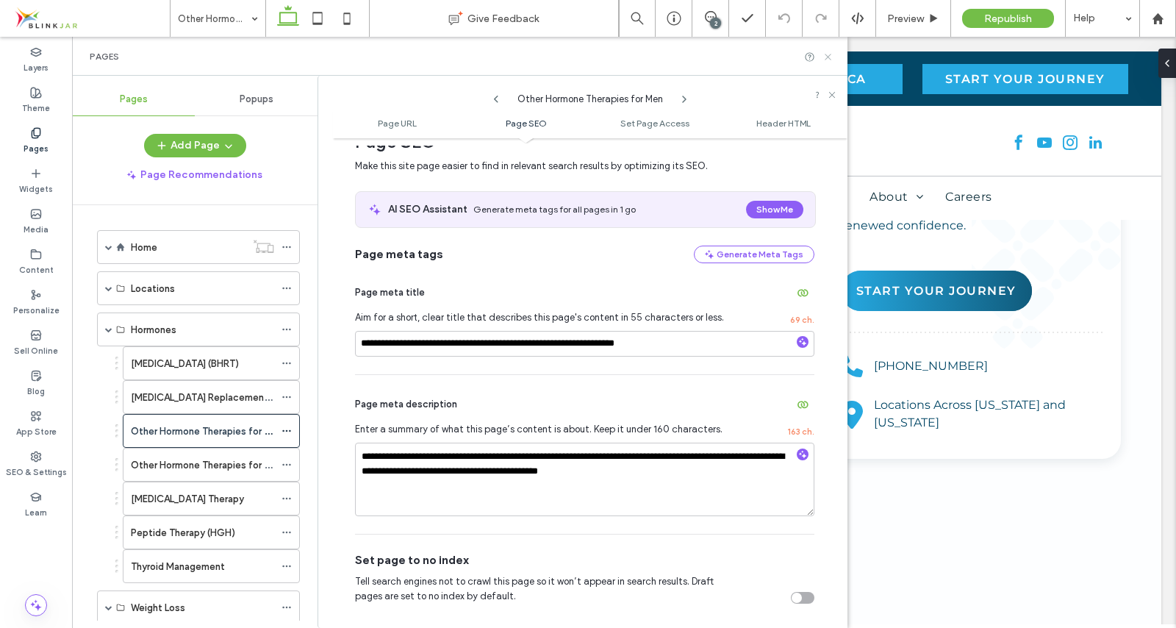
click at [826, 57] on icon at bounding box center [828, 56] width 11 height 11
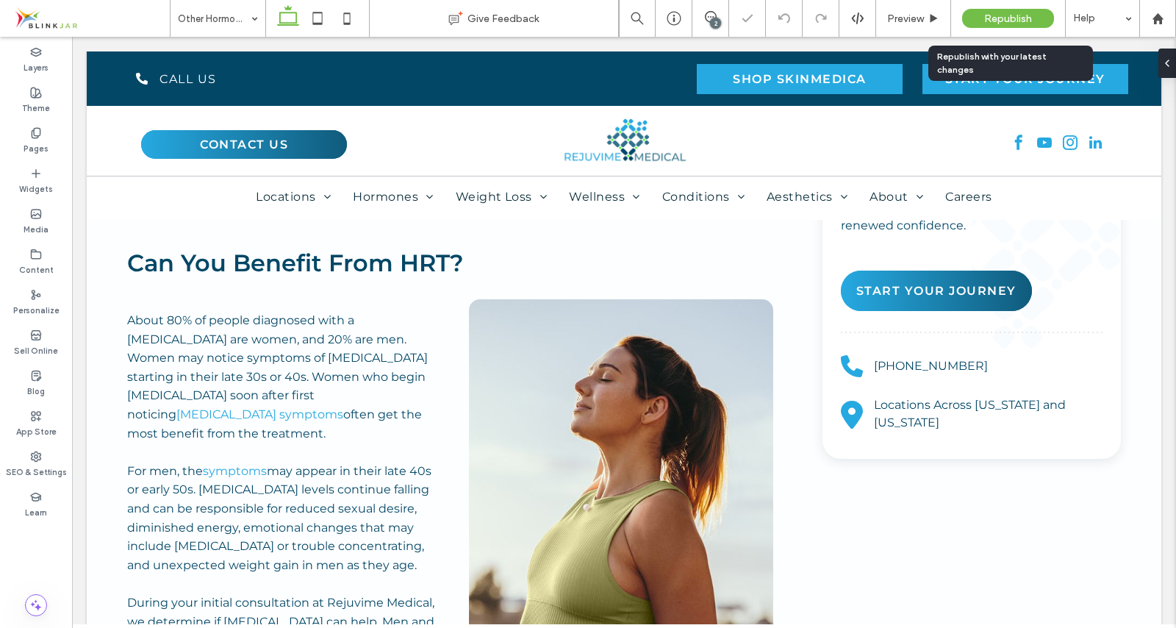
click at [999, 24] on div "Republish" at bounding box center [1008, 18] width 92 height 19
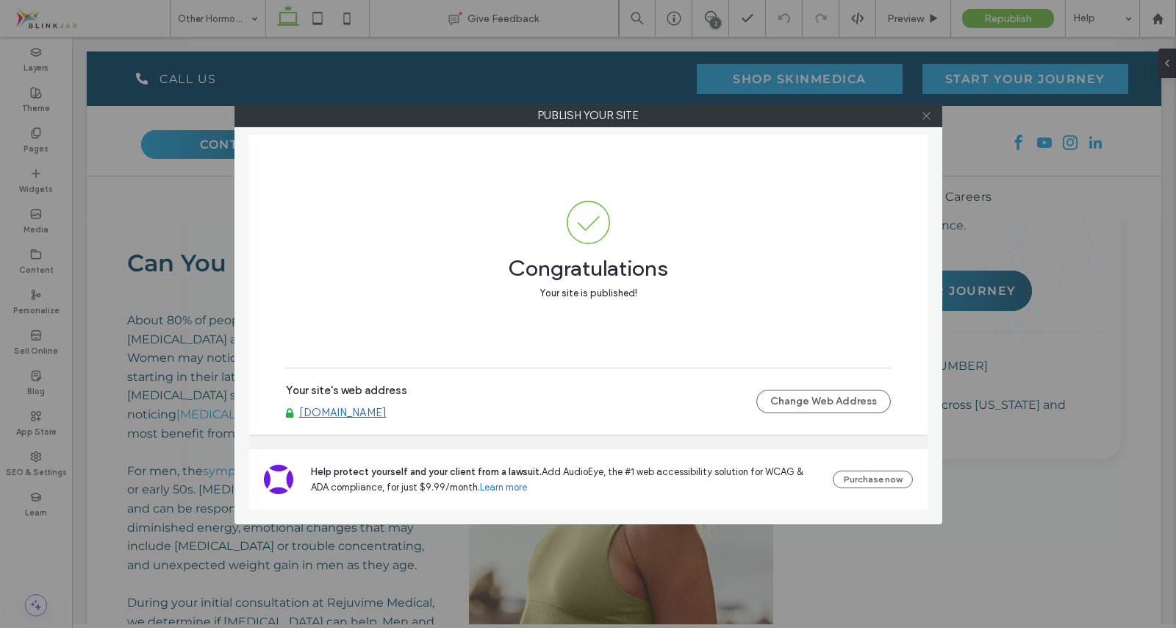
click at [928, 115] on icon at bounding box center [926, 115] width 11 height 11
